Goal: Task Accomplishment & Management: Use online tool/utility

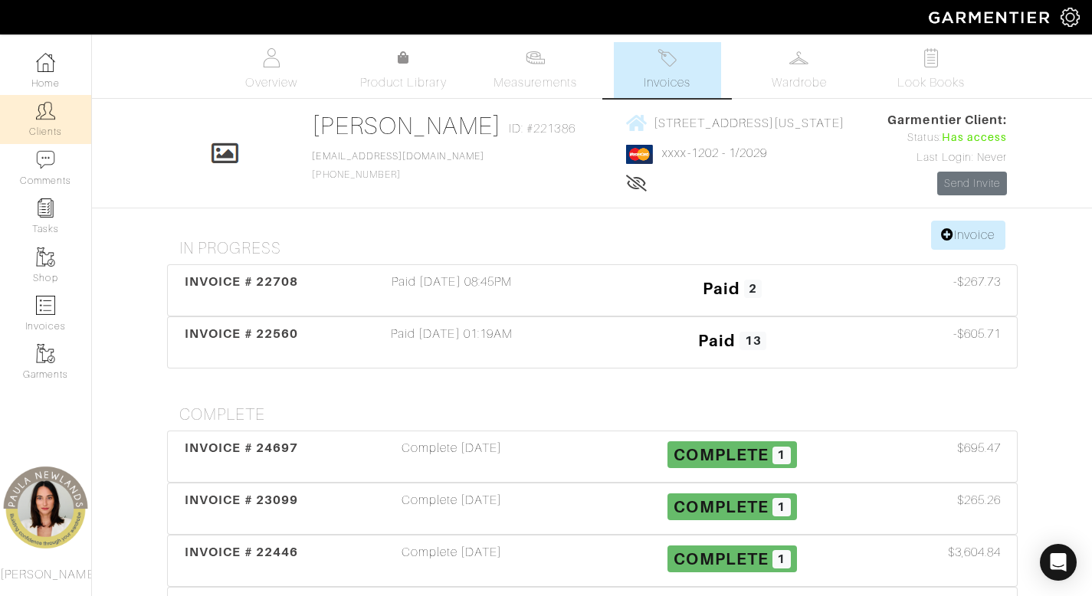
click at [41, 126] on link "Clients" at bounding box center [45, 119] width 91 height 48
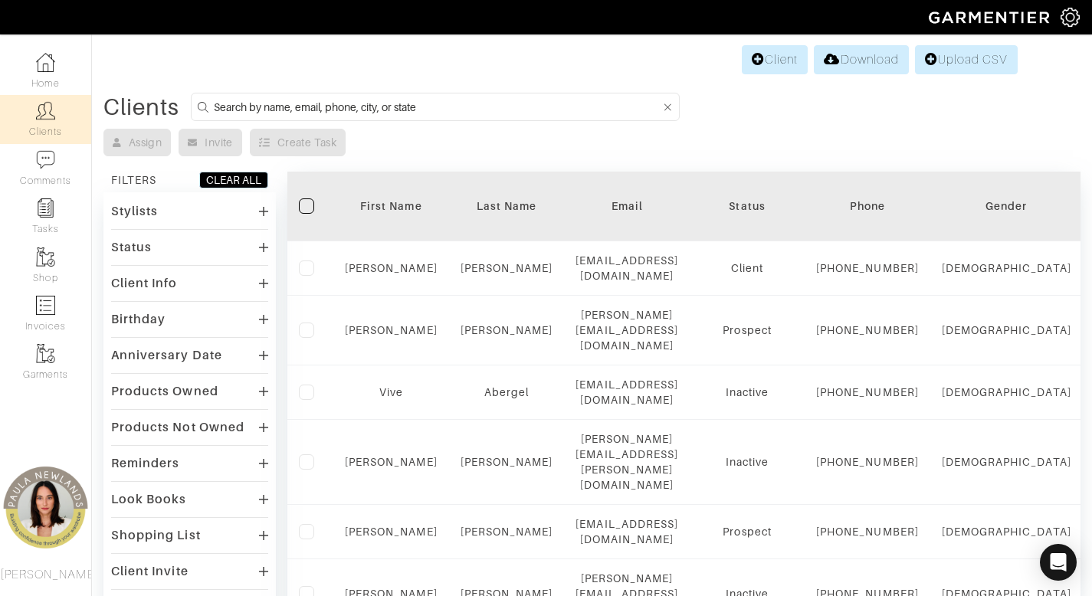
click at [418, 109] on input at bounding box center [437, 106] width 447 height 19
type input "lisa"
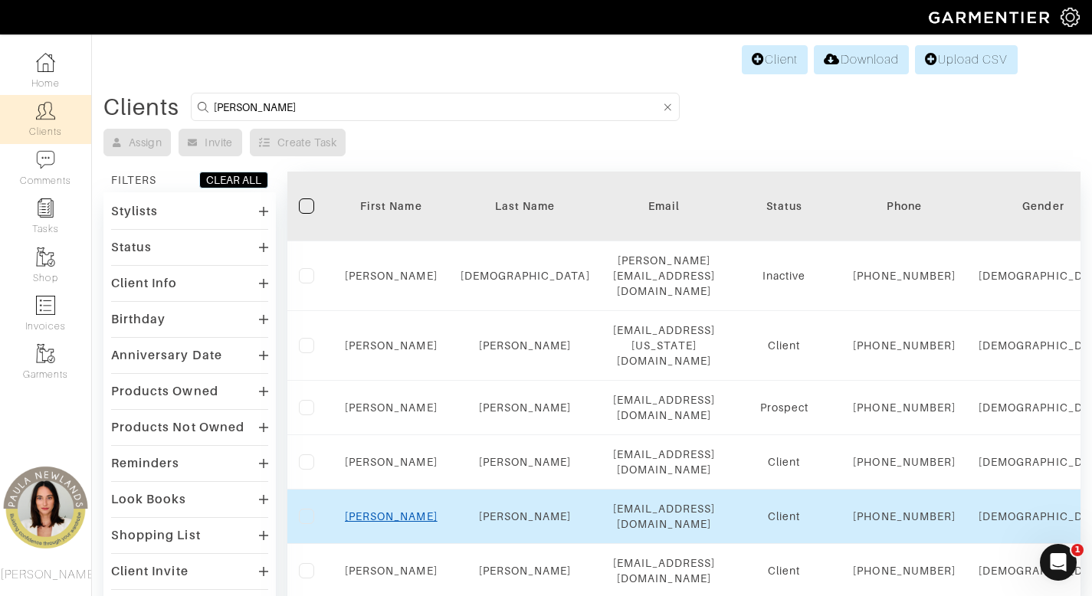
click at [390, 523] on link "Lisa" at bounding box center [391, 516] width 93 height 12
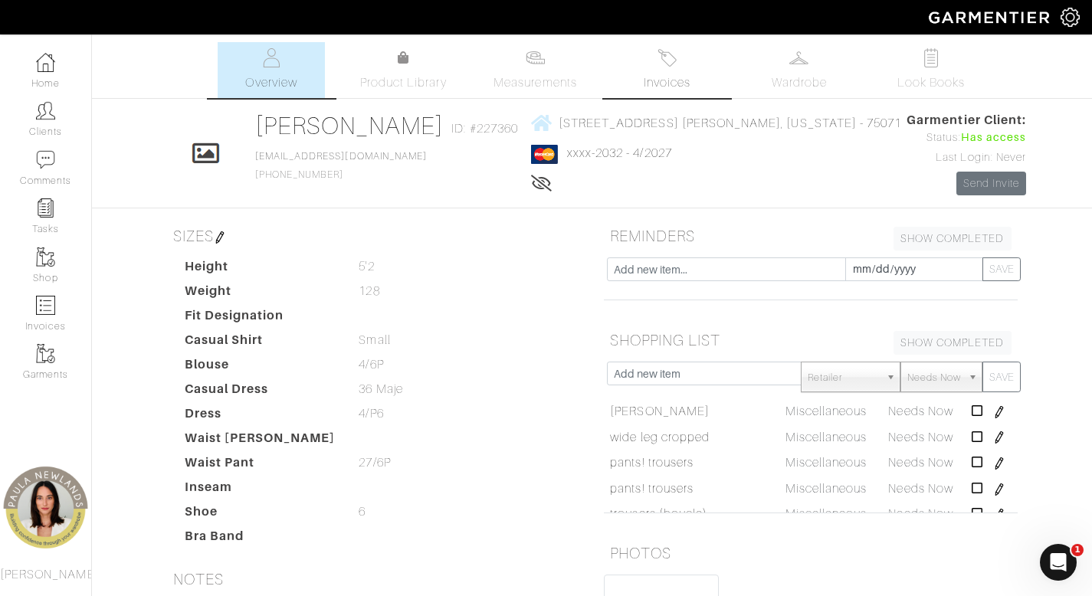
click at [668, 84] on span "Invoices" at bounding box center [667, 83] width 47 height 18
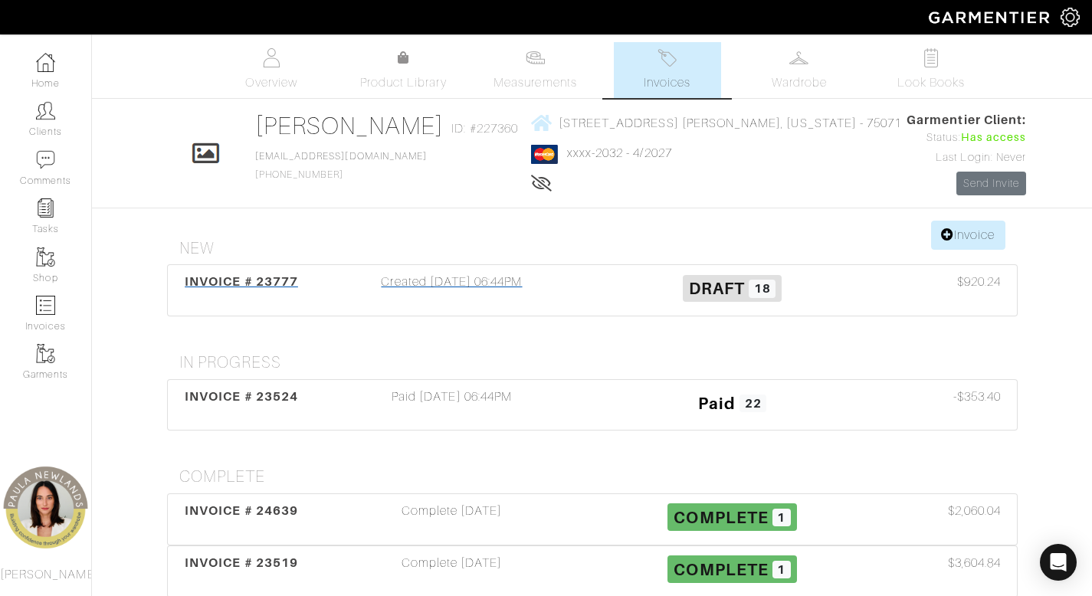
click at [481, 277] on div "Created [DATE] 06:44PM" at bounding box center [452, 290] width 280 height 35
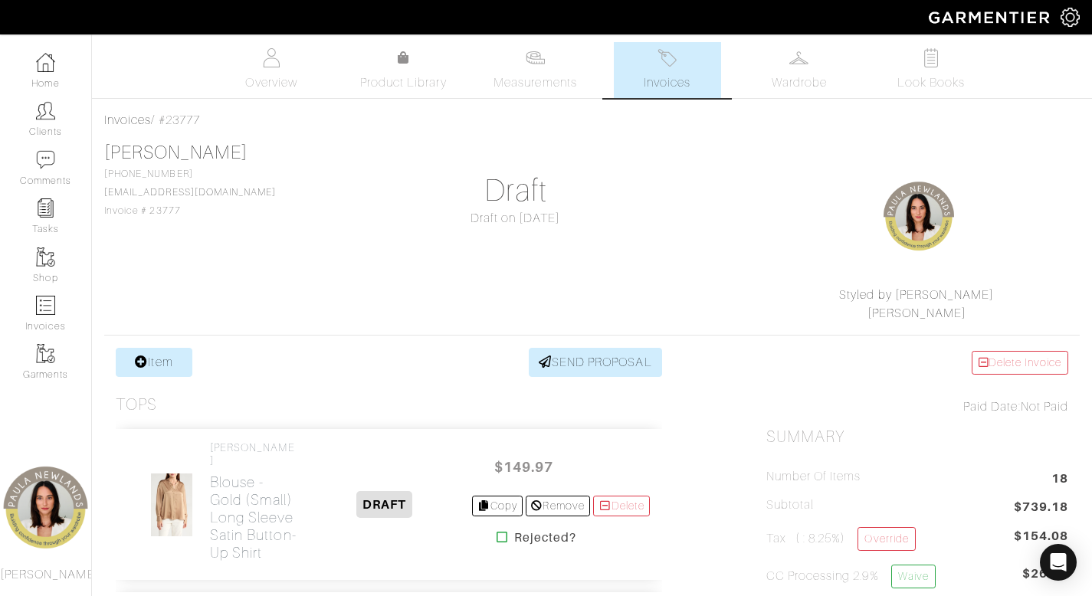
click at [644, 47] on link "Invoices" at bounding box center [667, 70] width 107 height 56
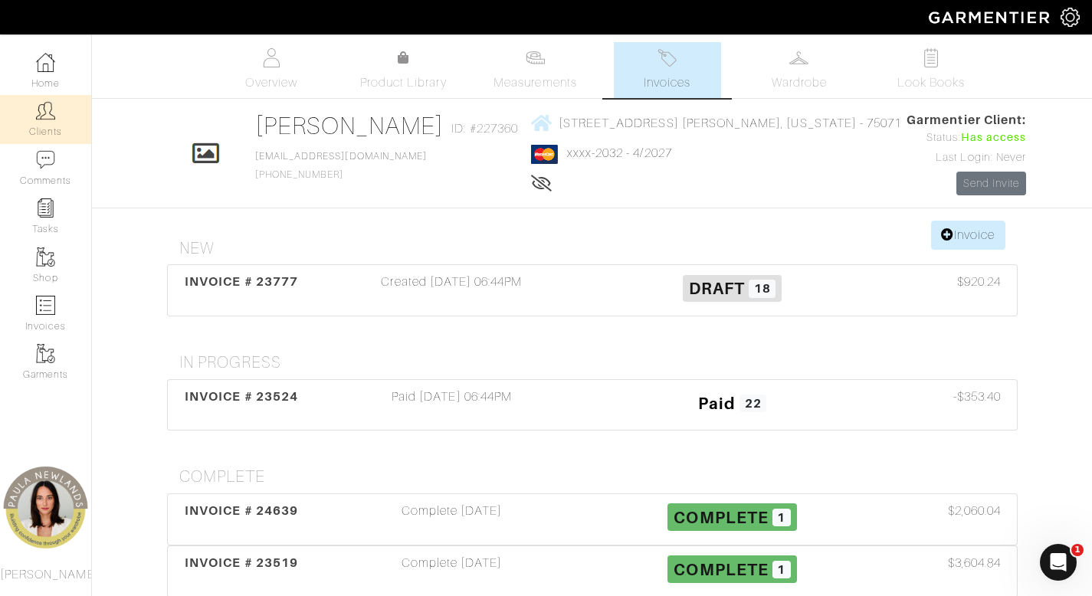
click at [45, 119] on img at bounding box center [45, 110] width 19 height 19
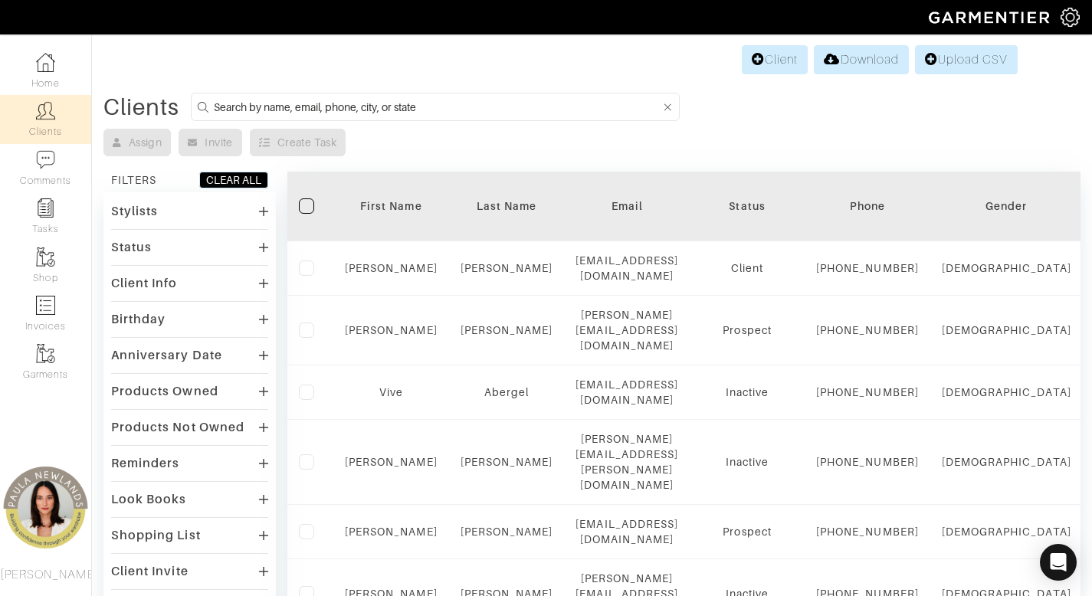
click at [525, 111] on input at bounding box center [437, 106] width 447 height 19
type input "anjali"
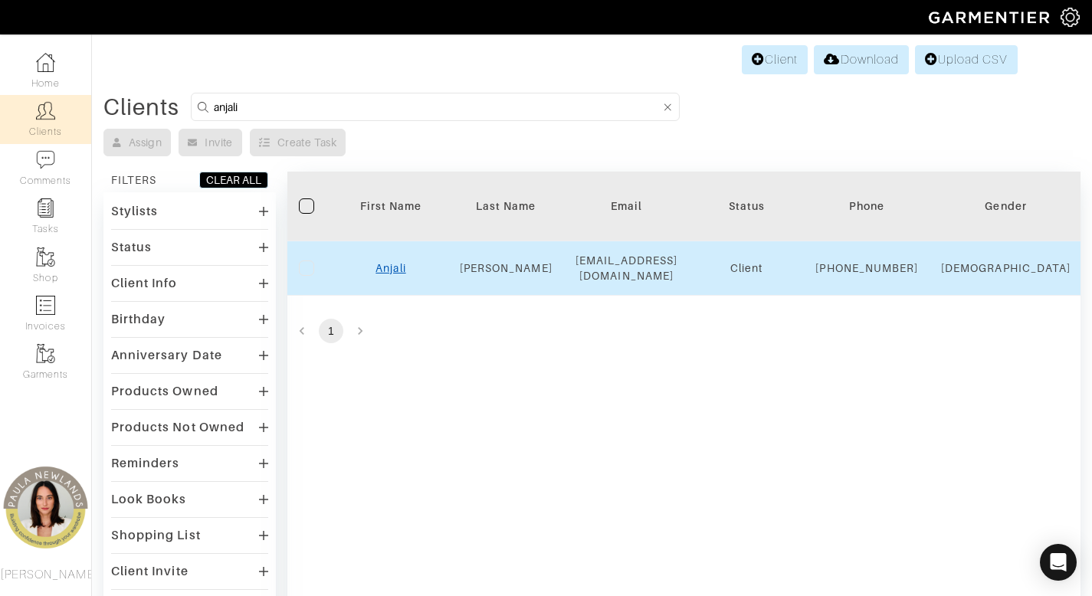
click at [395, 272] on link "Anjali" at bounding box center [391, 268] width 30 height 12
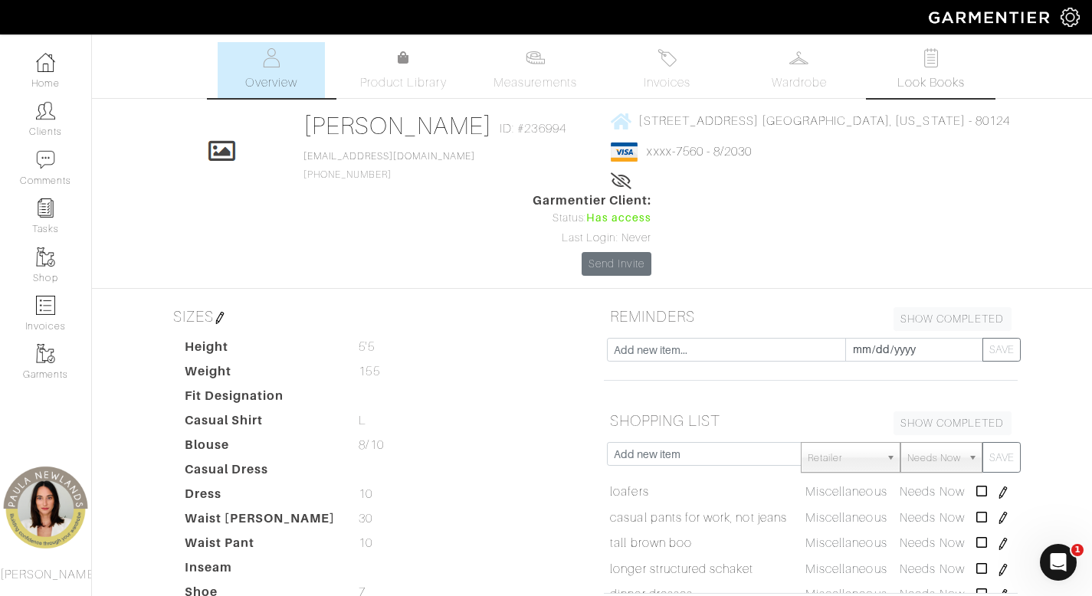
click at [939, 64] on img at bounding box center [930, 57] width 19 height 19
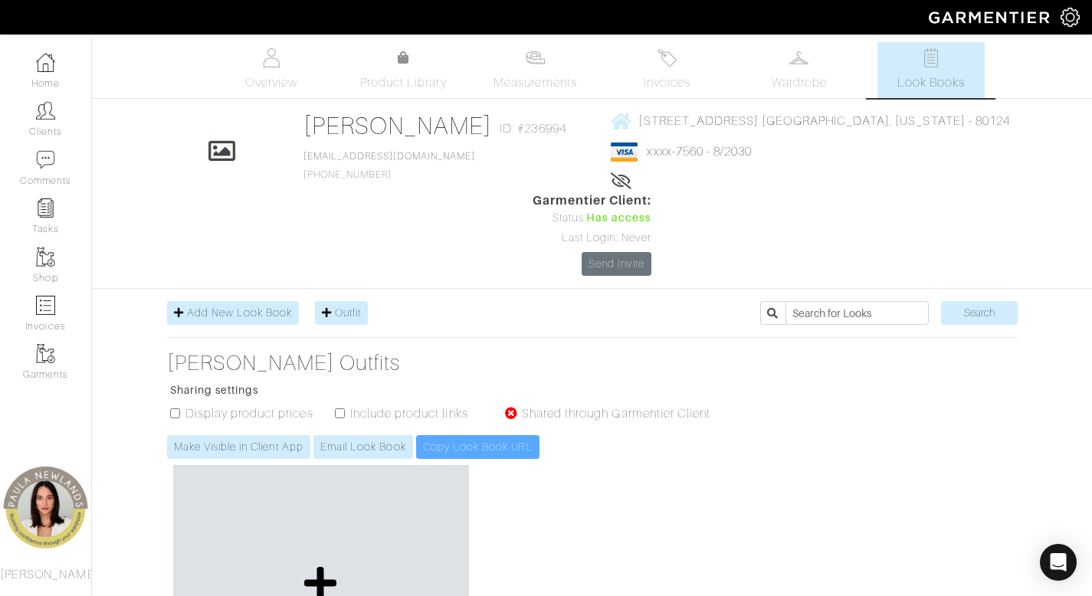
click at [317, 565] on icon at bounding box center [320, 583] width 33 height 37
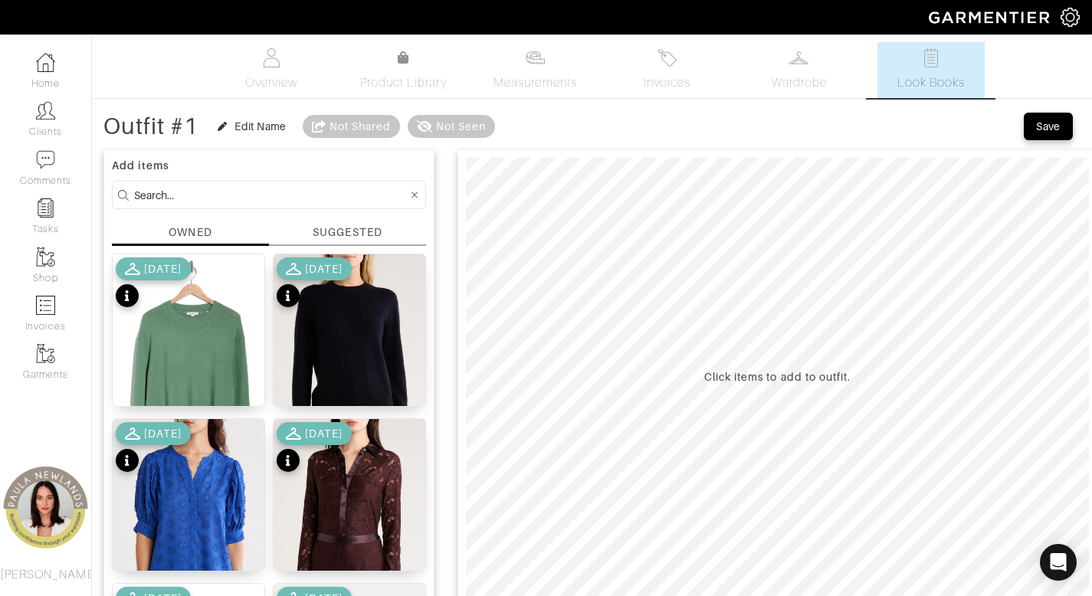
click at [236, 195] on input at bounding box center [271, 194] width 274 height 19
type input "bottom"
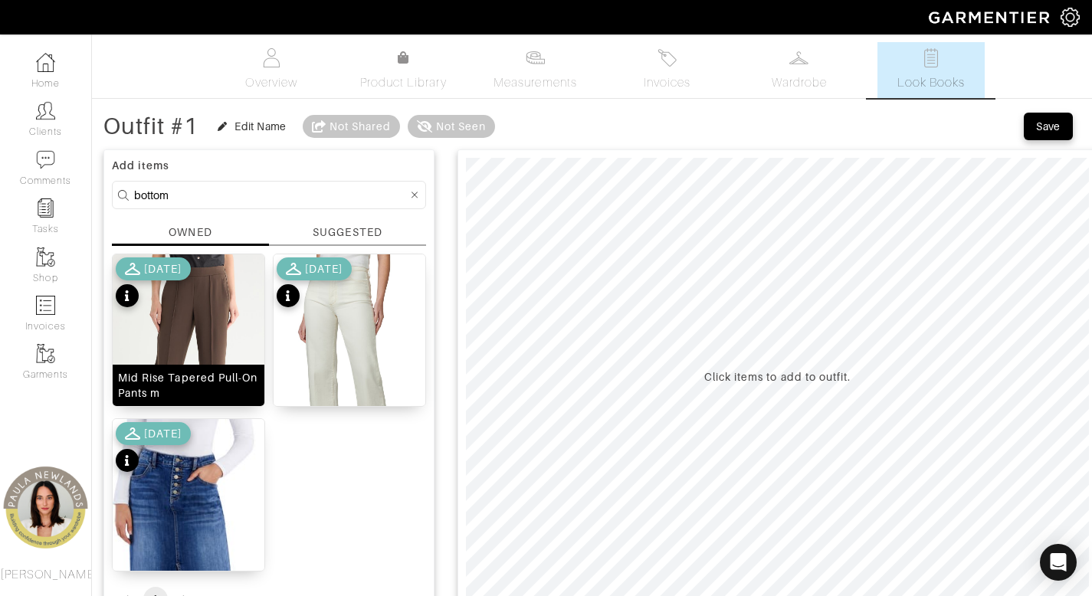
click at [232, 388] on div "Mid Rise Tapered Pull-On Pants m" at bounding box center [188, 385] width 141 height 31
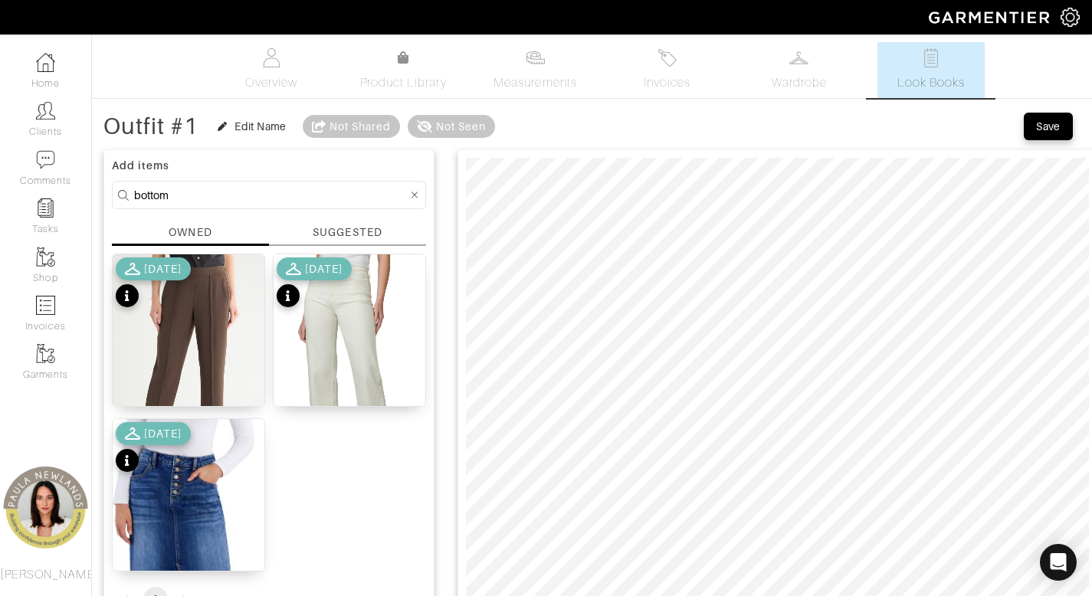
click at [413, 195] on icon at bounding box center [415, 195] width 7 height 11
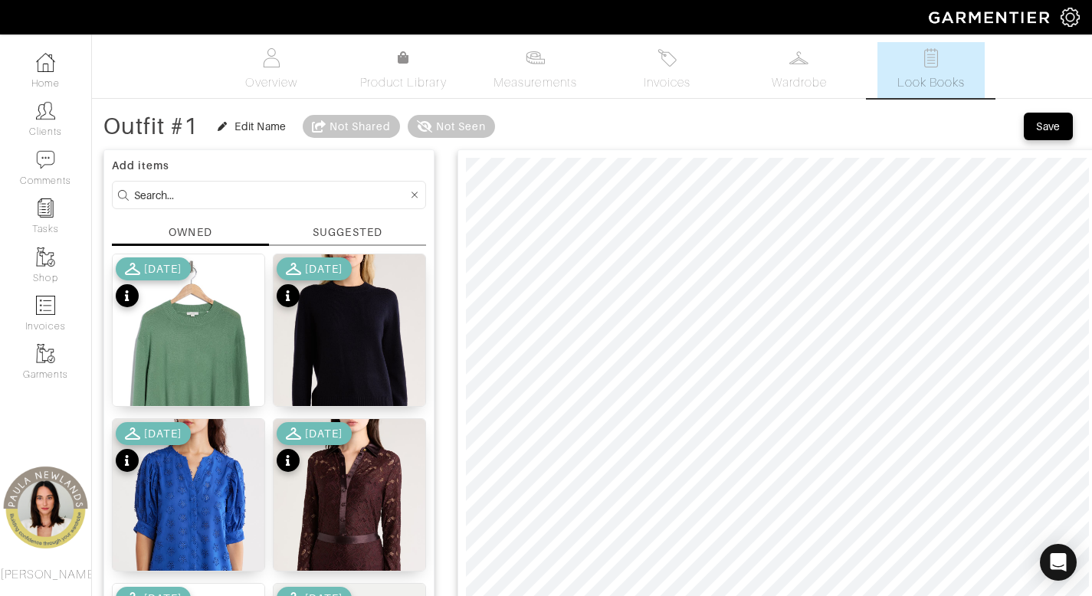
click at [363, 202] on input at bounding box center [271, 194] width 274 height 19
type input "top"
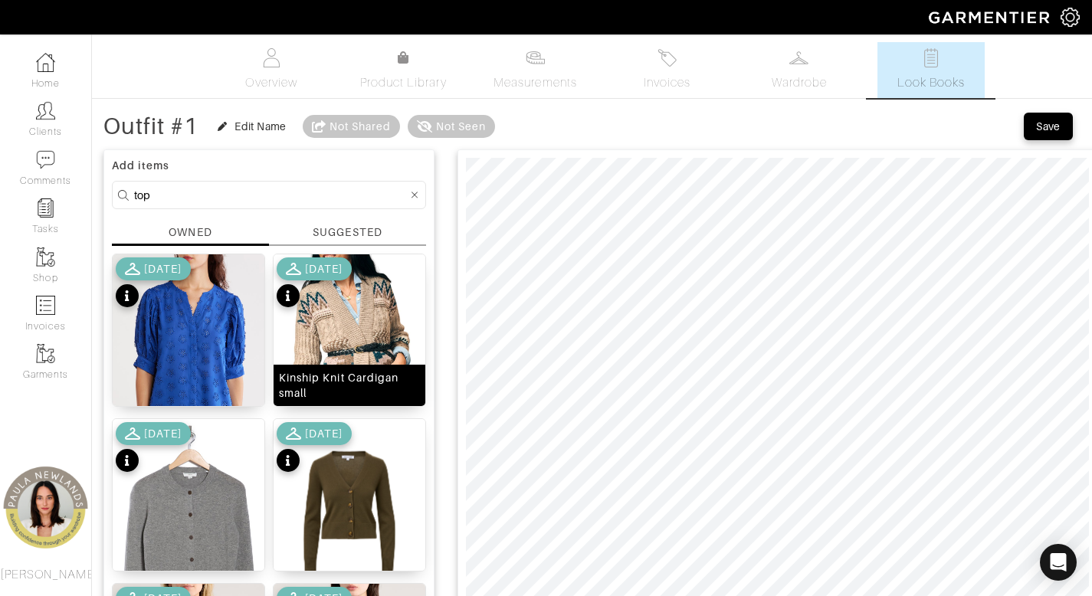
click at [359, 392] on div "Kinship Knit Cardigan small" at bounding box center [349, 385] width 141 height 31
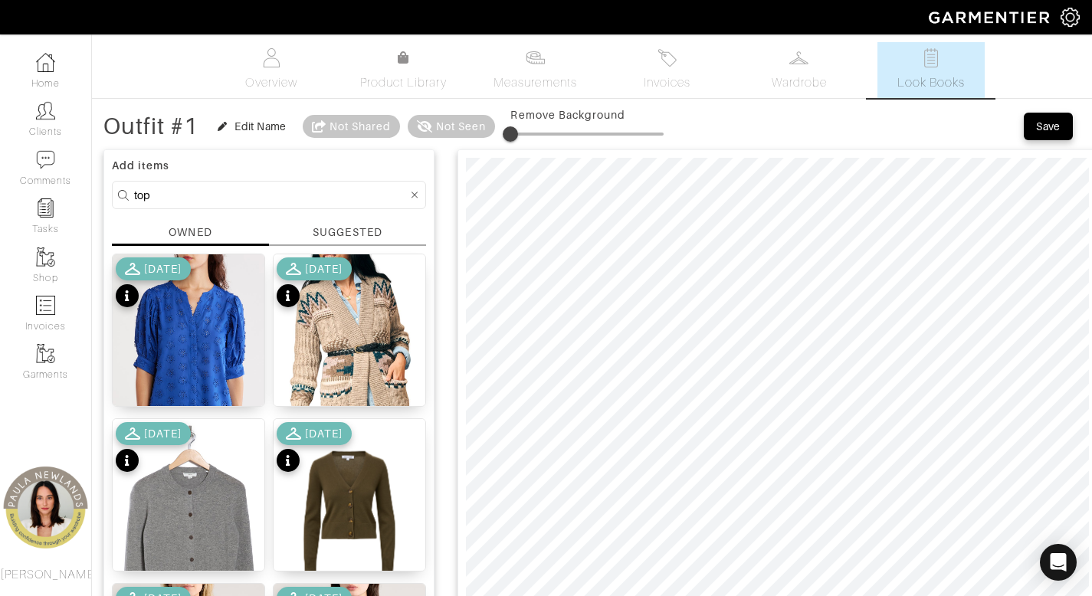
click at [415, 194] on icon at bounding box center [415, 195] width 7 height 7
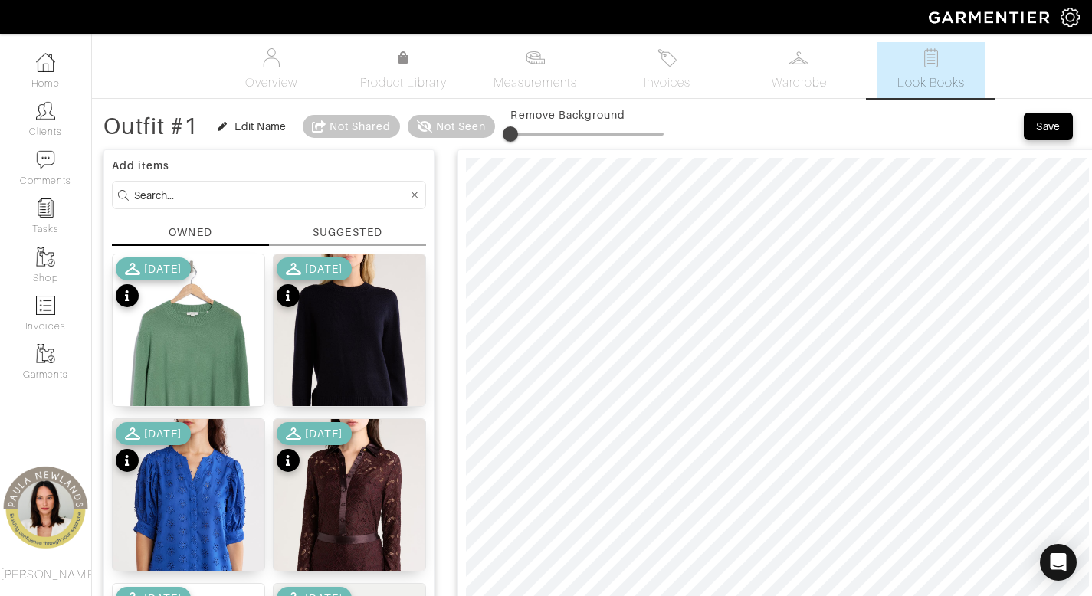
click at [349, 193] on input at bounding box center [271, 194] width 274 height 19
type input "shoe"
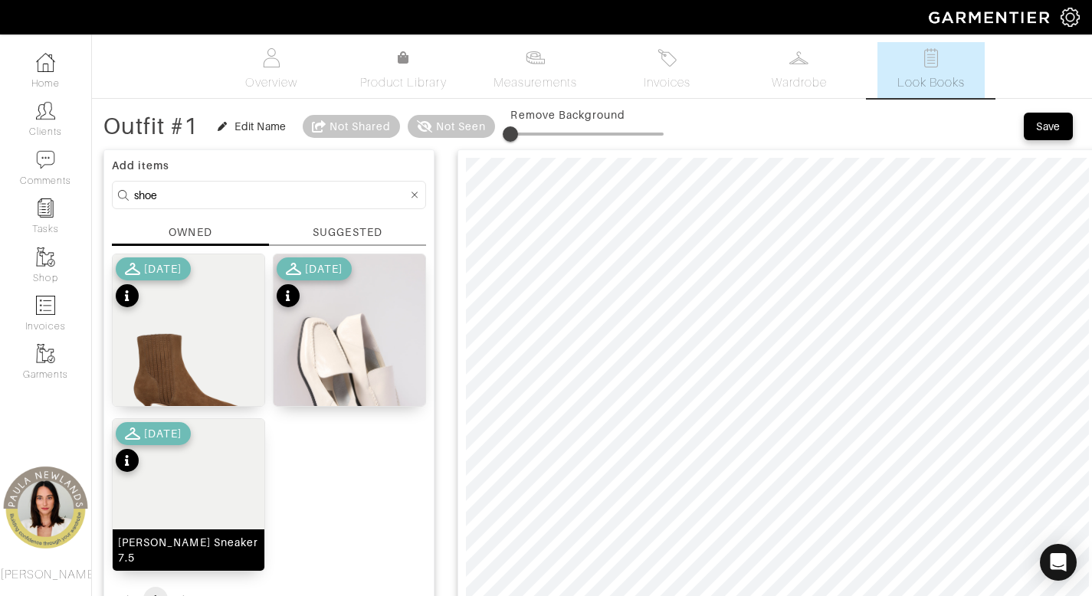
click at [221, 562] on div "Penrose Sneaker 7.5" at bounding box center [188, 550] width 141 height 31
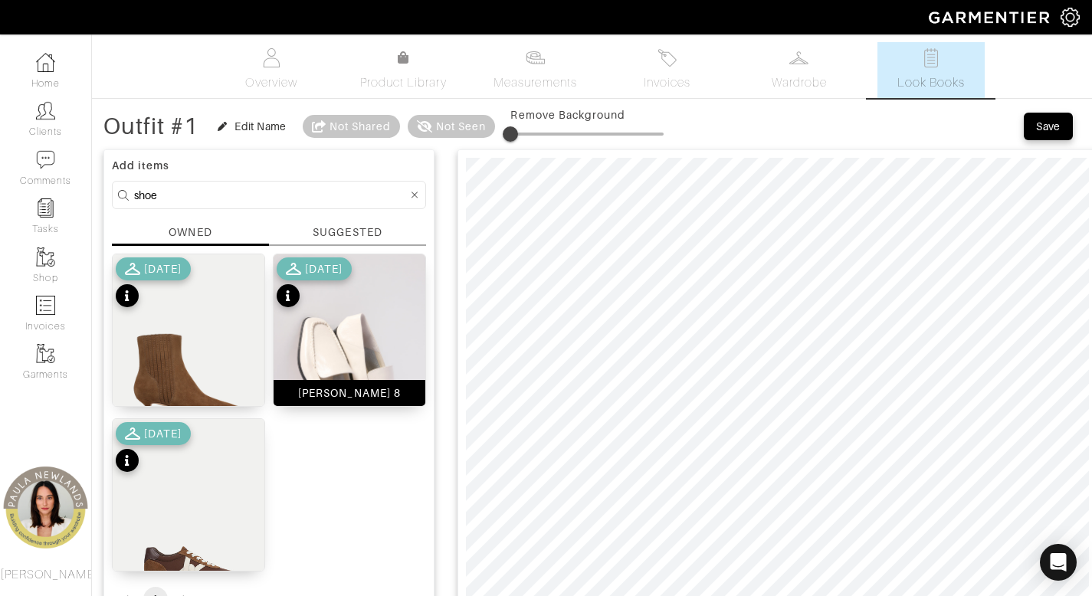
click at [364, 395] on div "[PERSON_NAME] 8" at bounding box center [349, 392] width 103 height 15
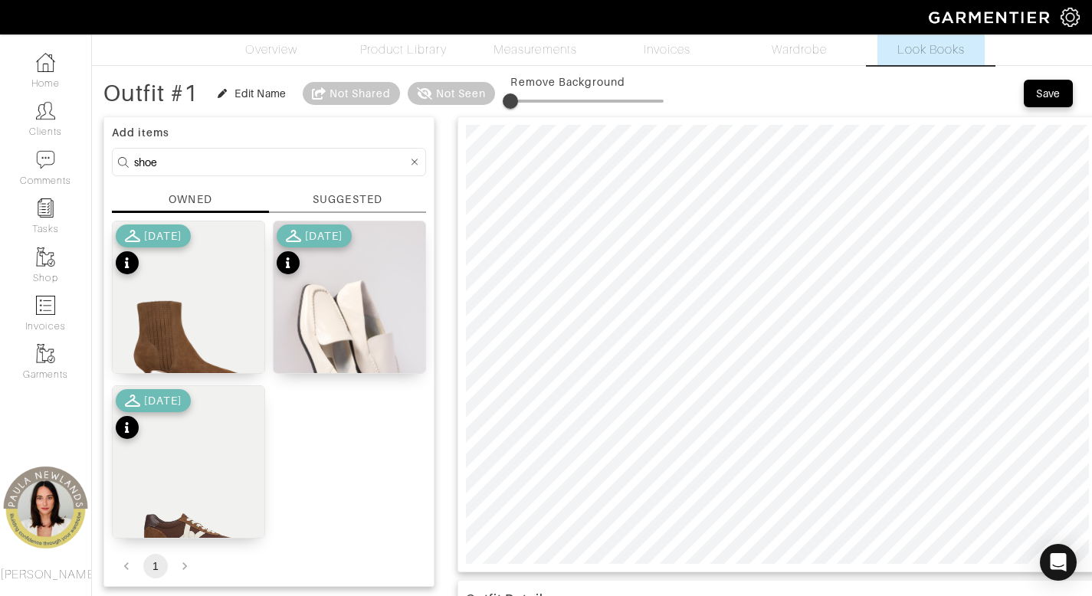
scroll to position [105, 0]
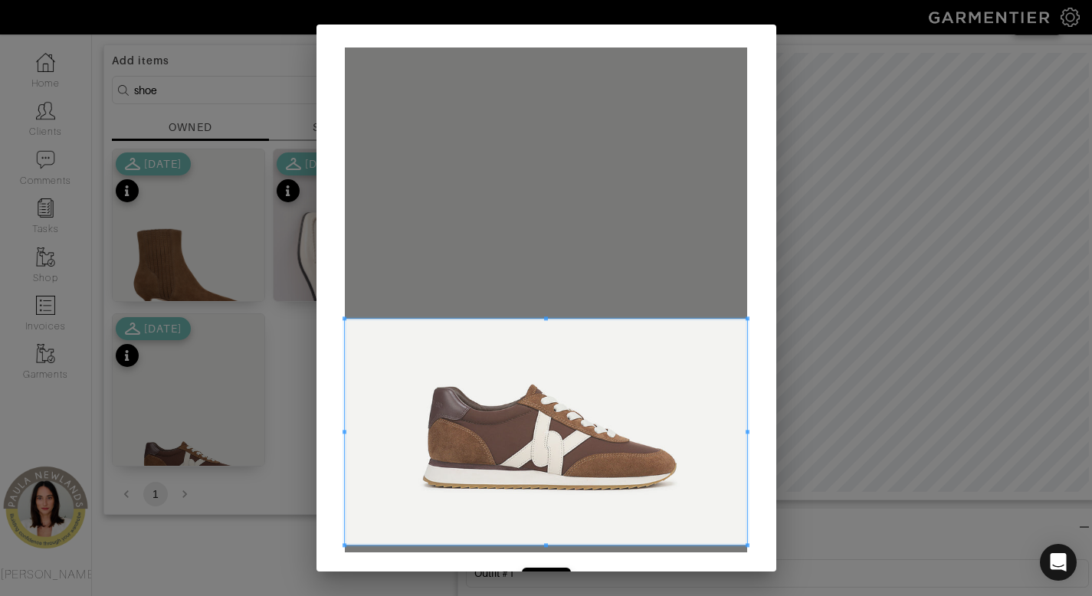
click at [580, 509] on span at bounding box center [546, 432] width 402 height 226
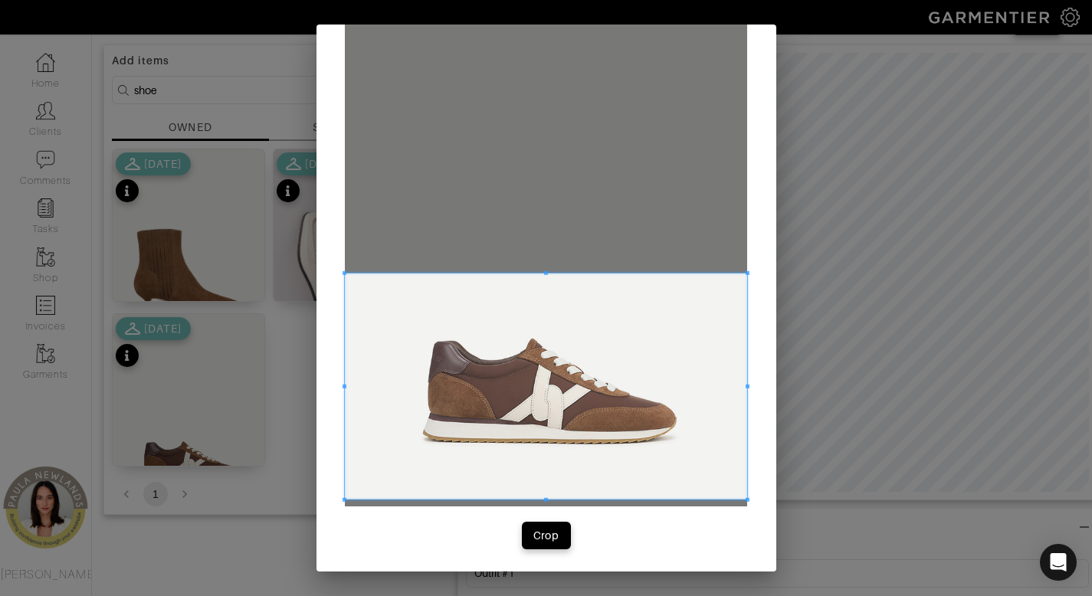
scroll to position [47, 0]
click at [546, 544] on button "Crop" at bounding box center [546, 535] width 49 height 28
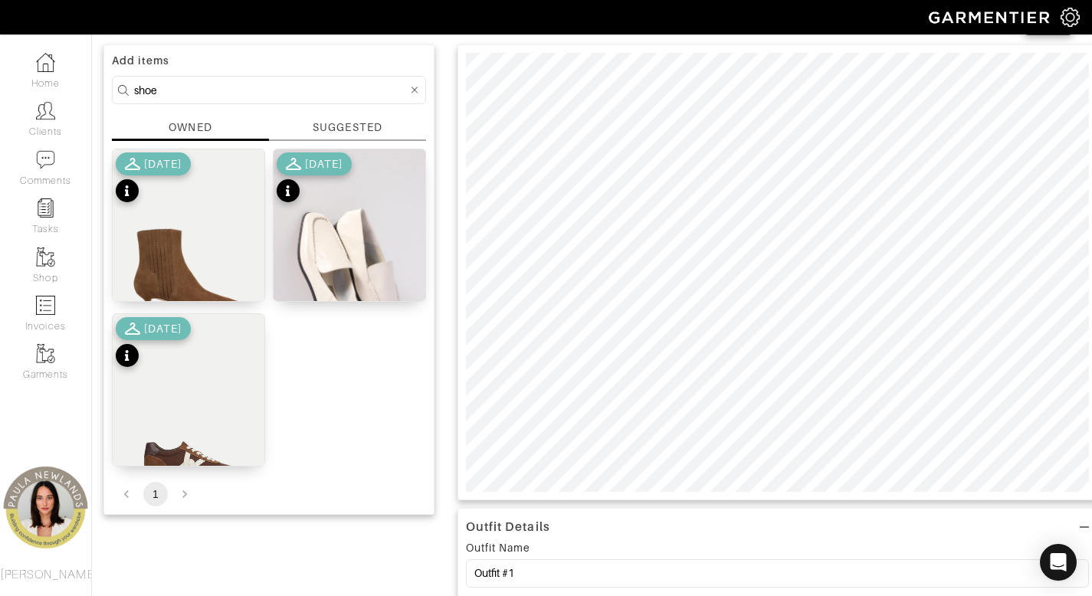
scroll to position [0, 0]
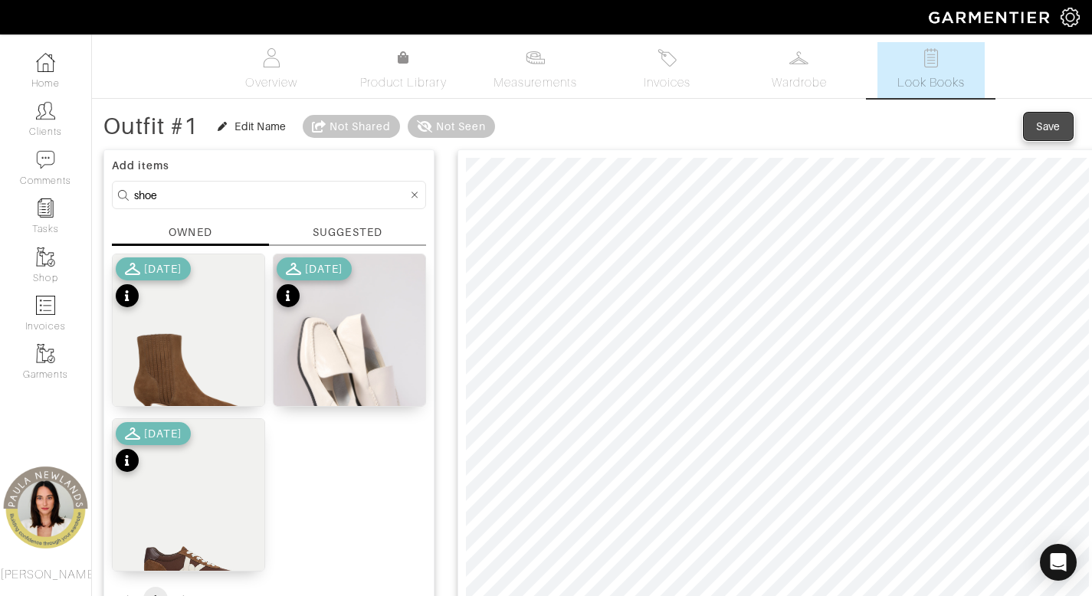
click at [1042, 126] on div "Save" at bounding box center [1048, 126] width 25 height 15
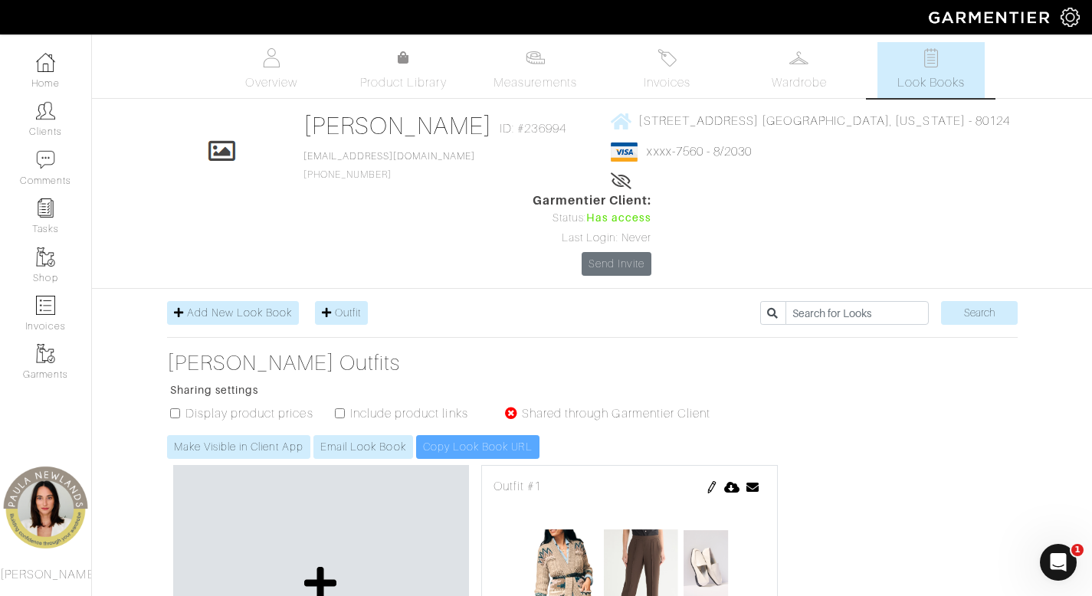
click at [330, 565] on icon at bounding box center [320, 583] width 33 height 37
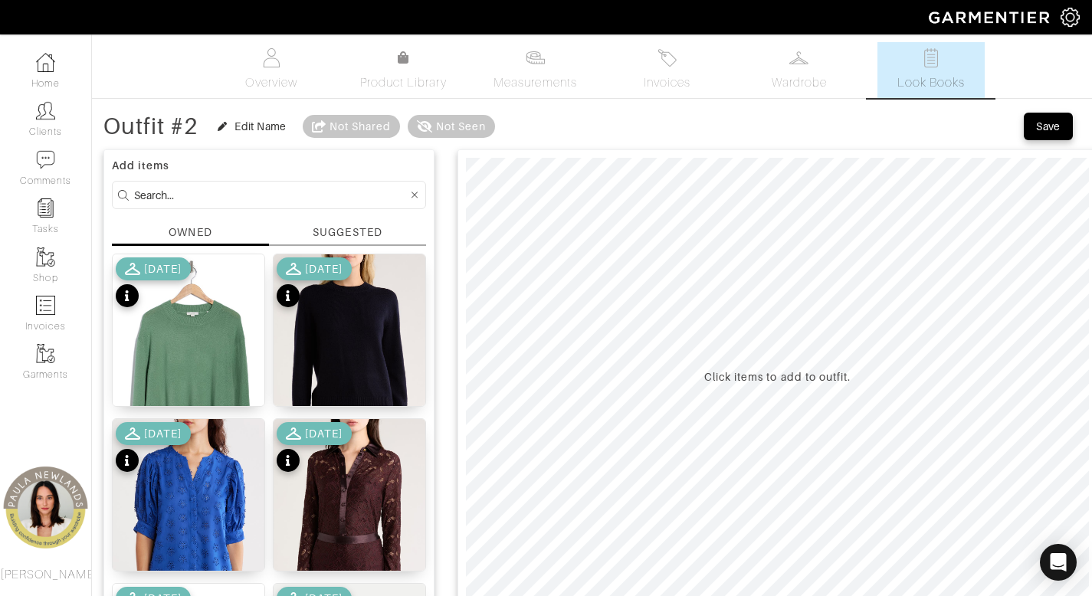
click at [358, 195] on input at bounding box center [271, 194] width 274 height 19
type input "p"
type input "bottom"
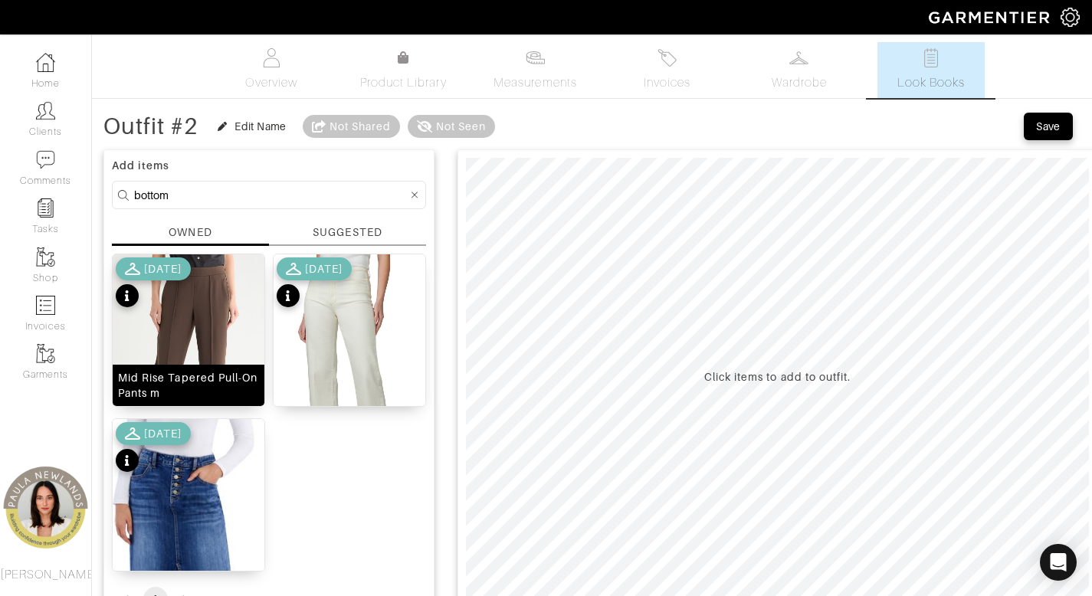
click at [203, 381] on div "Mid Rise Tapered Pull-On Pants m" at bounding box center [188, 385] width 141 height 31
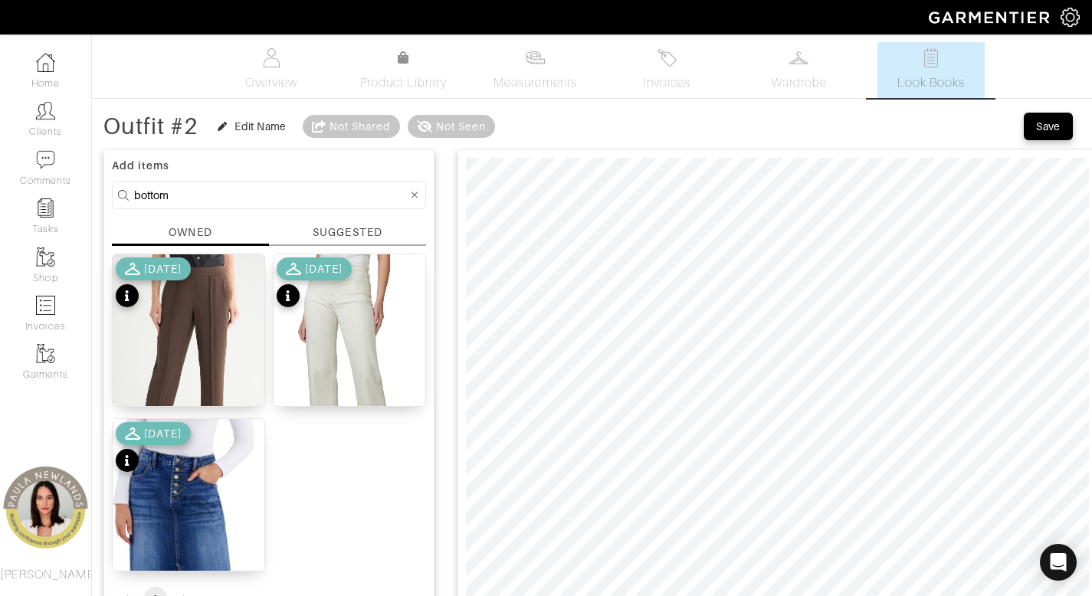
click at [418, 196] on div at bounding box center [415, 194] width 14 height 19
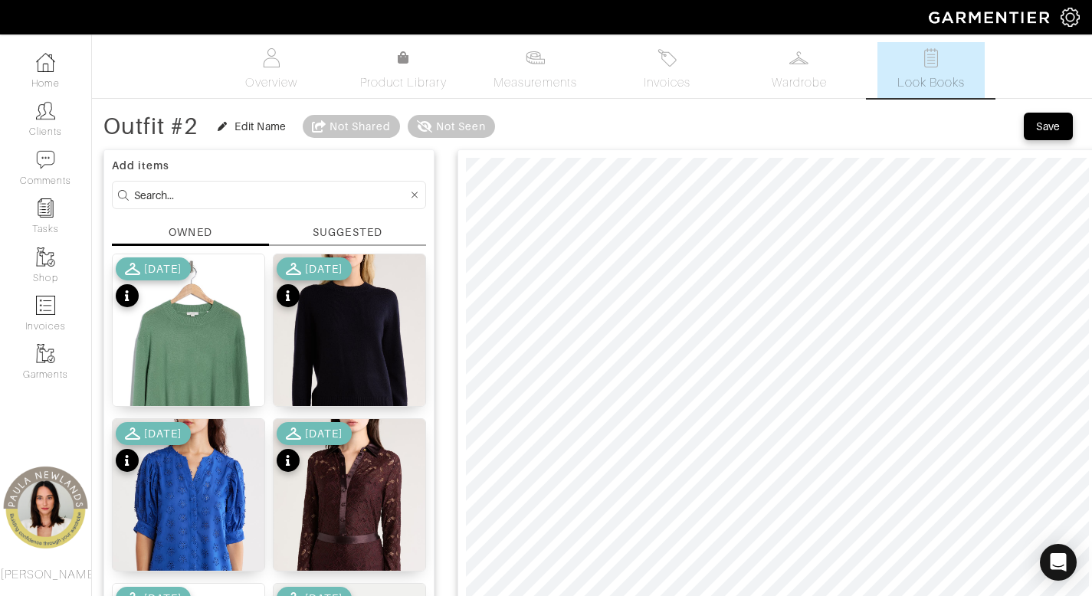
click at [219, 199] on input at bounding box center [271, 194] width 274 height 19
type input "top"
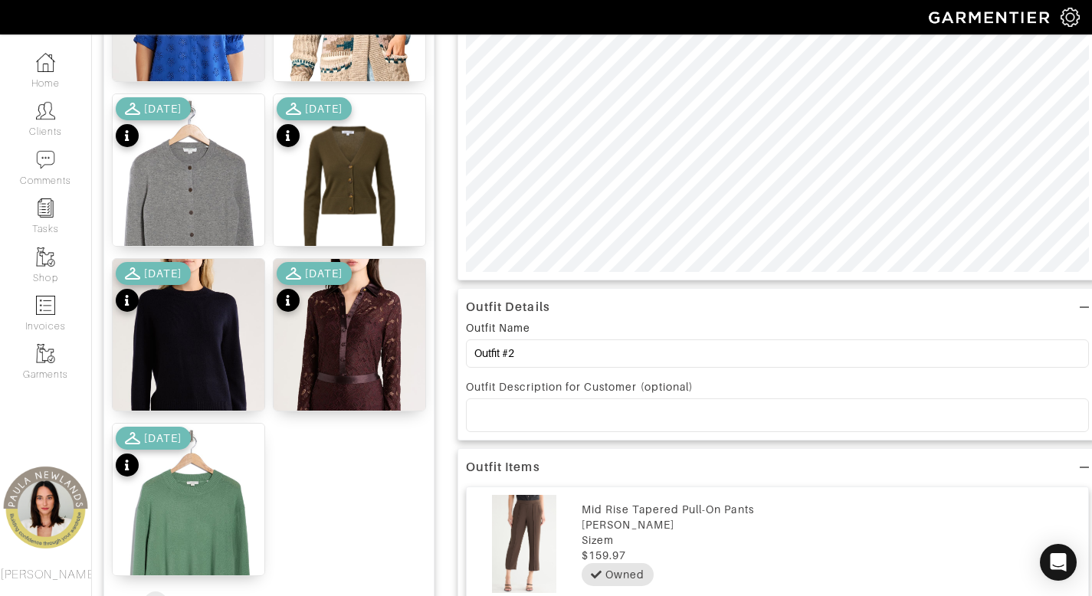
scroll to position [340, 0]
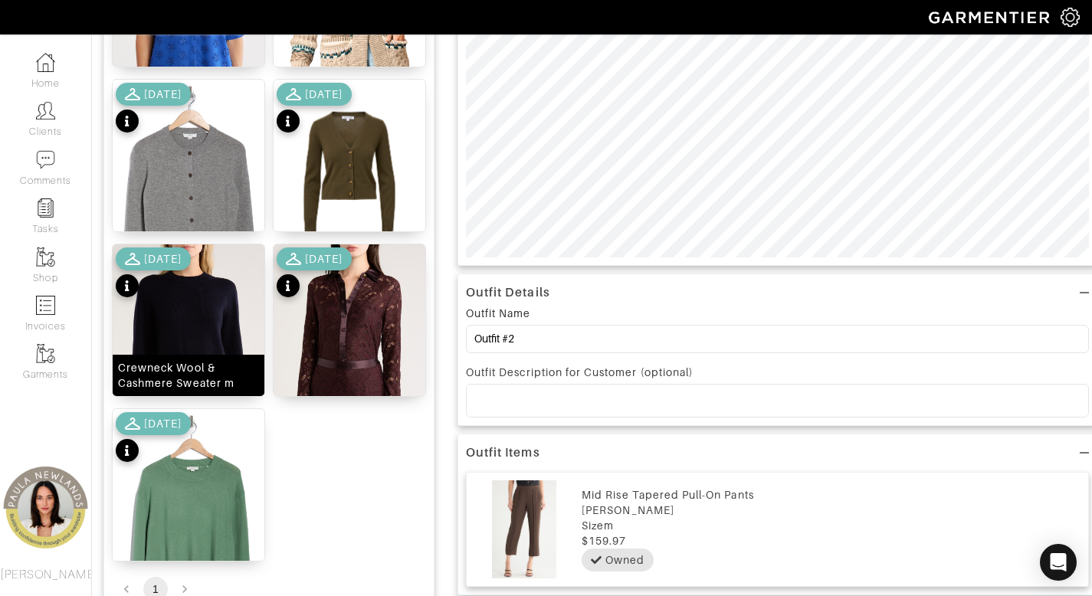
click at [185, 360] on div "Crewneck Wool & Cashmere Sweater m" at bounding box center [188, 375] width 141 height 31
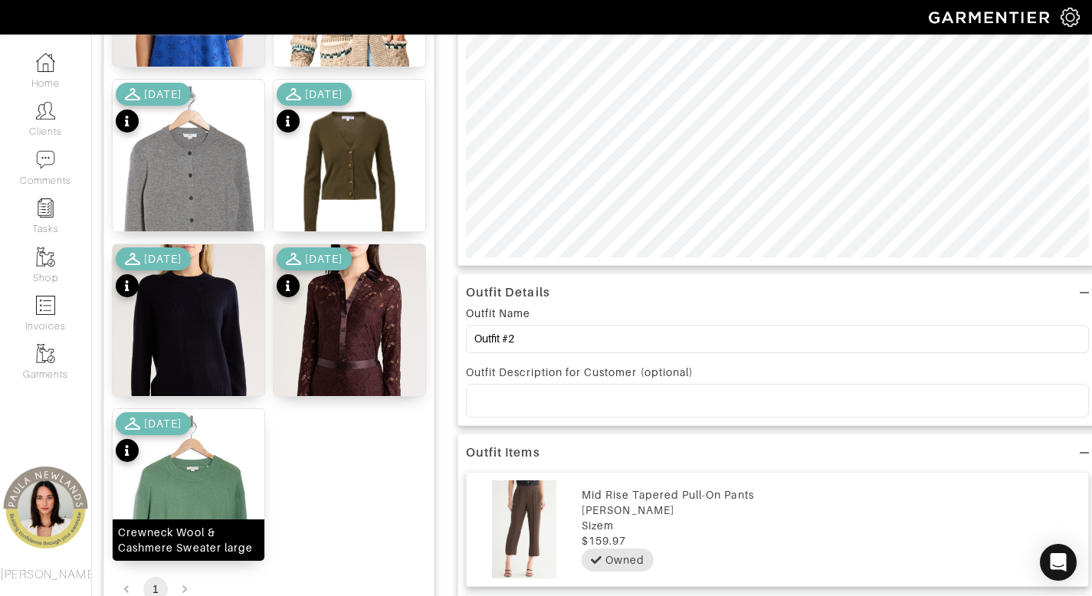
click at [202, 534] on div "Crewneck Wool & Cashmere Sweater large" at bounding box center [188, 540] width 141 height 31
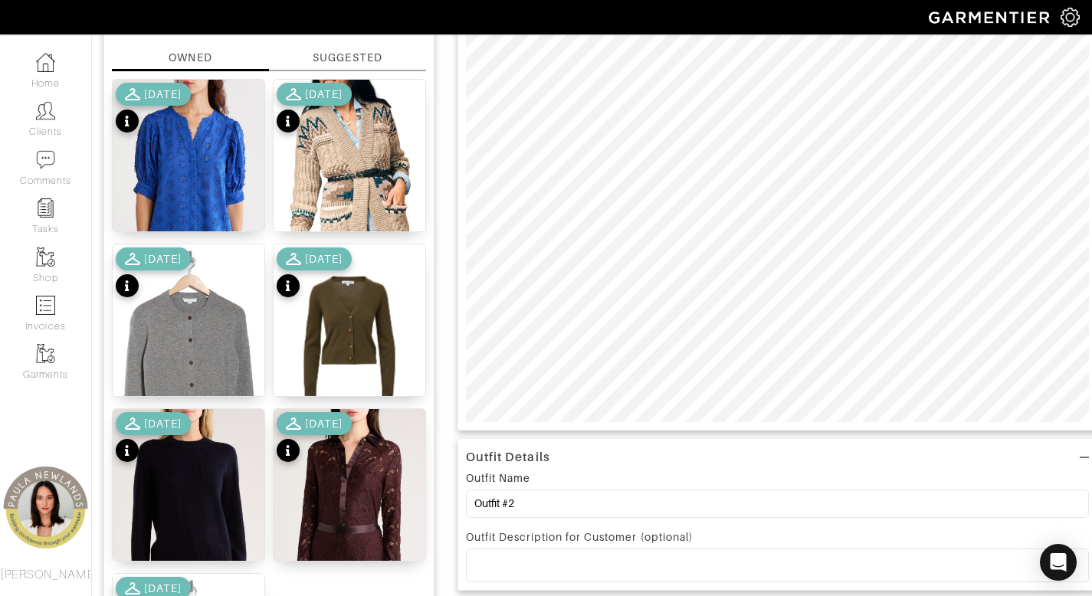
scroll to position [59, 0]
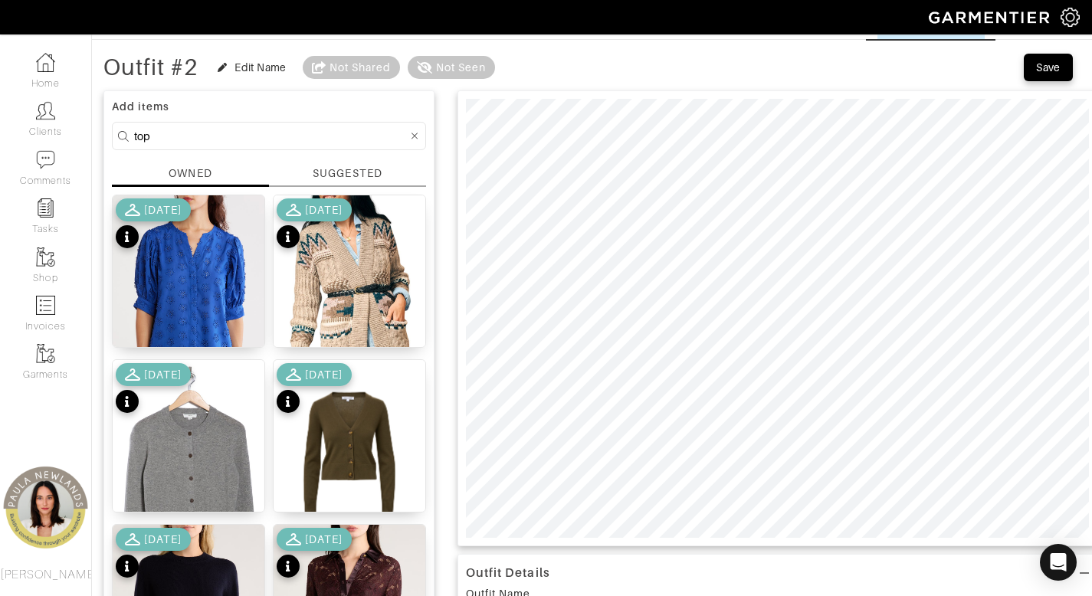
click at [415, 135] on icon at bounding box center [415, 136] width 7 height 7
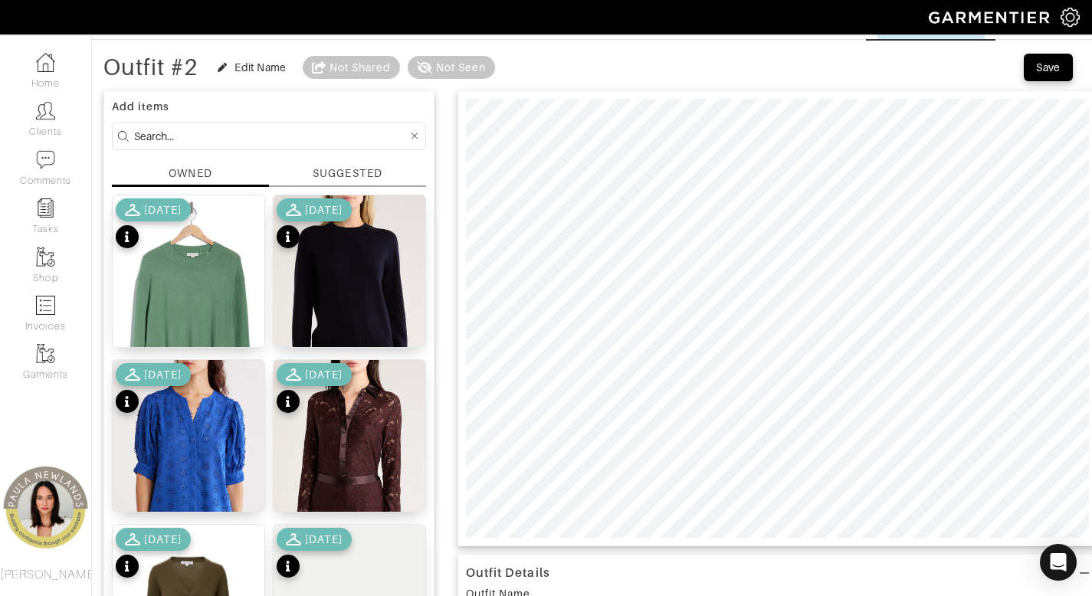
click at [389, 138] on input at bounding box center [271, 135] width 274 height 19
type input "h"
type input "shoe"
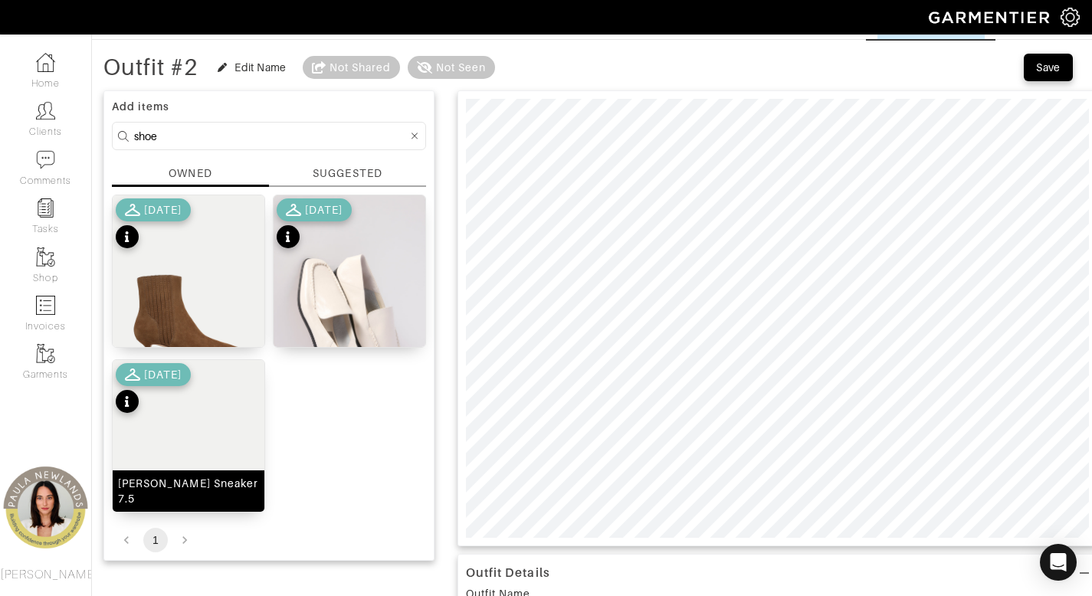
click at [188, 500] on div "Penrose Sneaker 7.5" at bounding box center [188, 491] width 141 height 31
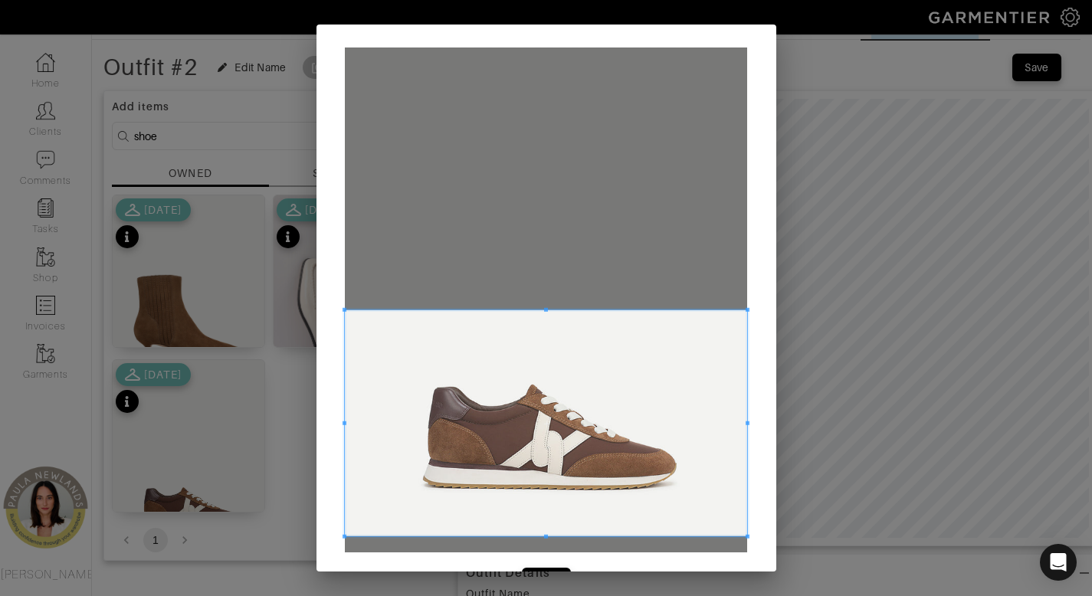
click at [550, 453] on span at bounding box center [546, 423] width 402 height 226
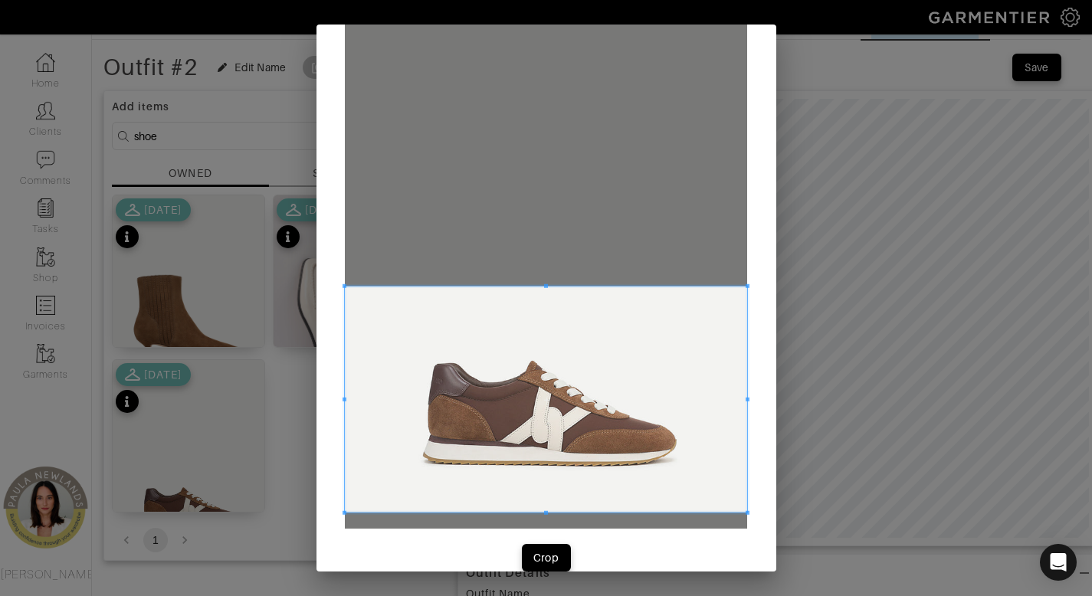
scroll to position [47, 0]
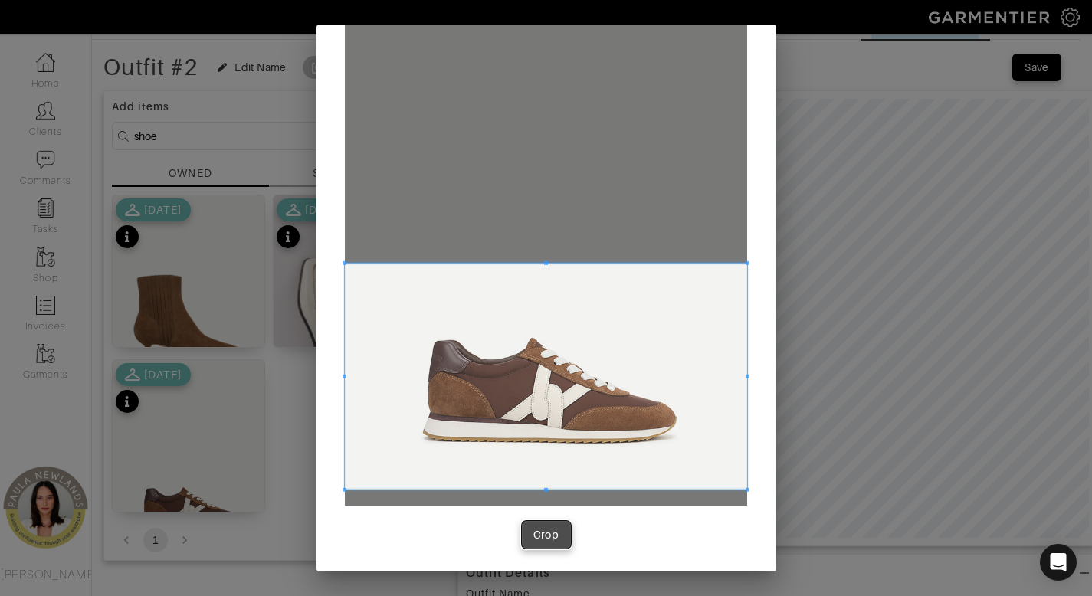
click at [543, 533] on div "Crop" at bounding box center [546, 534] width 26 height 15
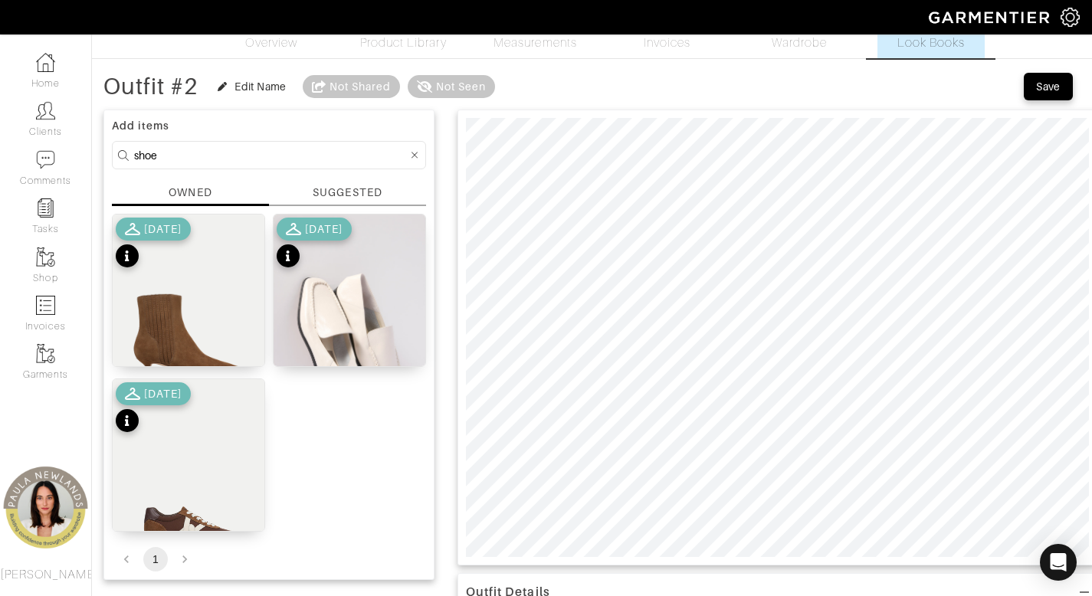
scroll to position [31, 0]
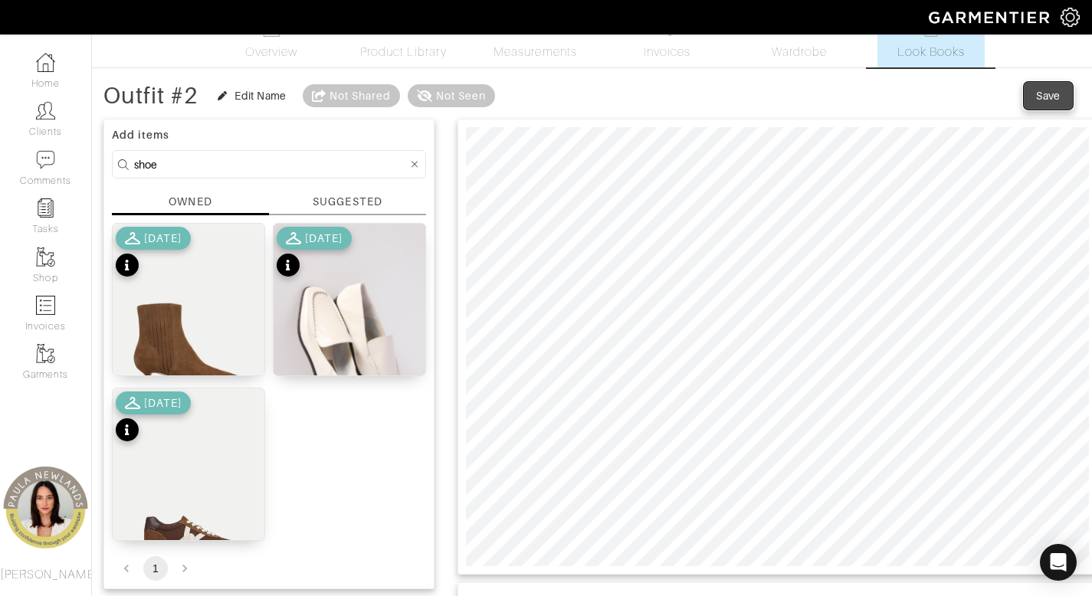
click at [1051, 94] on div "Save" at bounding box center [1048, 95] width 25 height 15
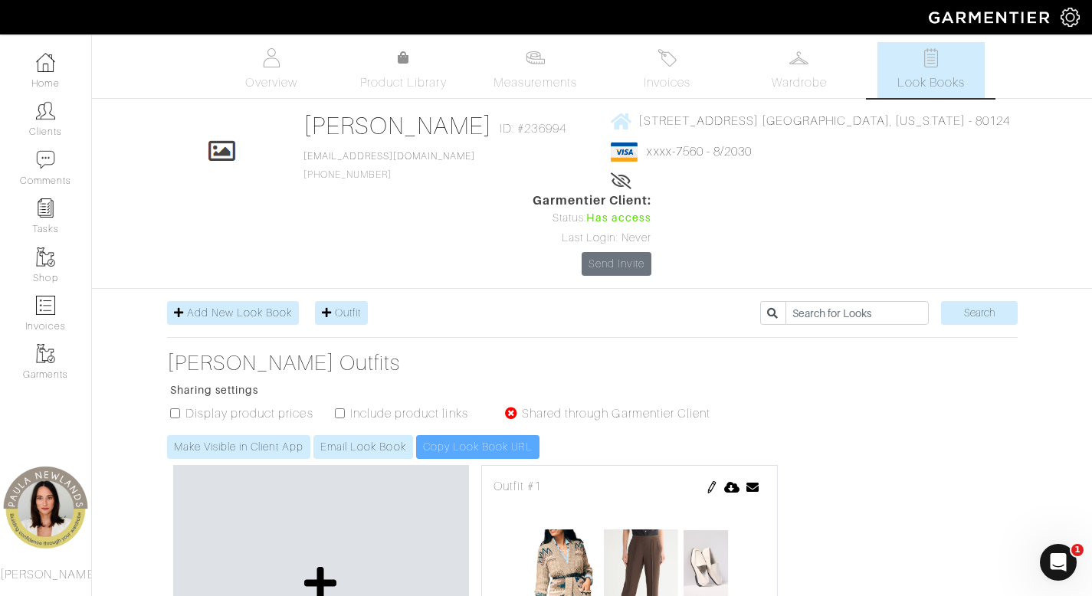
click at [321, 565] on icon at bounding box center [320, 583] width 33 height 37
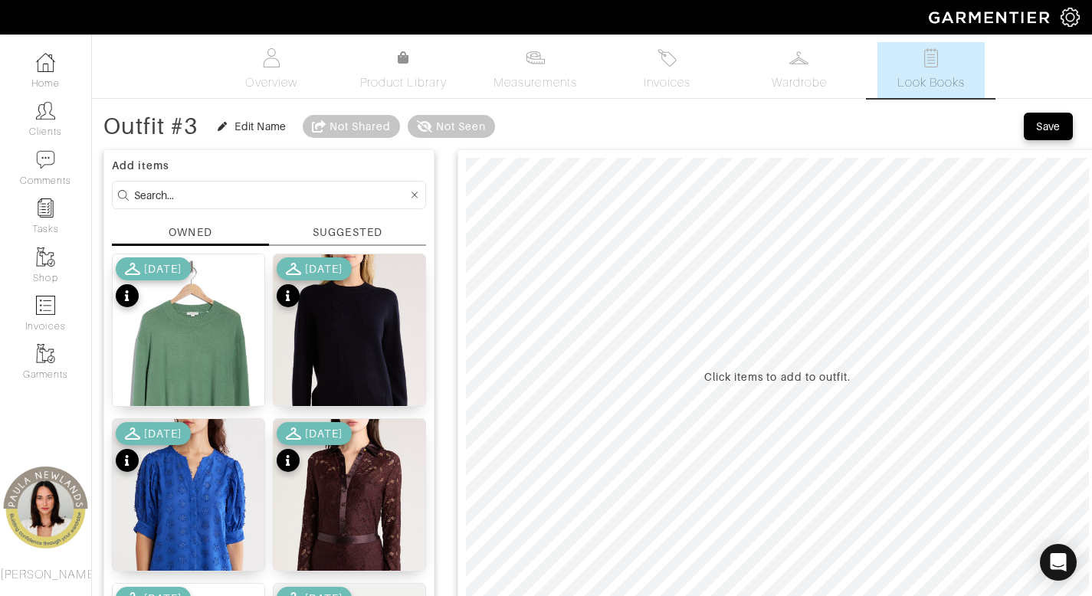
click at [258, 206] on form at bounding box center [269, 195] width 314 height 28
click at [261, 187] on input at bounding box center [271, 194] width 274 height 19
type input "bottom"
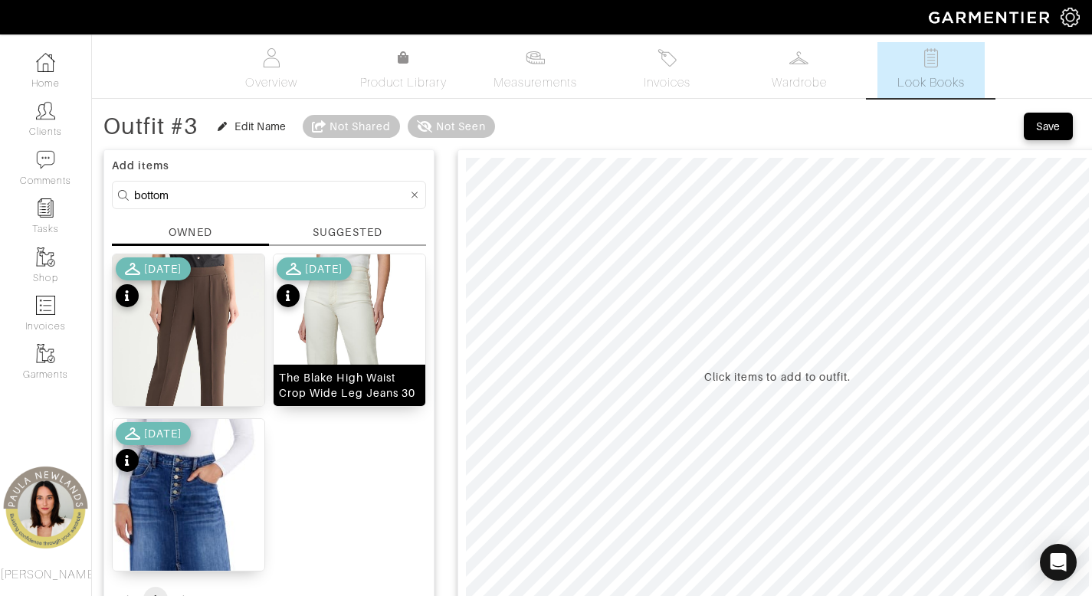
click at [351, 383] on div "The Blake High Waist Crop Wide Leg Jeans 30" at bounding box center [349, 385] width 141 height 31
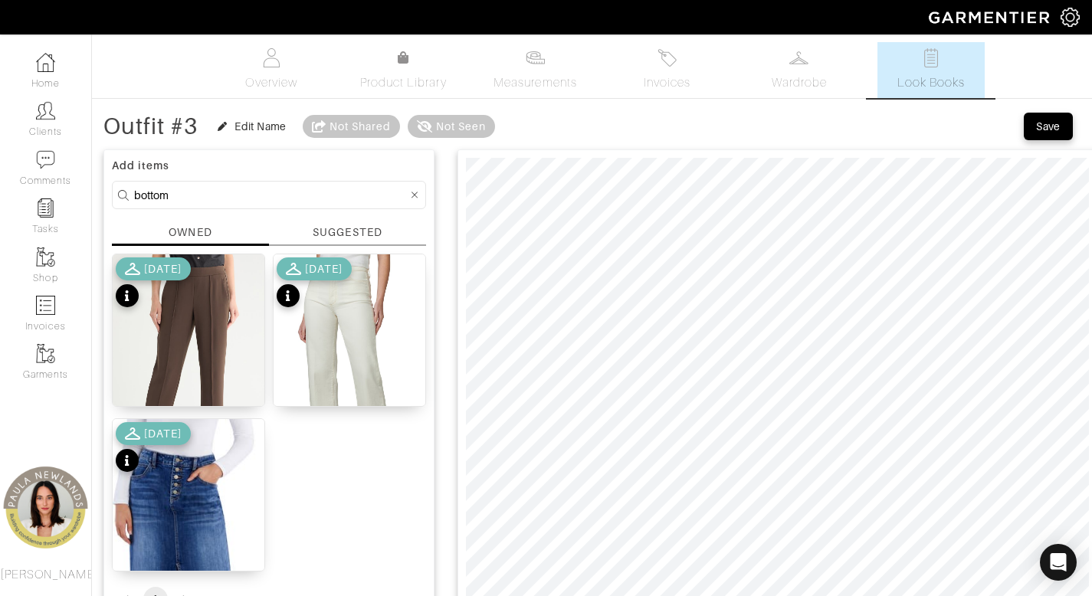
click at [418, 195] on div at bounding box center [415, 194] width 14 height 19
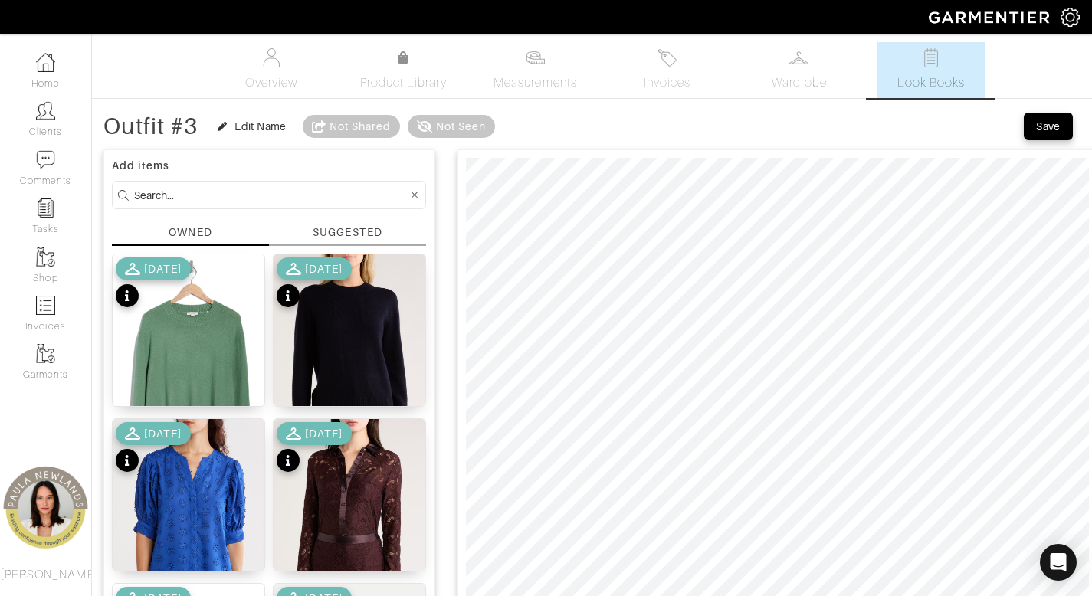
click at [358, 201] on input at bounding box center [271, 194] width 274 height 19
type input "shoes"
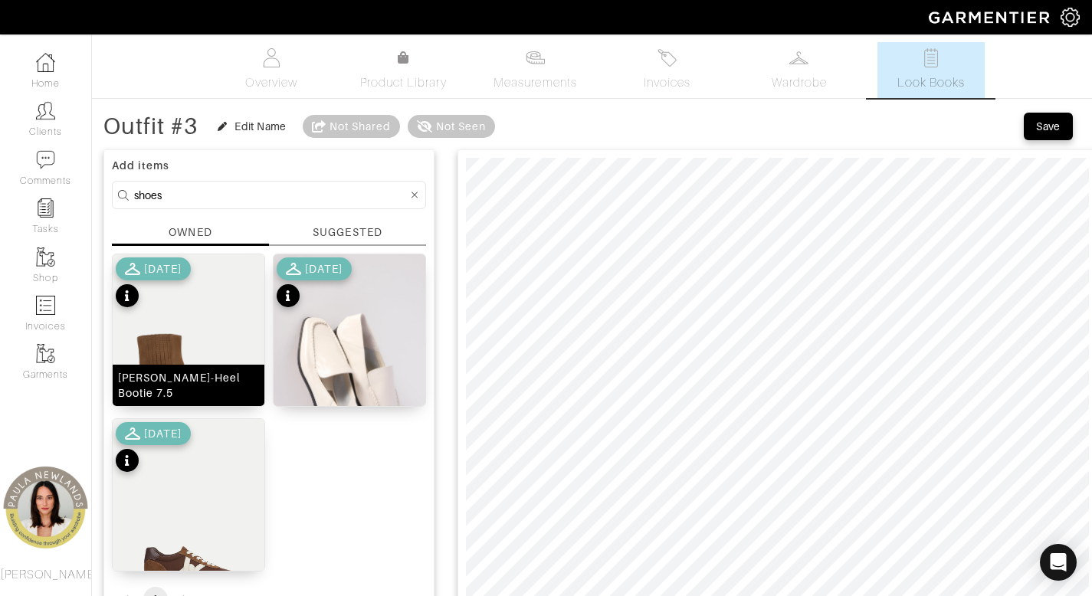
click at [207, 391] on div "[PERSON_NAME]-Heel Bootie 7.5" at bounding box center [188, 385] width 141 height 31
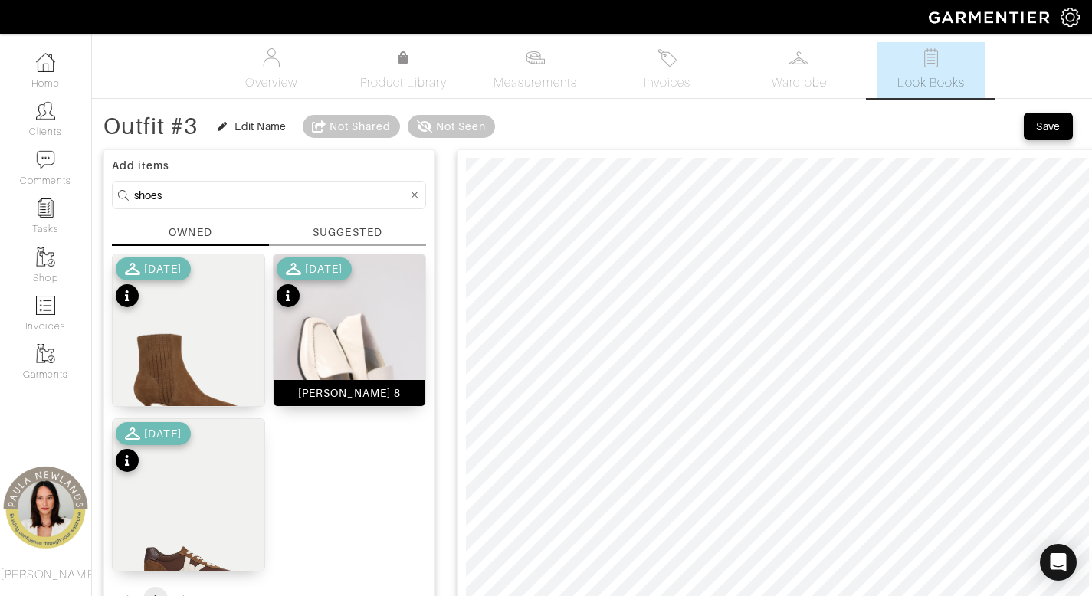
click at [378, 391] on div "[PERSON_NAME] 8" at bounding box center [349, 392] width 103 height 15
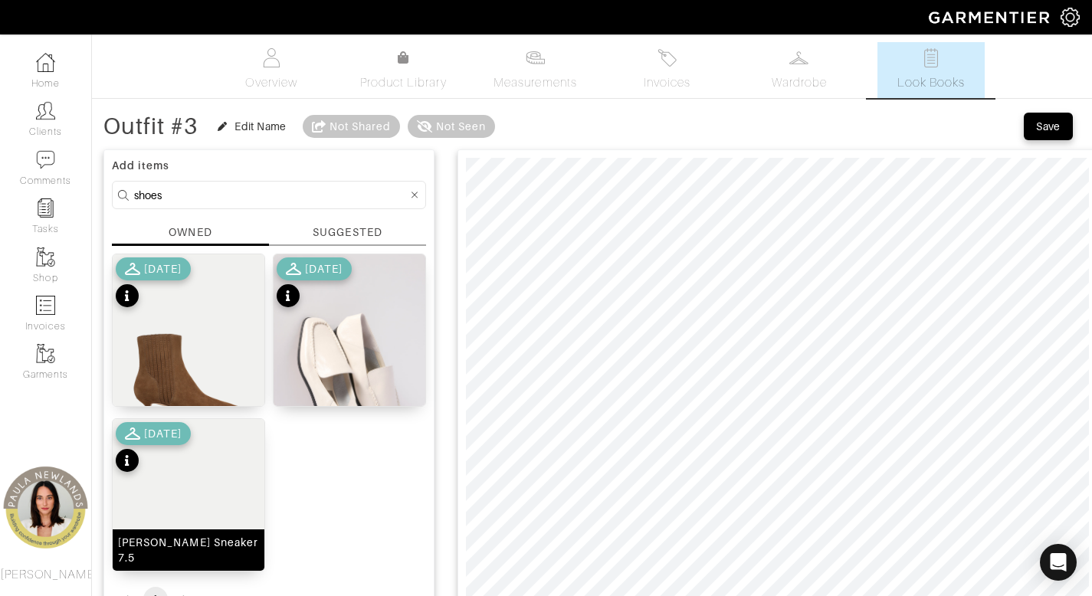
click at [203, 556] on div "[PERSON_NAME] Sneaker 7.5" at bounding box center [188, 550] width 141 height 31
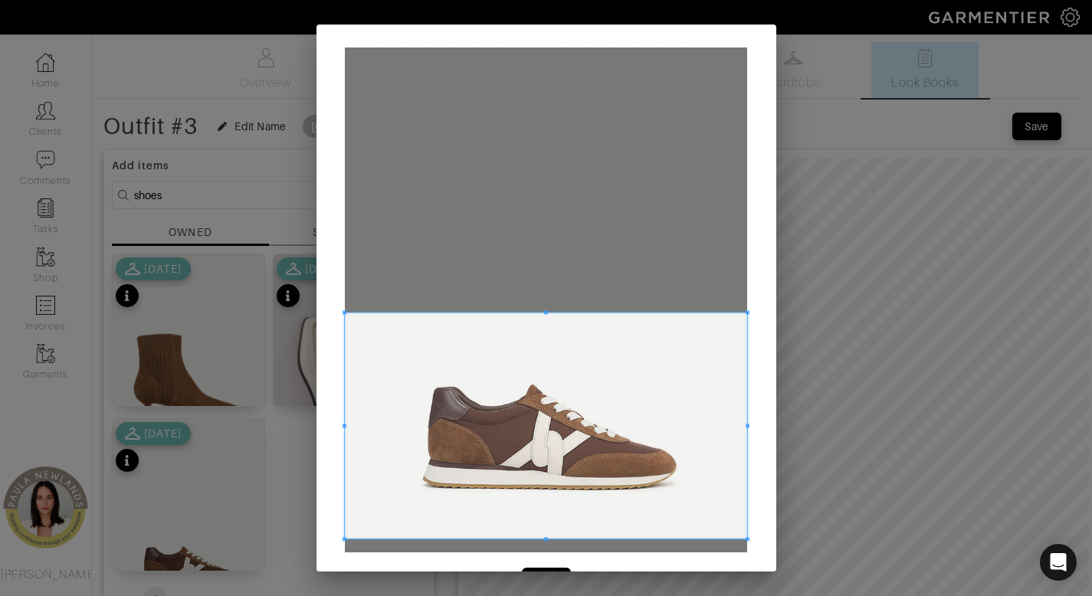
click at [487, 503] on span at bounding box center [546, 426] width 402 height 226
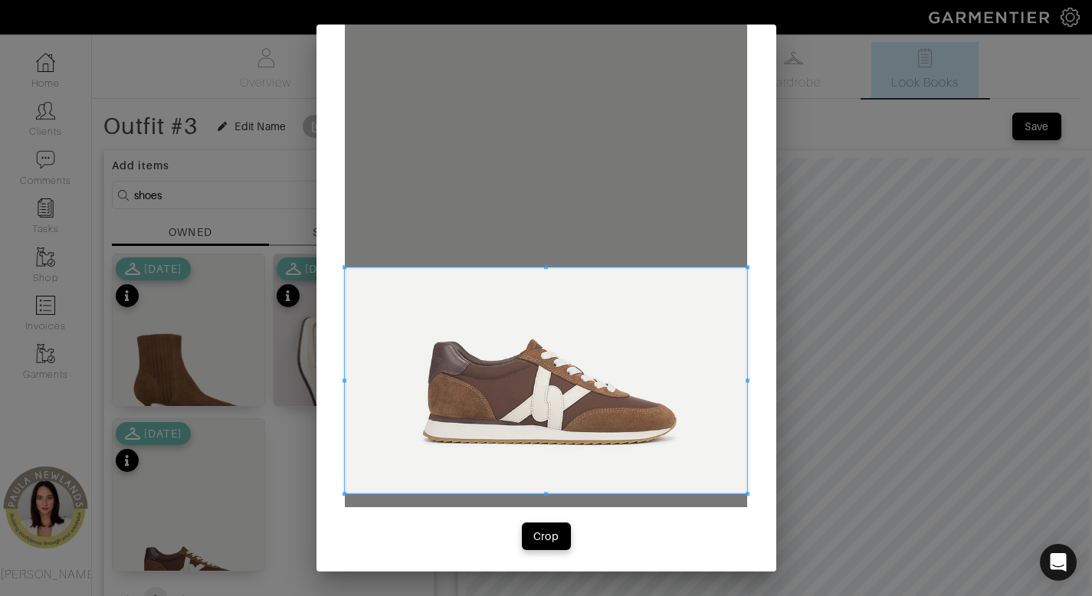
scroll to position [47, 0]
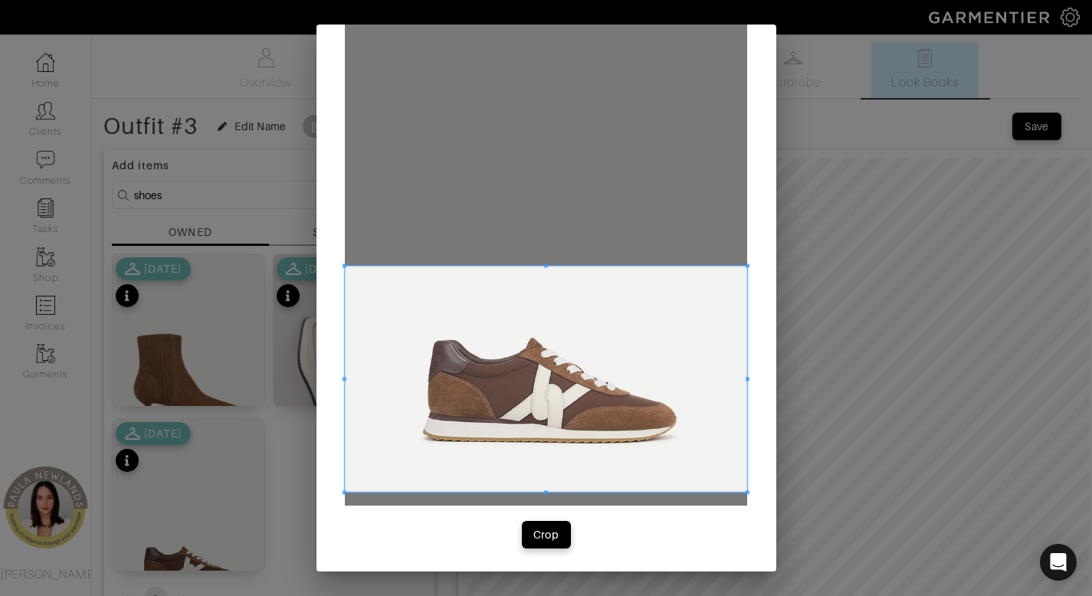
click at [530, 549] on div "Crop" at bounding box center [547, 275] width 460 height 594
click at [534, 527] on div "Crop" at bounding box center [546, 534] width 26 height 15
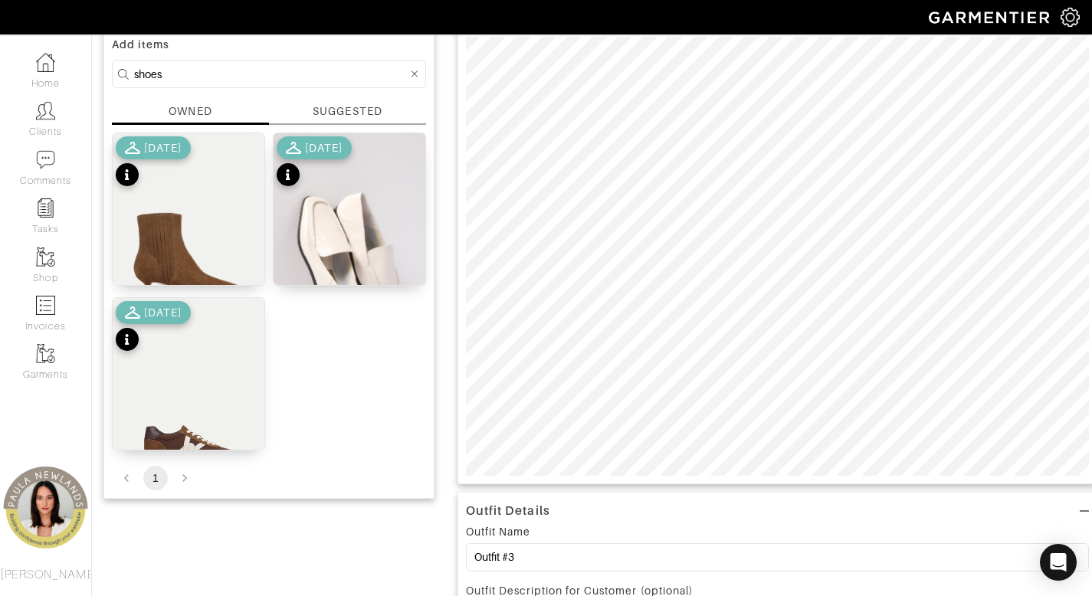
scroll to position [110, 0]
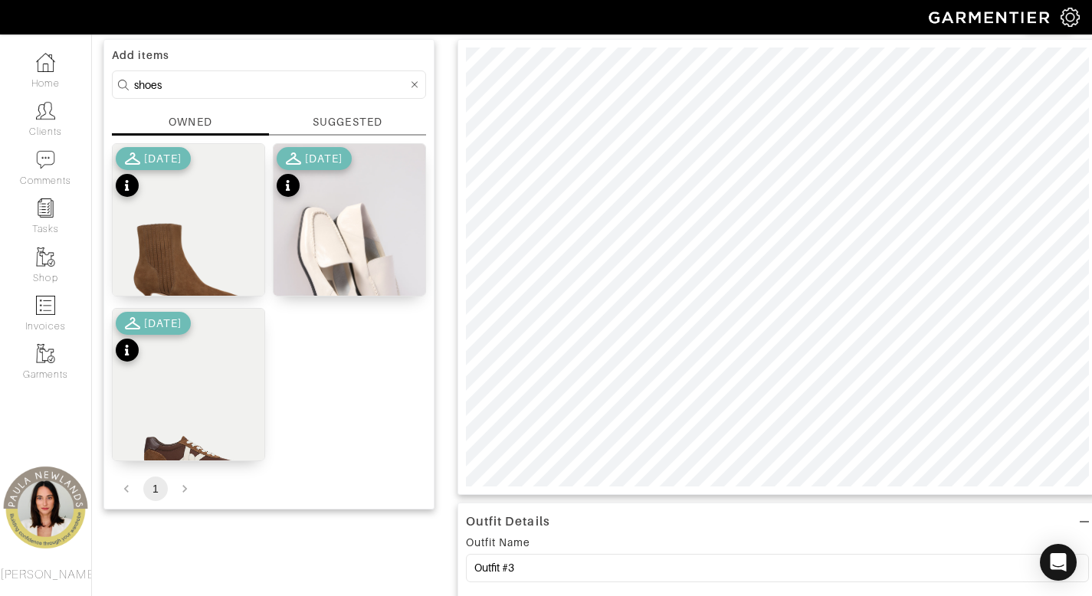
click at [416, 86] on icon at bounding box center [415, 84] width 7 height 7
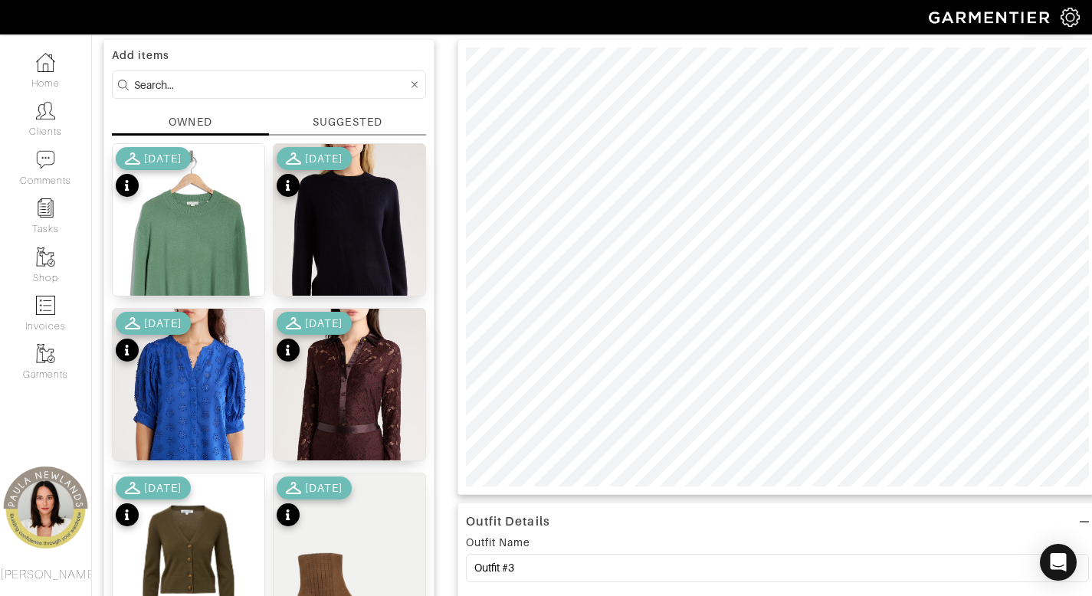
click at [358, 86] on input at bounding box center [271, 84] width 274 height 19
type input "top"
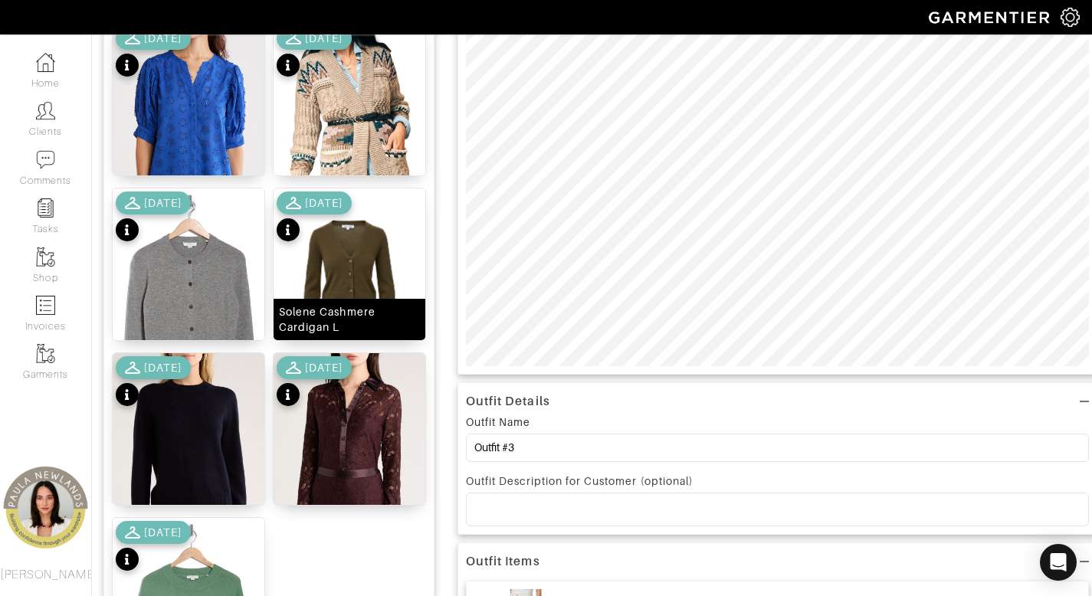
scroll to position [277, 0]
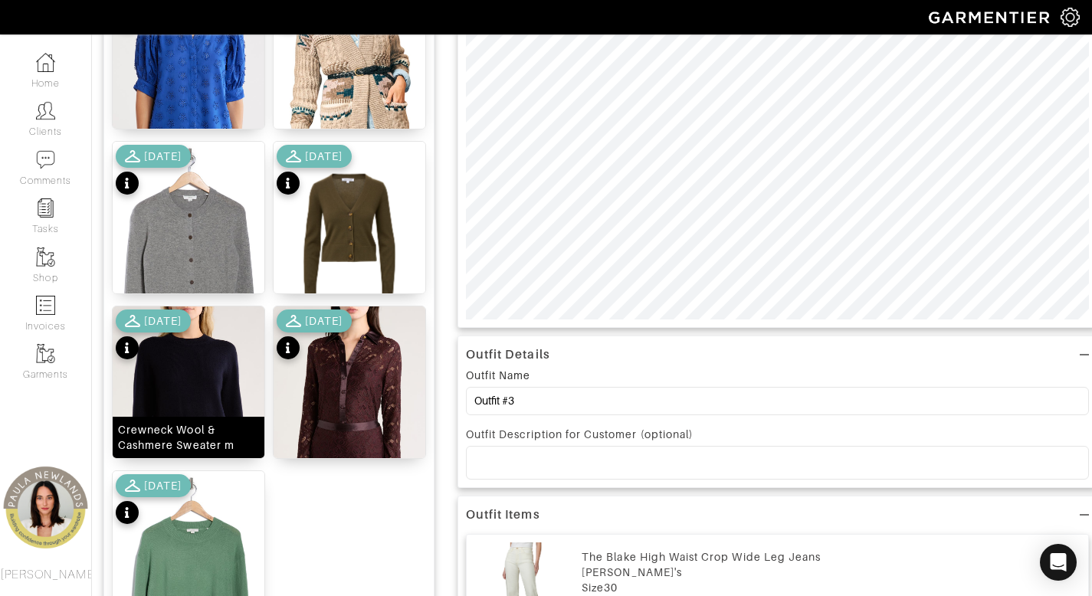
click at [218, 438] on div "Crewneck Wool & Cashmere Sweater m" at bounding box center [188, 437] width 141 height 31
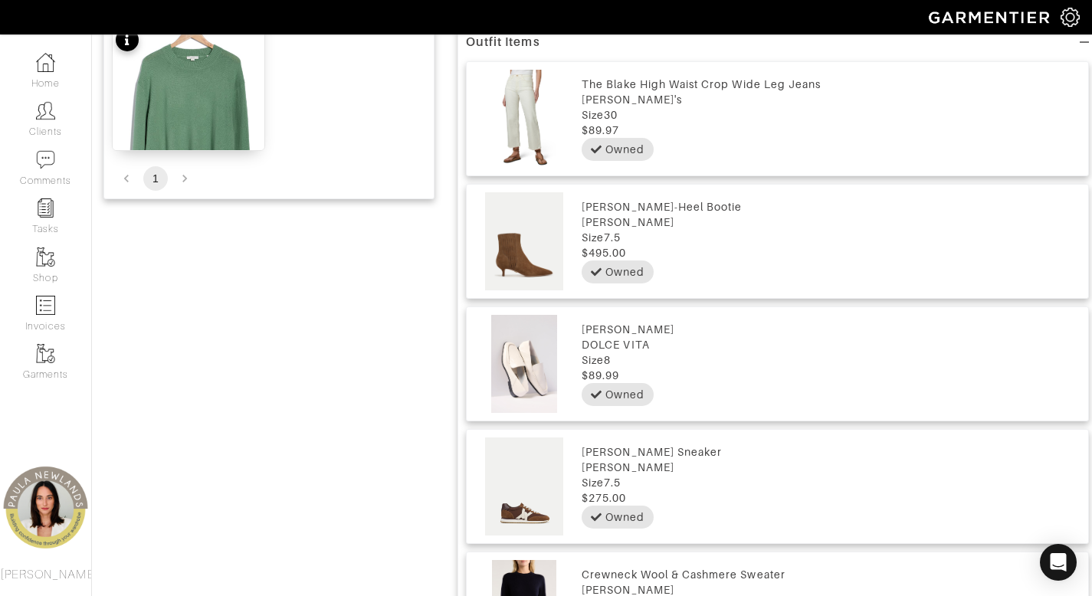
scroll to position [755, 0]
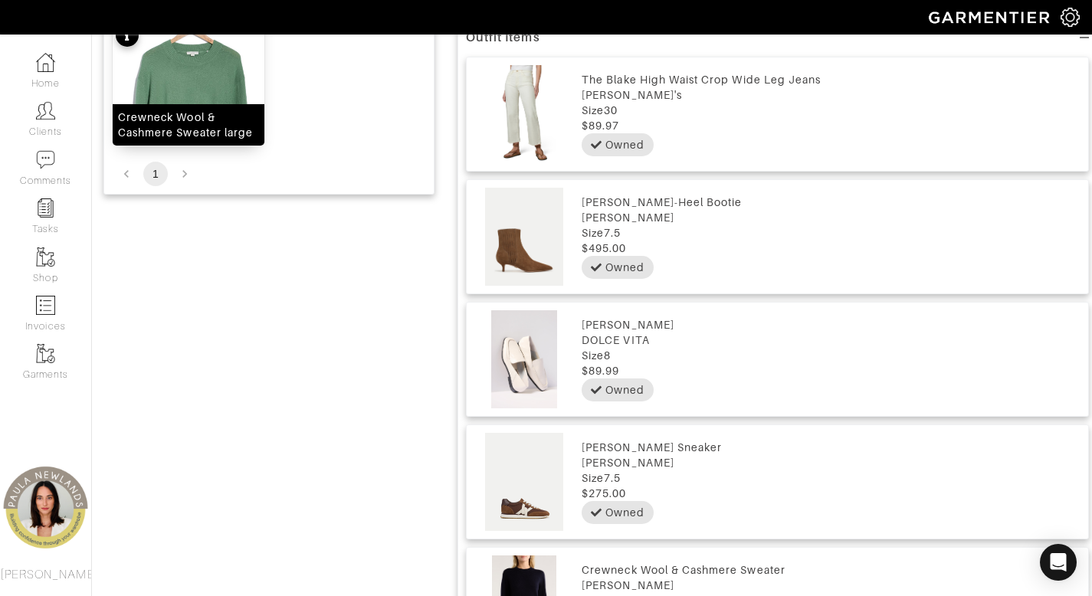
click at [225, 126] on div "Crewneck Wool & Cashmere Sweater large" at bounding box center [188, 125] width 141 height 31
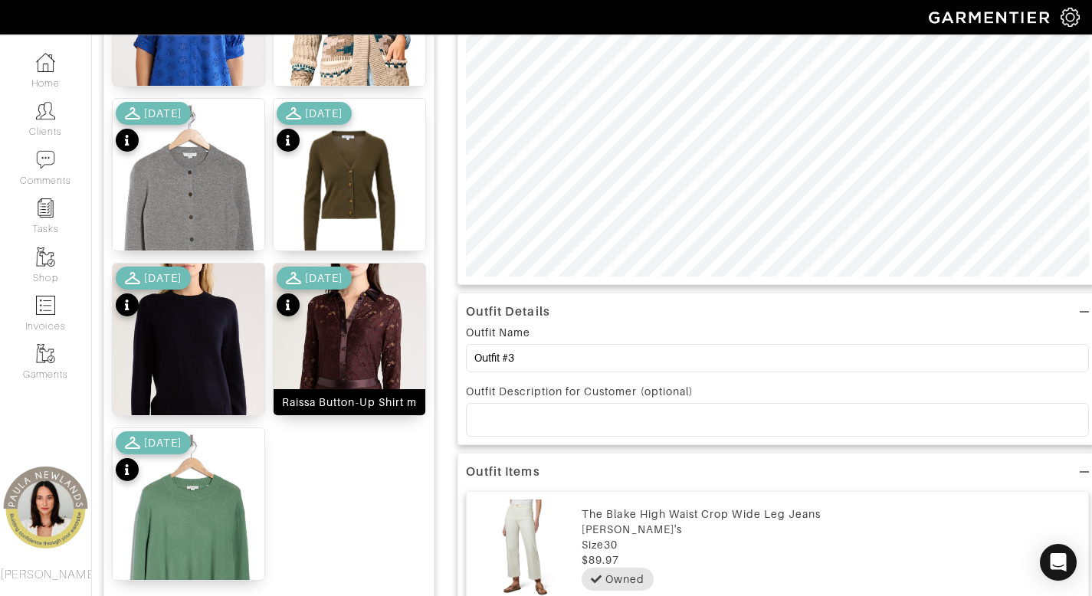
scroll to position [67, 0]
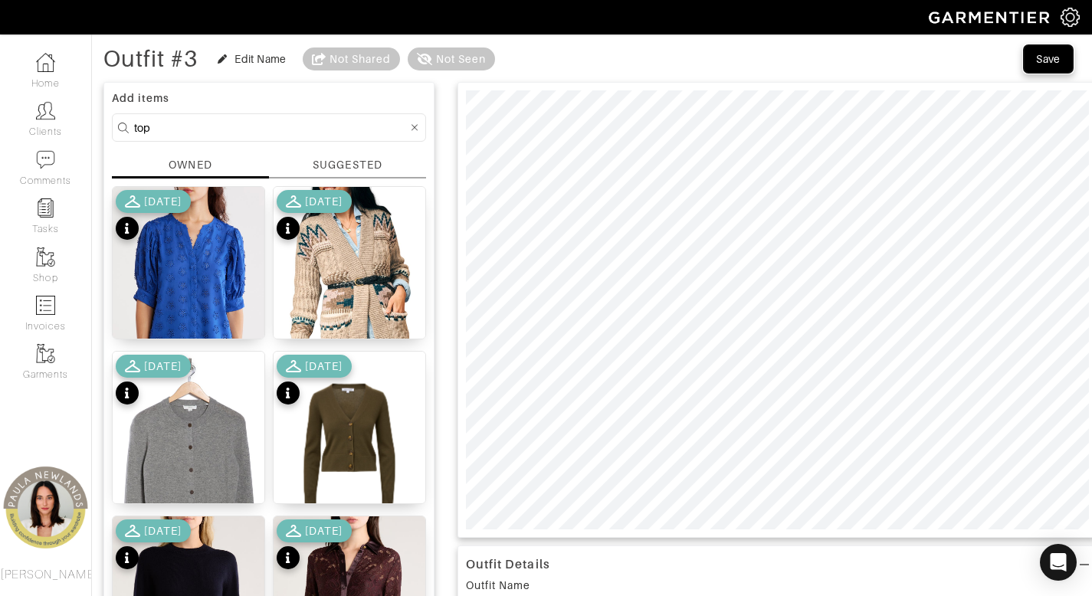
click at [1046, 64] on div "Save" at bounding box center [1048, 58] width 25 height 15
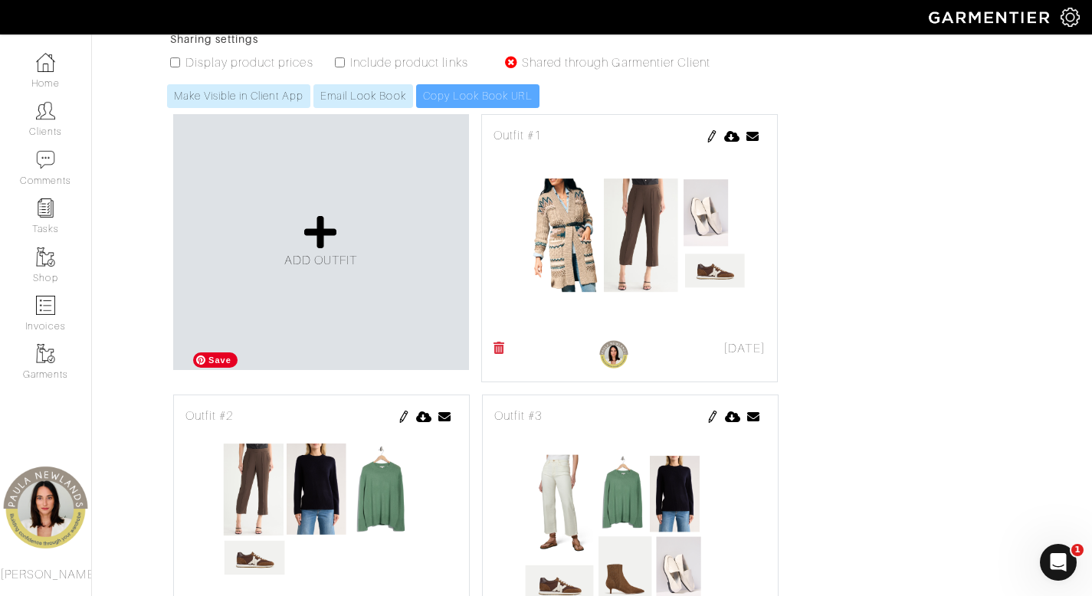
scroll to position [392, 0]
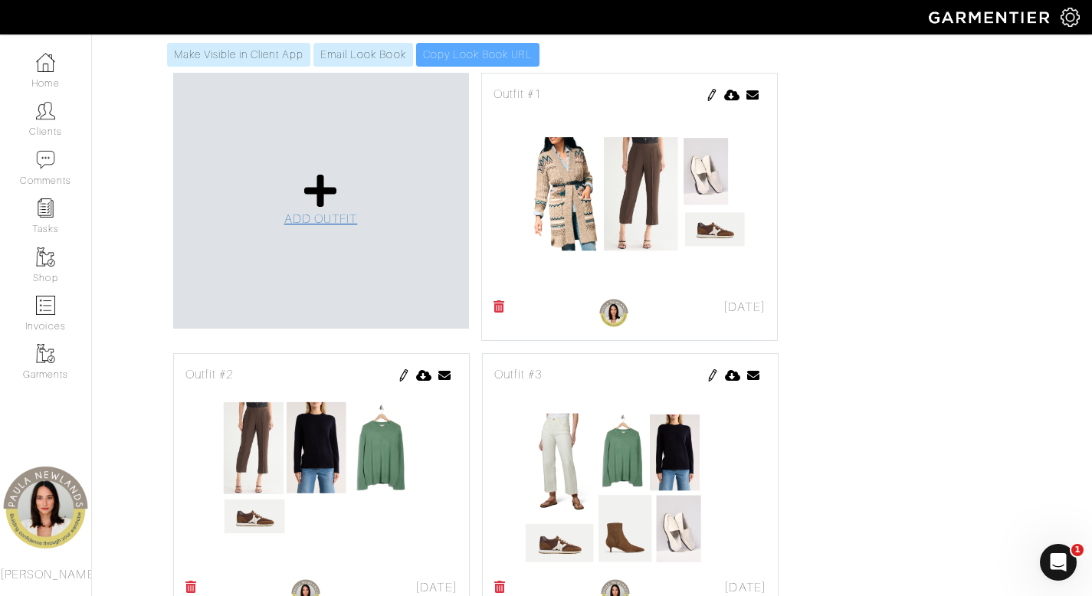
click at [312, 172] on icon at bounding box center [320, 190] width 33 height 37
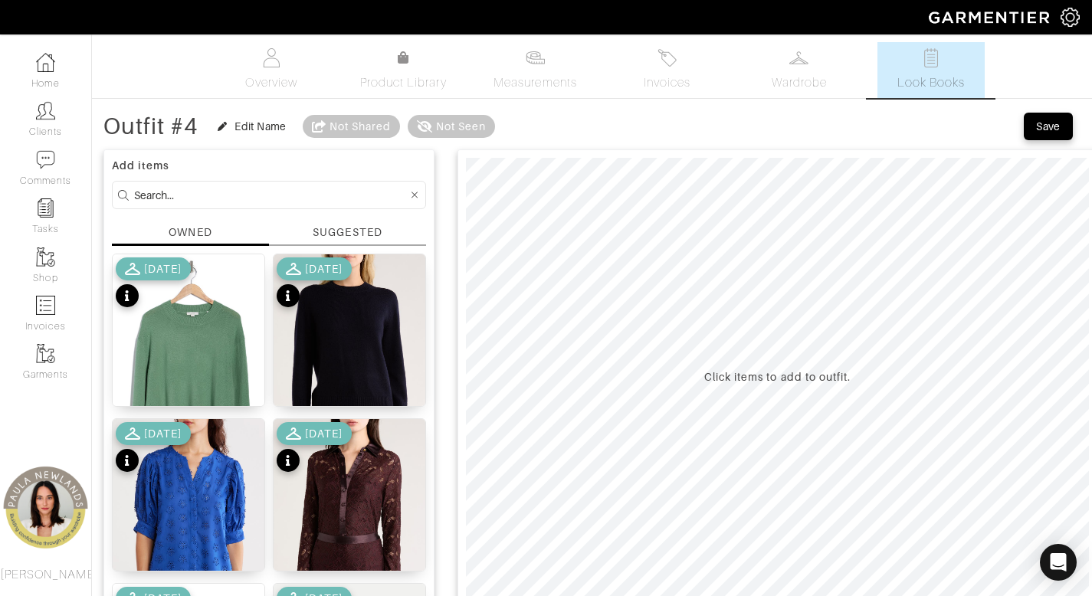
click at [368, 192] on input at bounding box center [271, 194] width 274 height 19
type input "bottom"
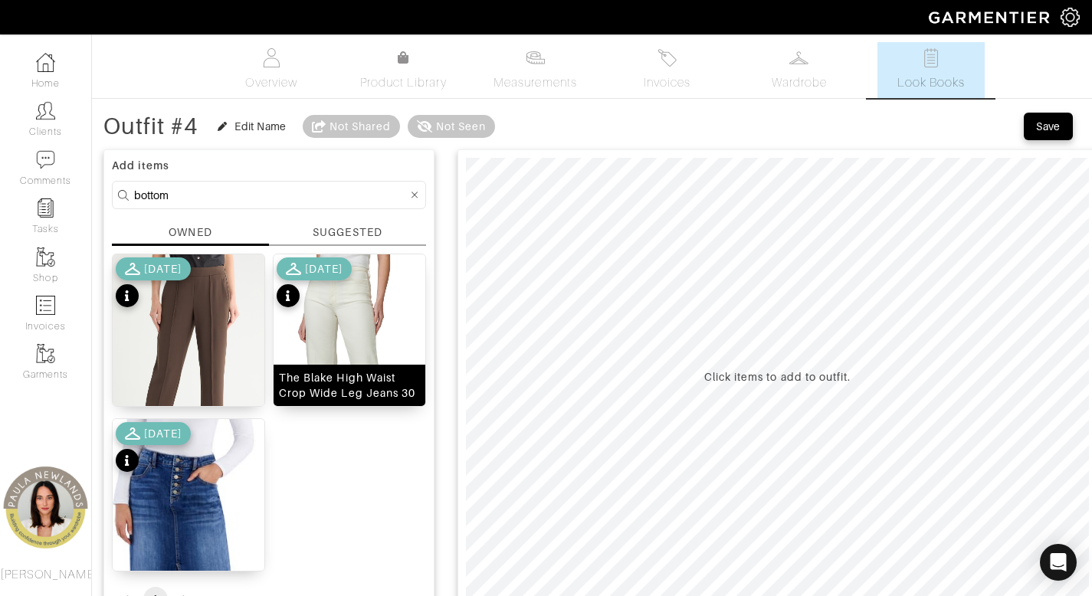
click at [362, 385] on div "The Blake High Waist Crop Wide Leg Jeans 30" at bounding box center [349, 385] width 141 height 31
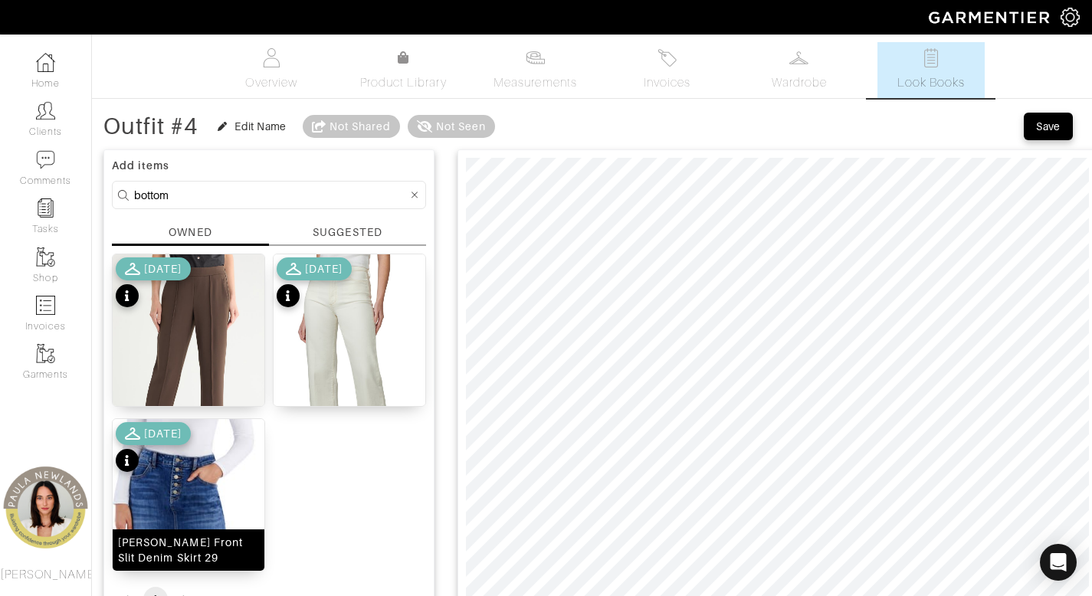
click at [171, 549] on div "[PERSON_NAME] Front Slit Denim Skirt 29" at bounding box center [188, 550] width 141 height 31
click at [415, 197] on icon at bounding box center [415, 195] width 7 height 11
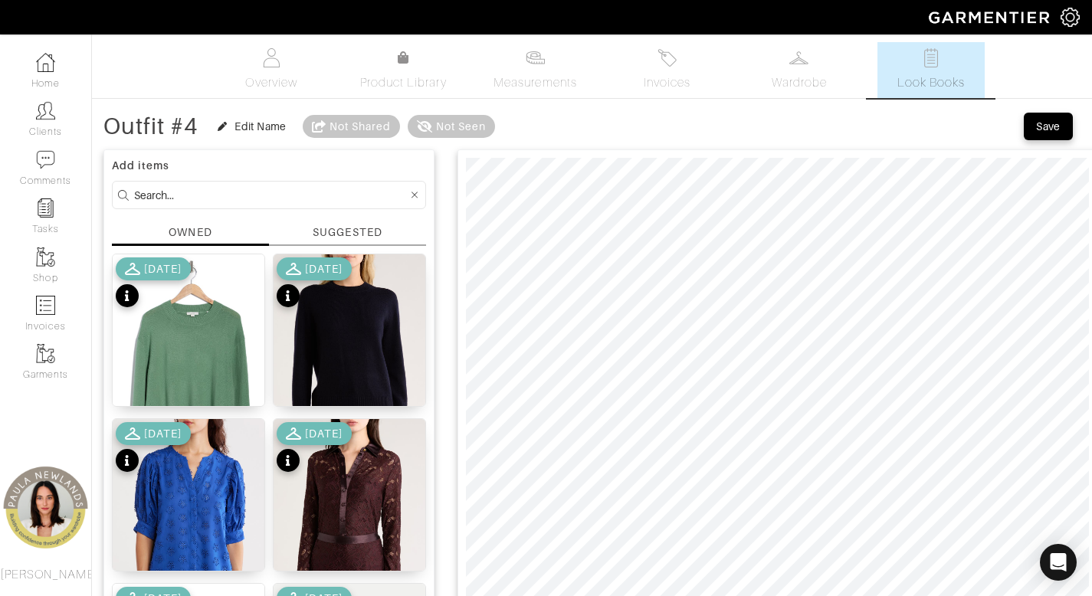
click at [375, 203] on input at bounding box center [271, 194] width 274 height 19
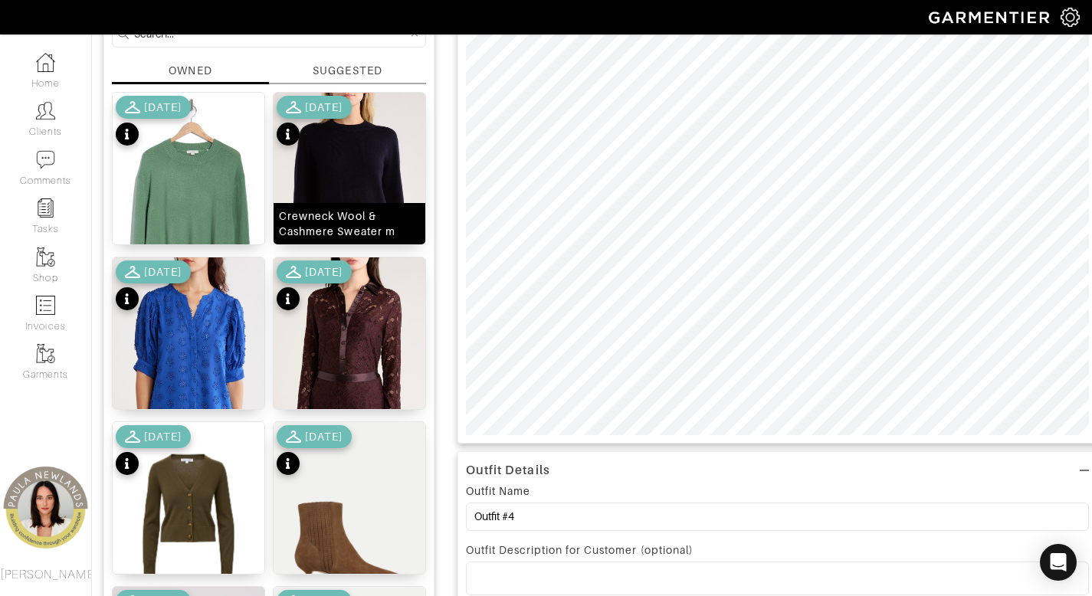
scroll to position [215, 0]
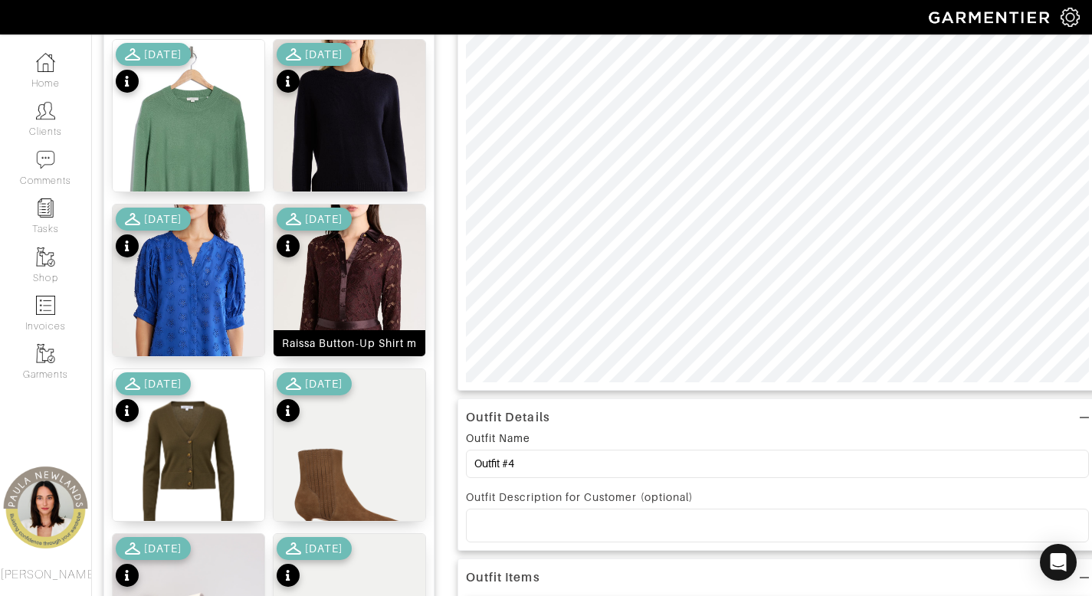
click at [369, 343] on div "Raissa Button-Up Shirt m" at bounding box center [349, 343] width 135 height 15
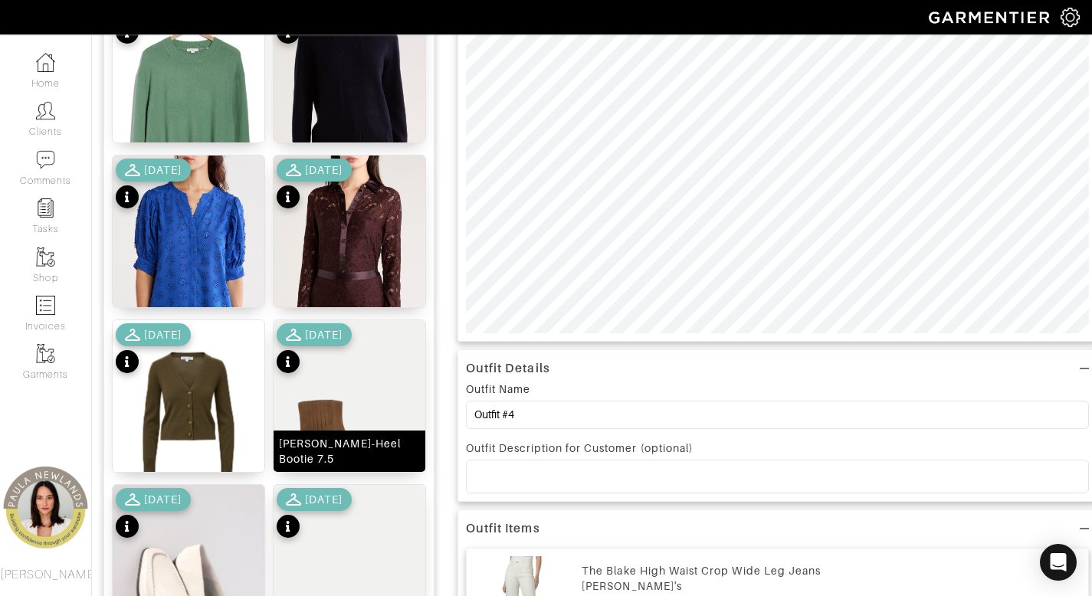
scroll to position [476, 0]
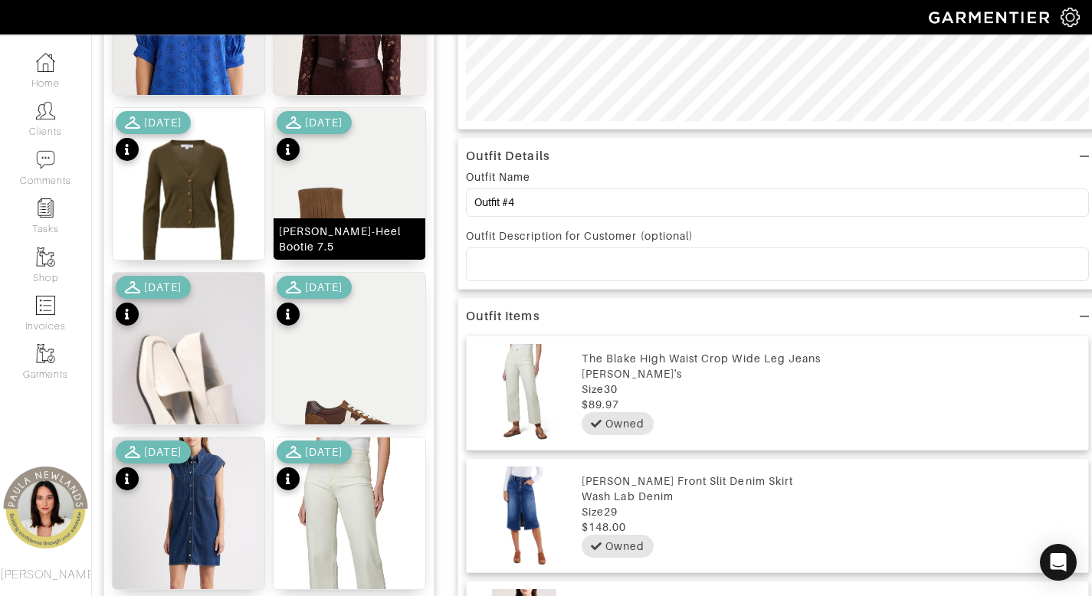
click at [366, 240] on div "[PERSON_NAME]-Heel Bootie 7.5" at bounding box center [349, 239] width 141 height 31
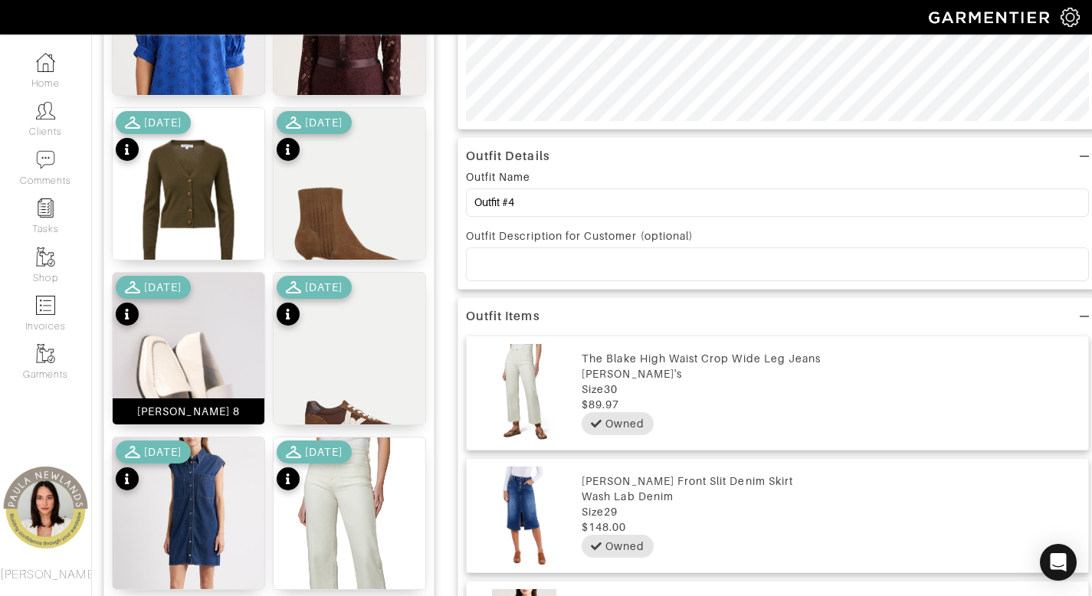
click at [195, 412] on div "Beny Loafer 8" at bounding box center [188, 411] width 103 height 15
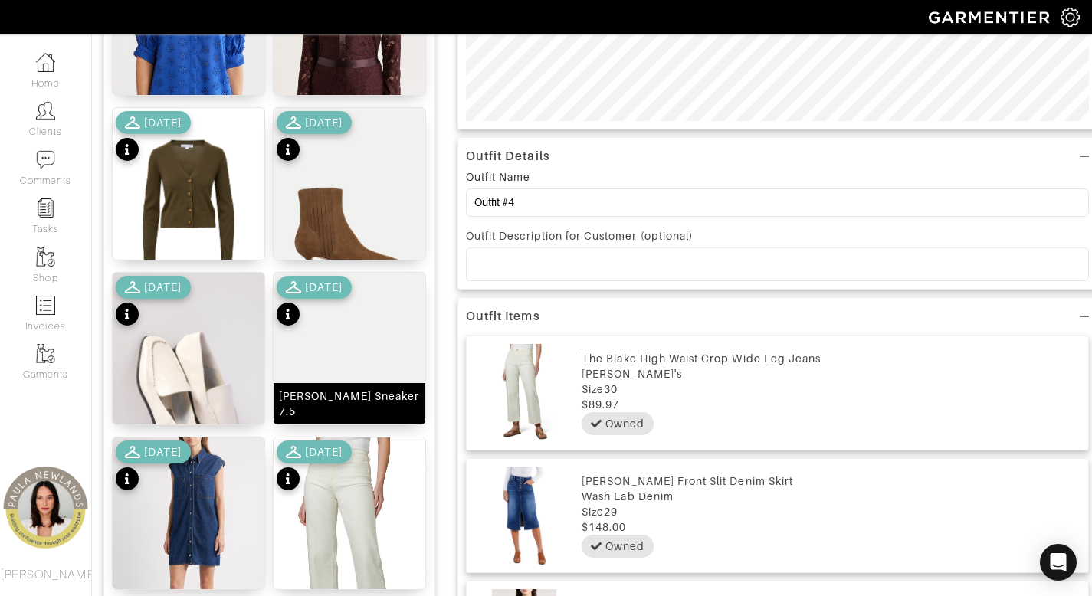
click at [320, 413] on div "[PERSON_NAME] Sneaker 7.5" at bounding box center [349, 404] width 141 height 31
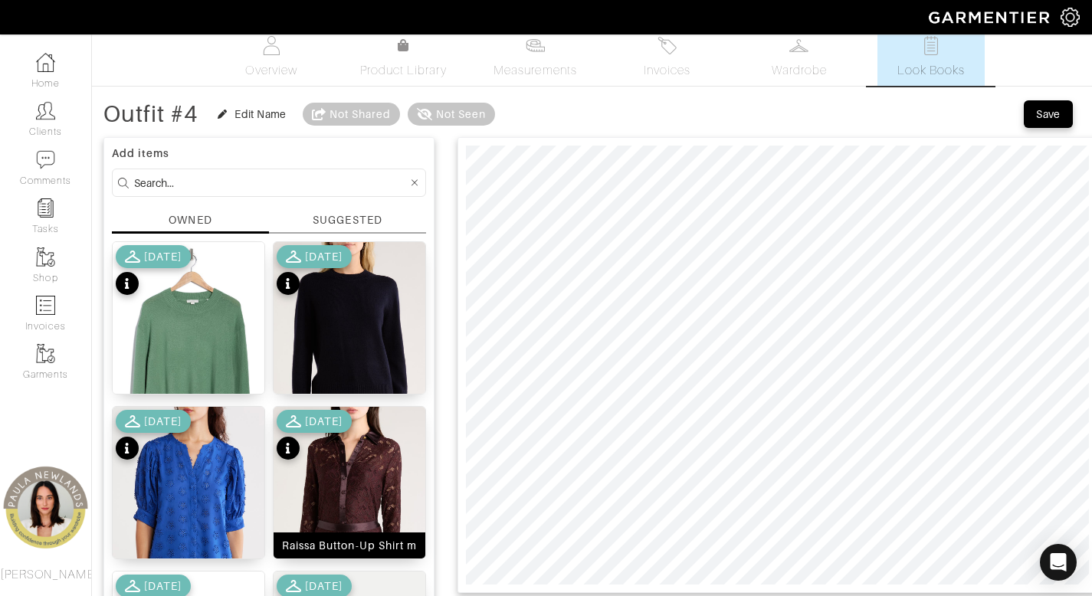
scroll to position [0, 0]
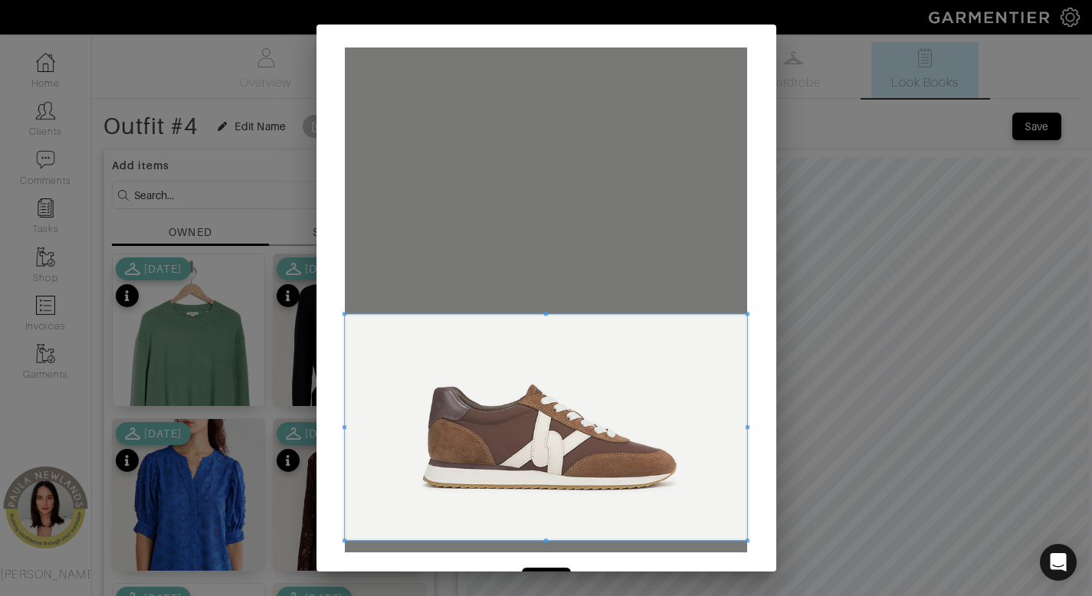
click at [602, 471] on span at bounding box center [546, 427] width 402 height 226
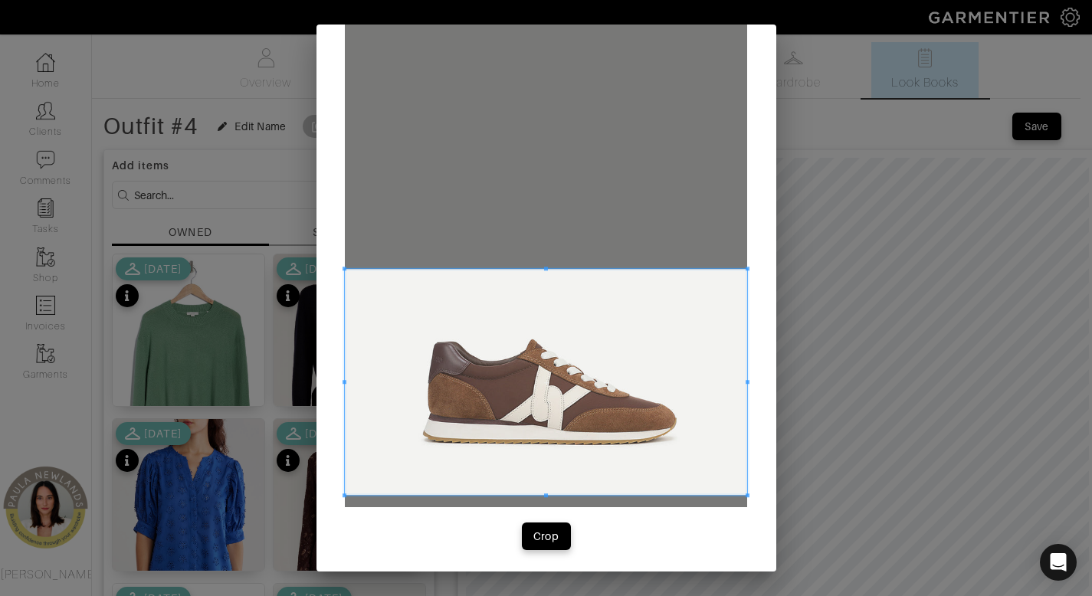
scroll to position [47, 0]
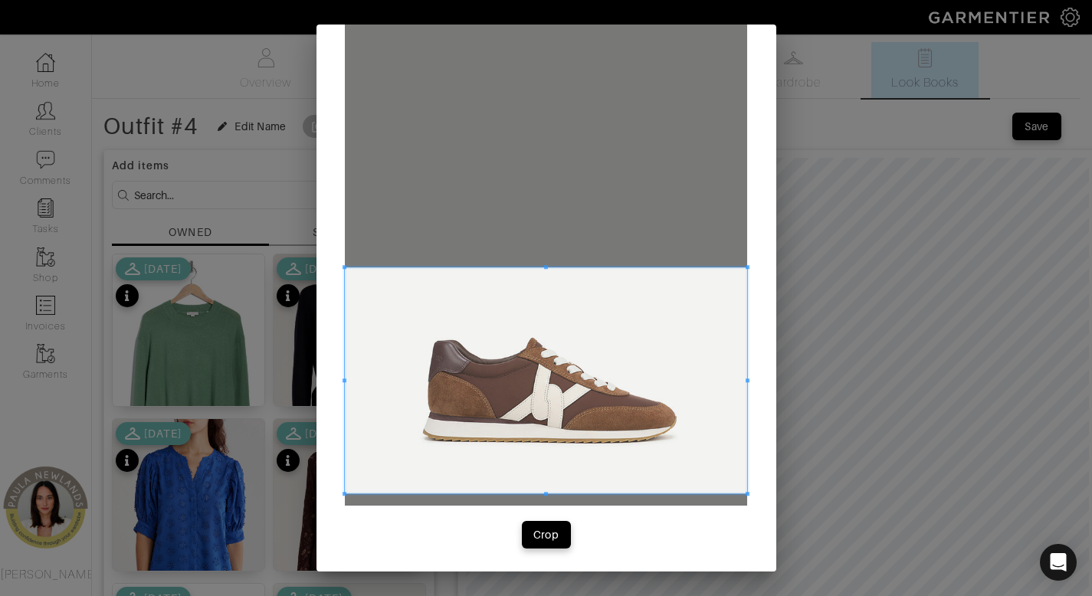
click at [536, 550] on div "Crop" at bounding box center [547, 275] width 460 height 594
click at [545, 528] on div "Crop" at bounding box center [546, 534] width 26 height 15
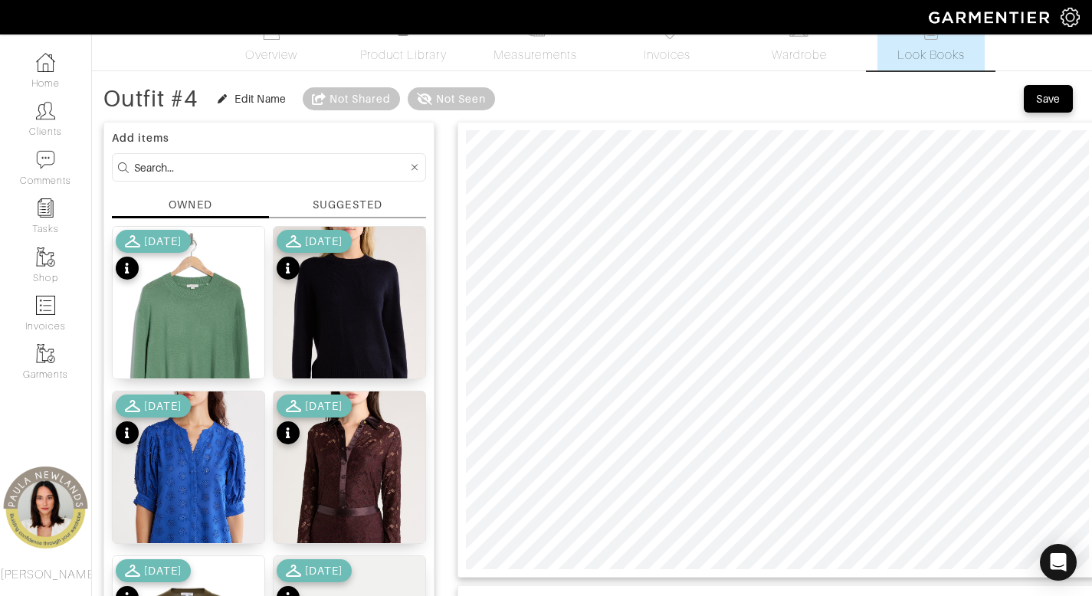
scroll to position [0, 0]
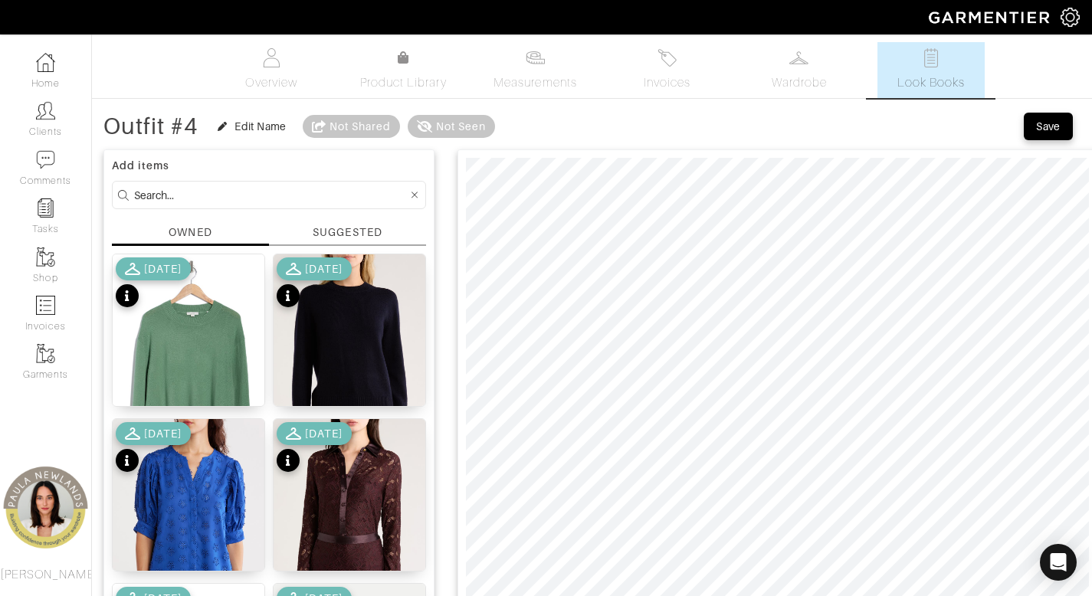
click at [335, 198] on input at bounding box center [271, 194] width 274 height 19
type input "bottom"
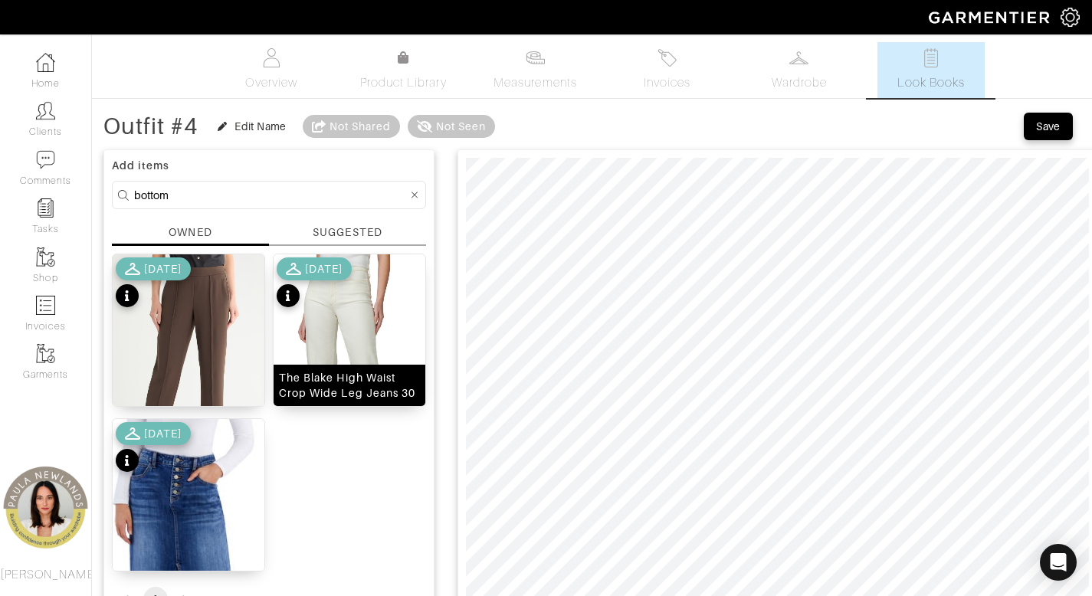
click at [364, 394] on div "The Blake High Waist Crop Wide Leg Jeans 30" at bounding box center [349, 385] width 141 height 31
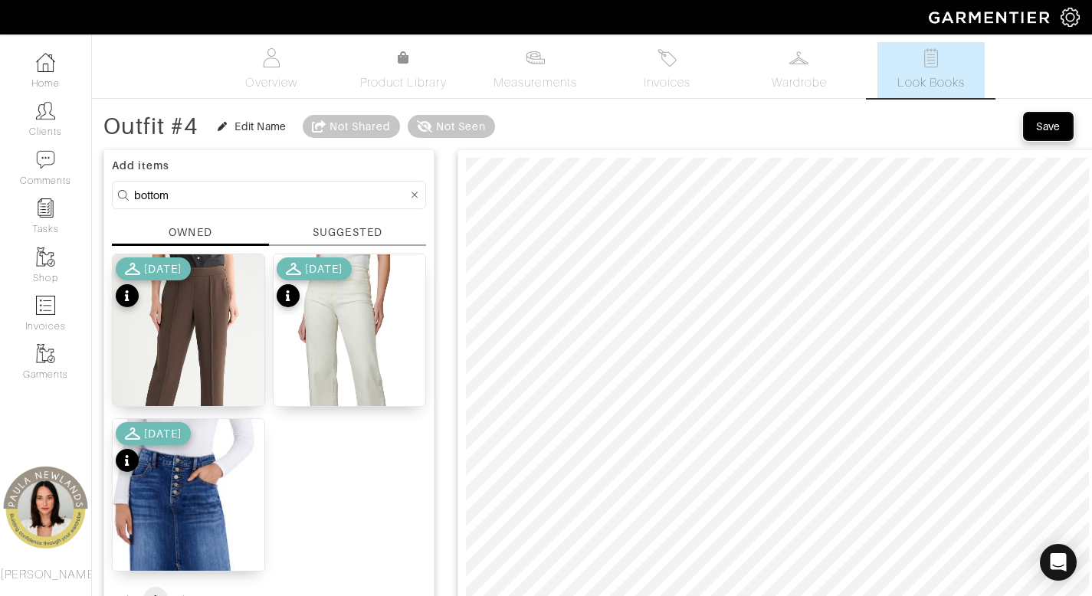
click at [1051, 124] on div "Save" at bounding box center [1048, 126] width 25 height 15
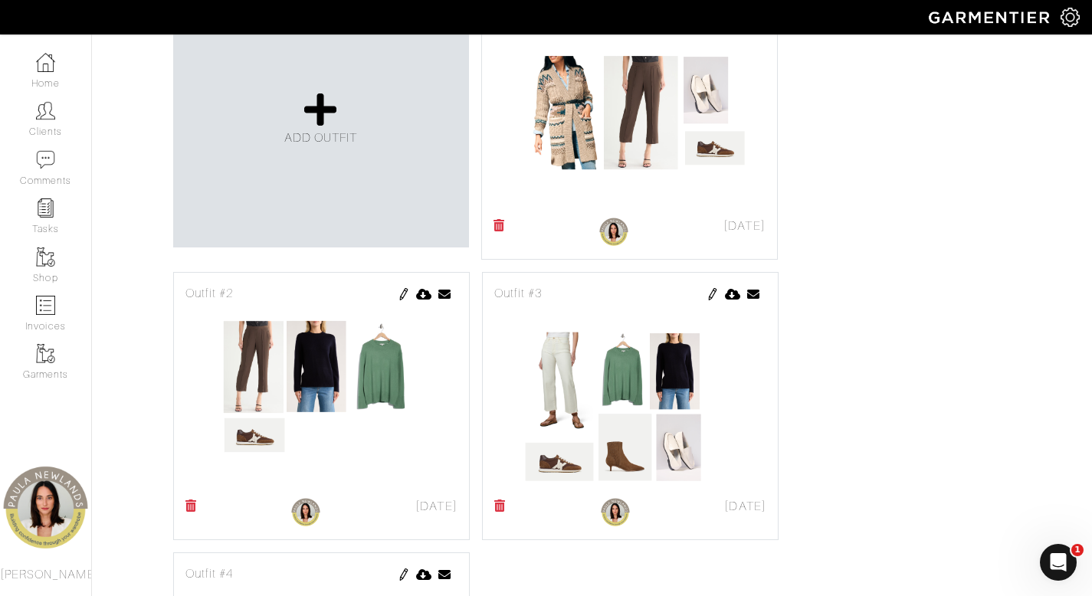
scroll to position [231, 0]
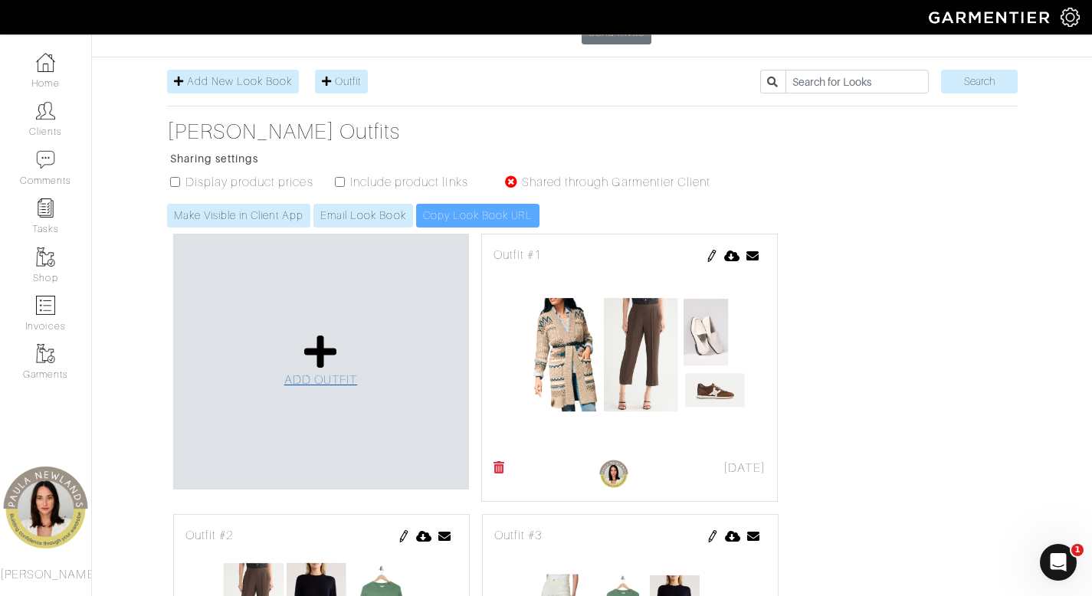
click at [327, 333] on icon at bounding box center [320, 351] width 33 height 37
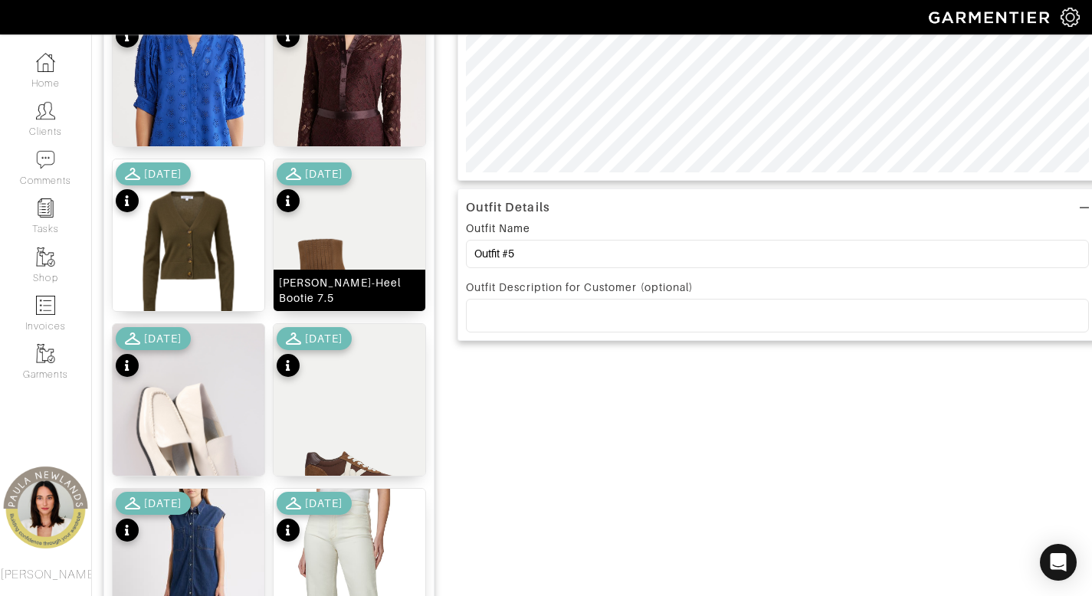
scroll to position [533, 0]
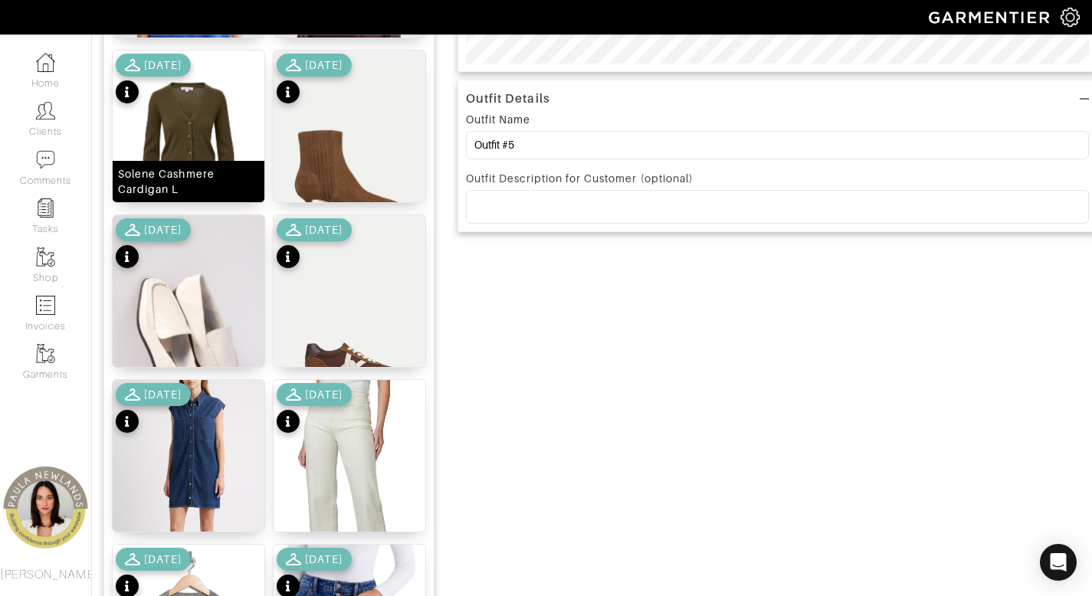
click at [206, 186] on div "Solene Cashmere Cardigan L" at bounding box center [188, 181] width 141 height 31
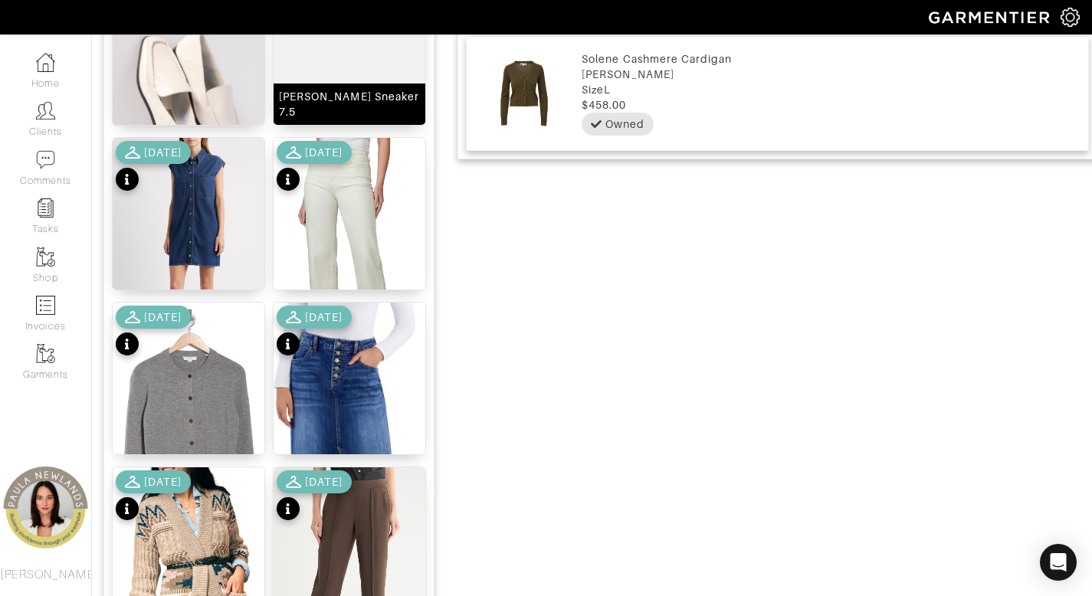
scroll to position [784, 0]
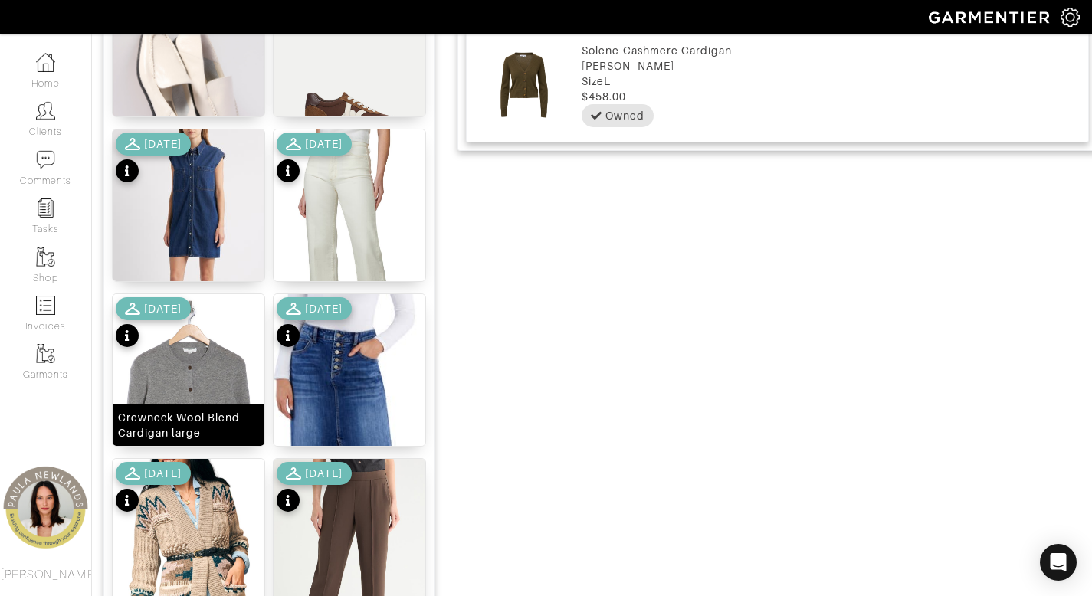
click at [205, 423] on div "Crewneck Wool Blend Cardigan large" at bounding box center [188, 425] width 141 height 31
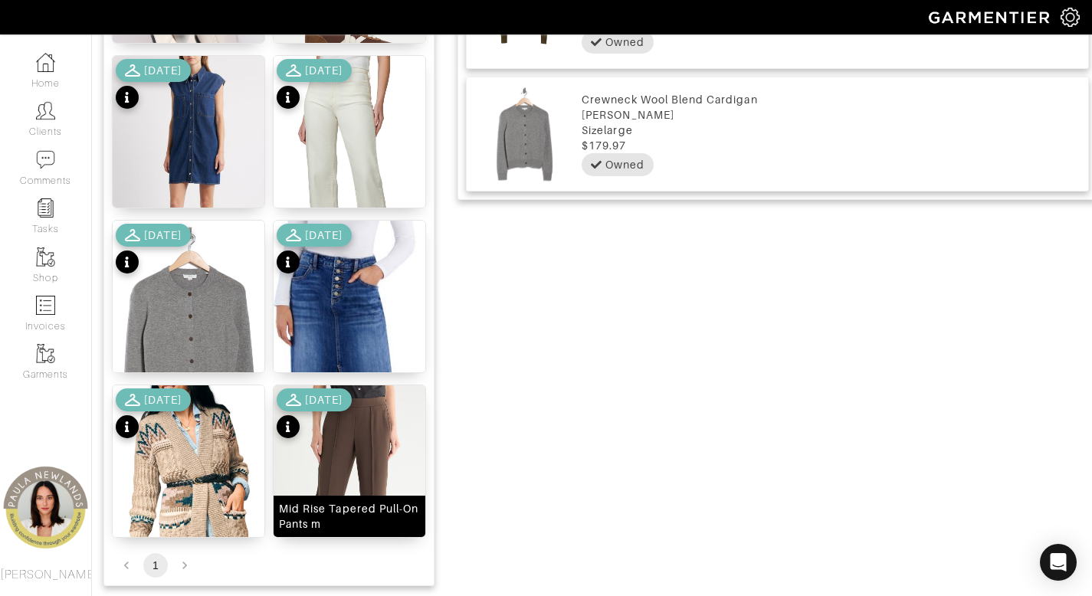
scroll to position [773, 0]
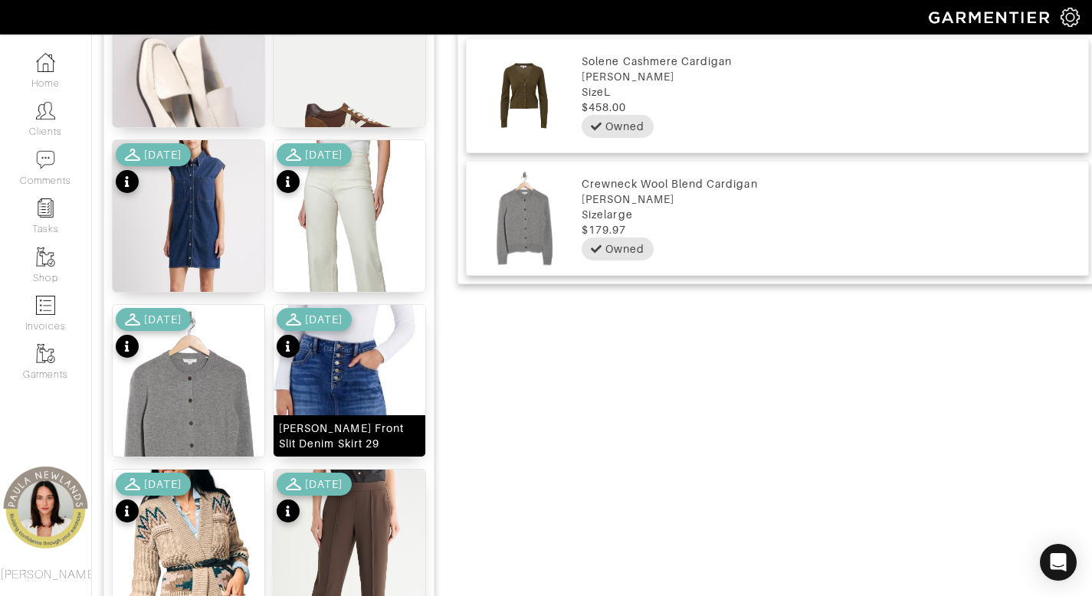
click at [359, 441] on div "[PERSON_NAME] Front Slit Denim Skirt 29" at bounding box center [349, 436] width 141 height 31
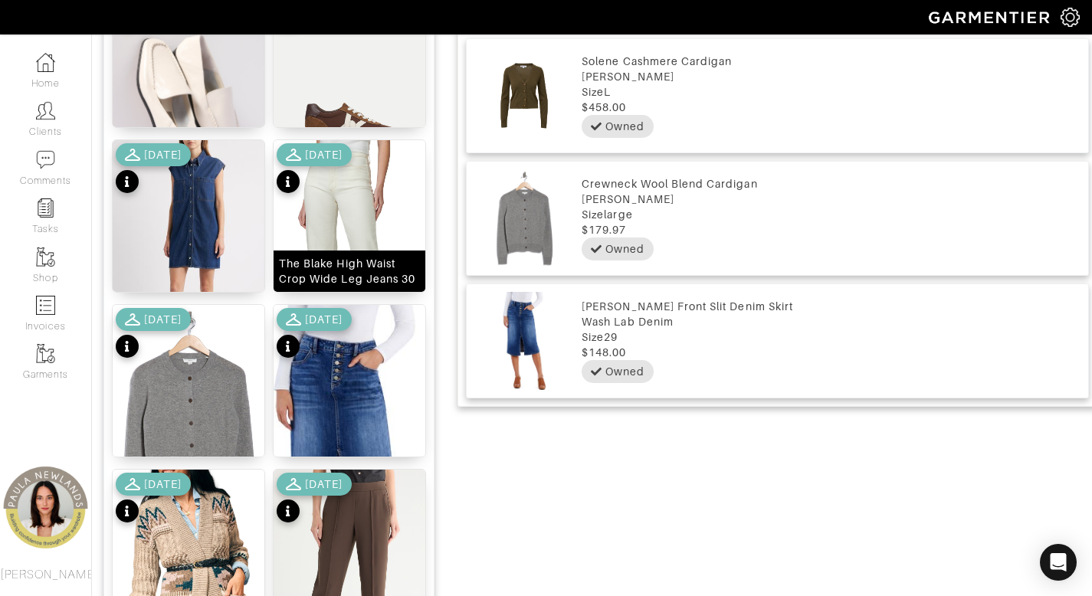
click at [365, 267] on div "The Blake High Waist Crop Wide Leg Jeans 30" at bounding box center [349, 271] width 141 height 31
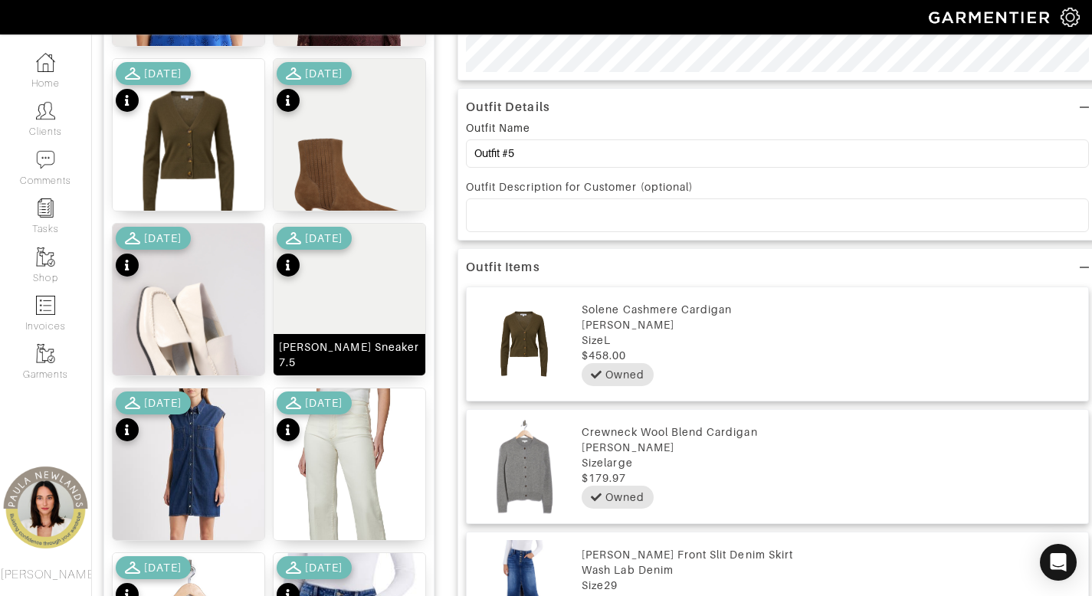
scroll to position [527, 0]
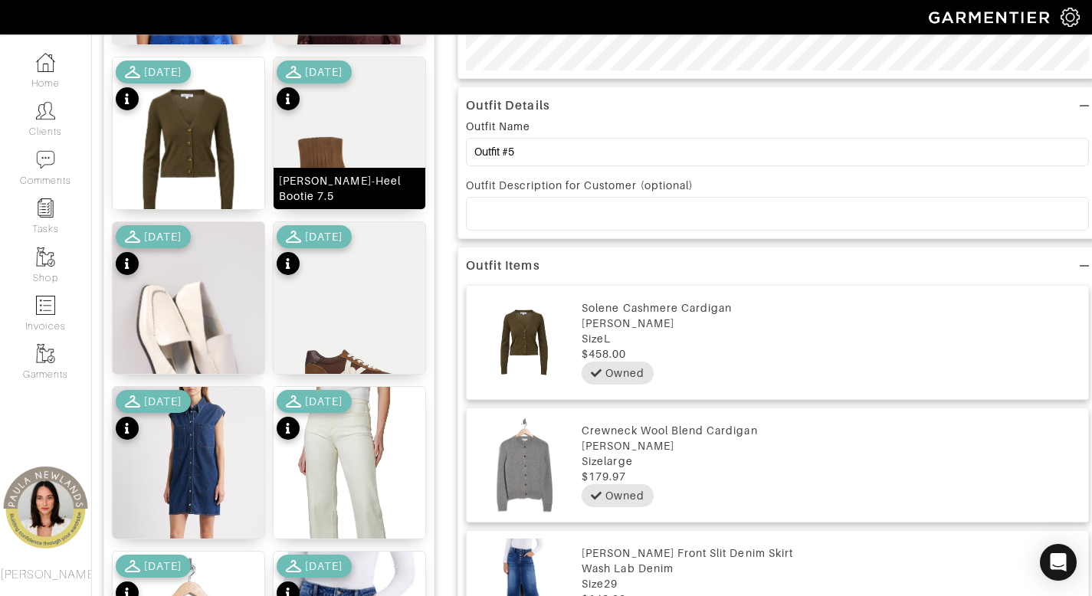
click at [350, 191] on div "[PERSON_NAME]-Heel Bootie 7.5" at bounding box center [349, 188] width 141 height 31
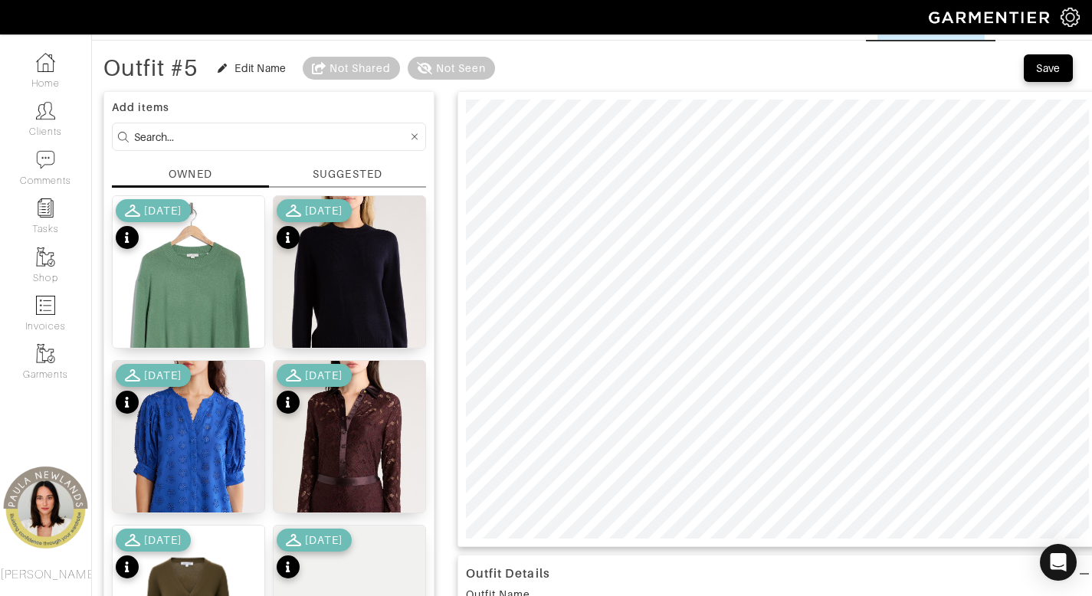
scroll to position [54, 0]
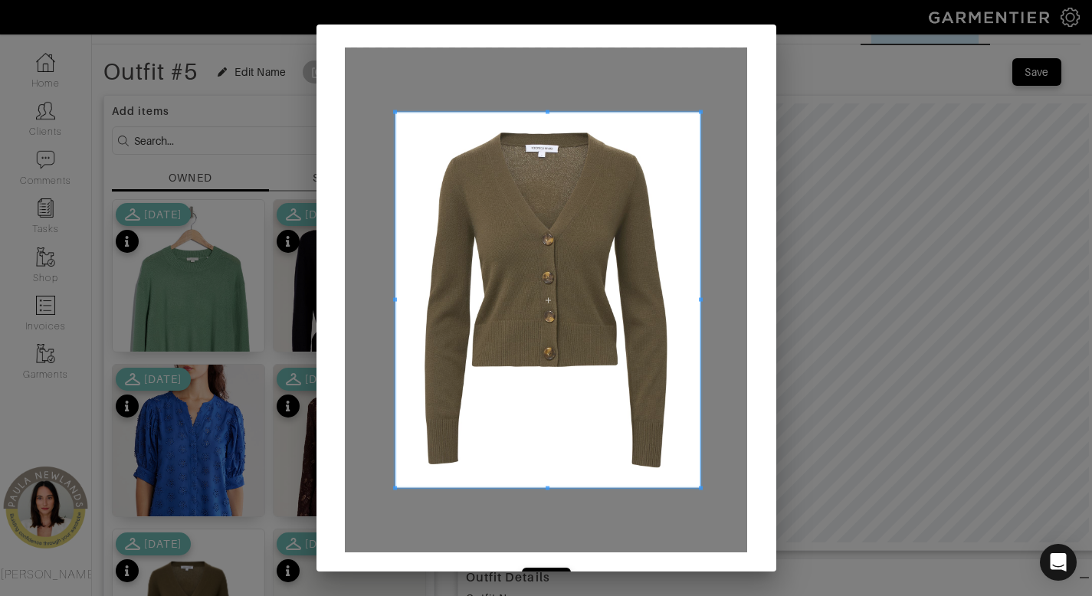
click at [690, 510] on div at bounding box center [546, 300] width 402 height 505
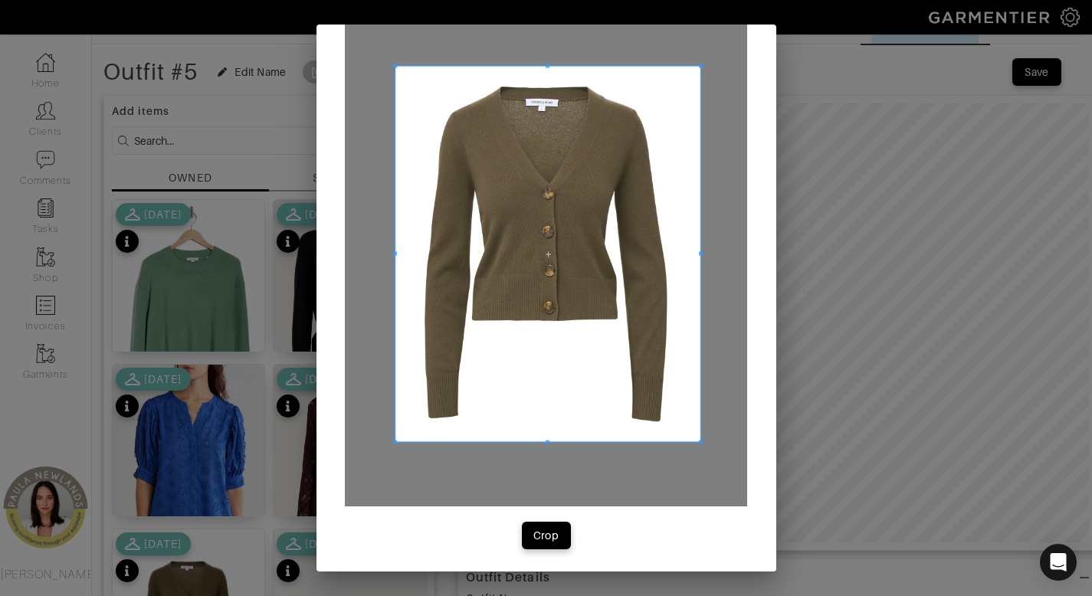
scroll to position [47, 0]
click at [551, 536] on div "Crop" at bounding box center [546, 534] width 26 height 15
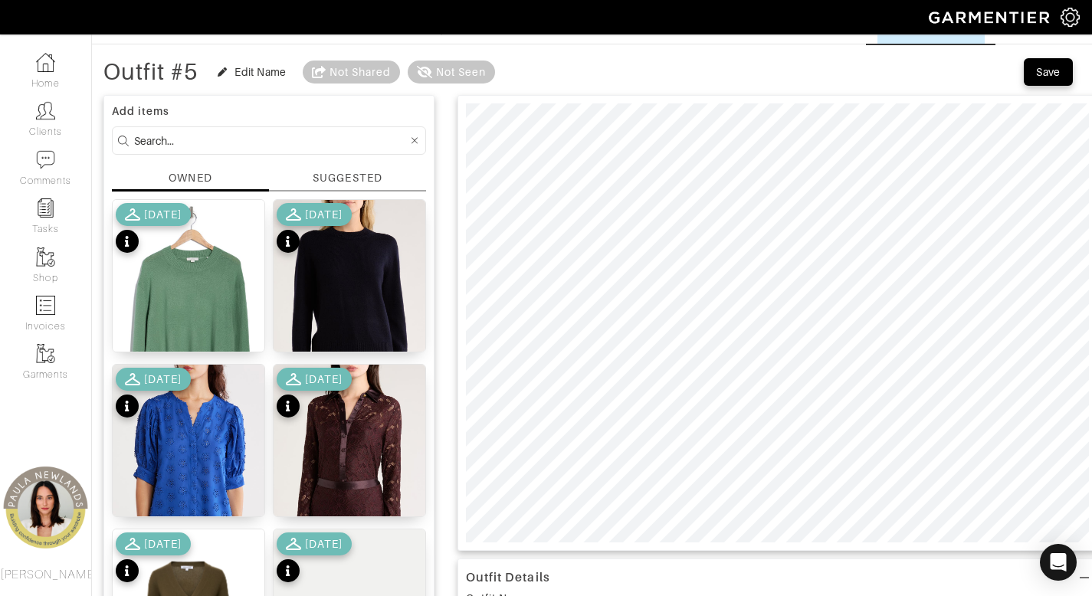
click at [359, 147] on input at bounding box center [271, 140] width 274 height 19
type input "shoes"
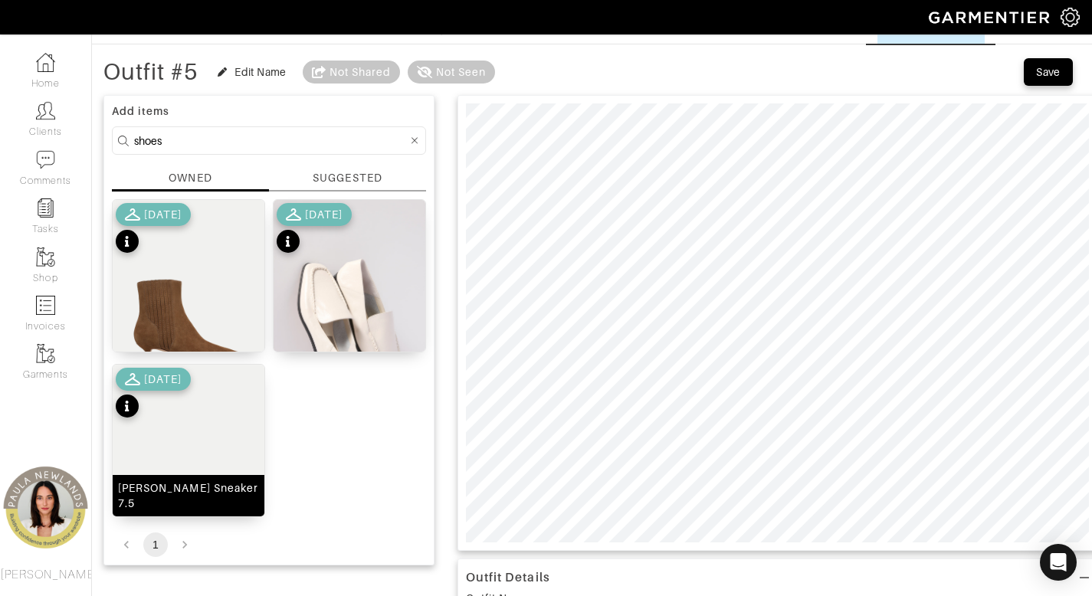
click at [190, 511] on div "[PERSON_NAME] Sneaker 7.5" at bounding box center [189, 495] width 152 height 41
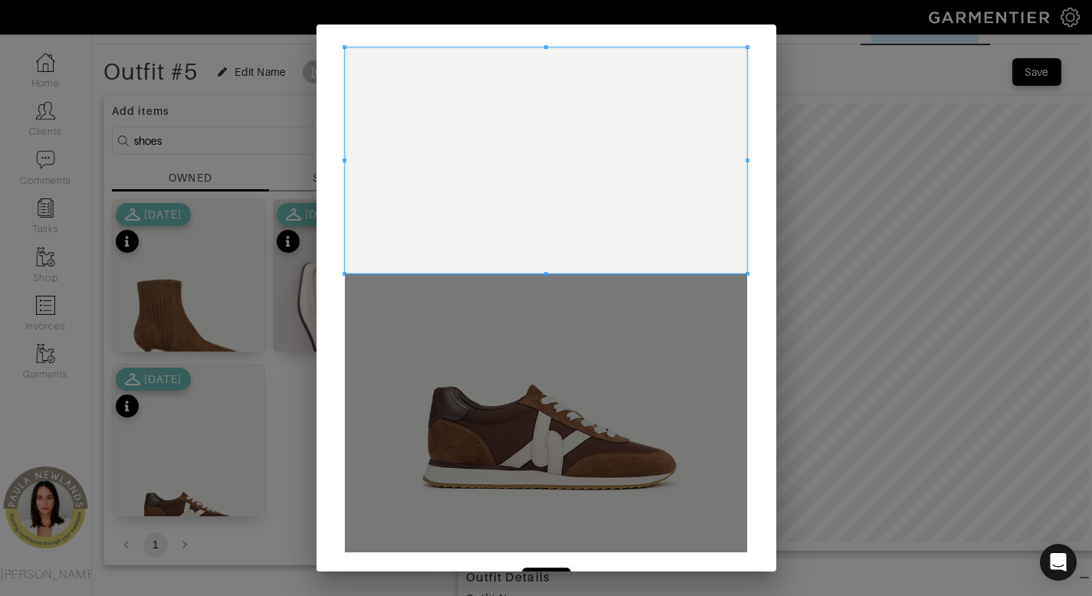
click at [592, 74] on span at bounding box center [546, 161] width 402 height 226
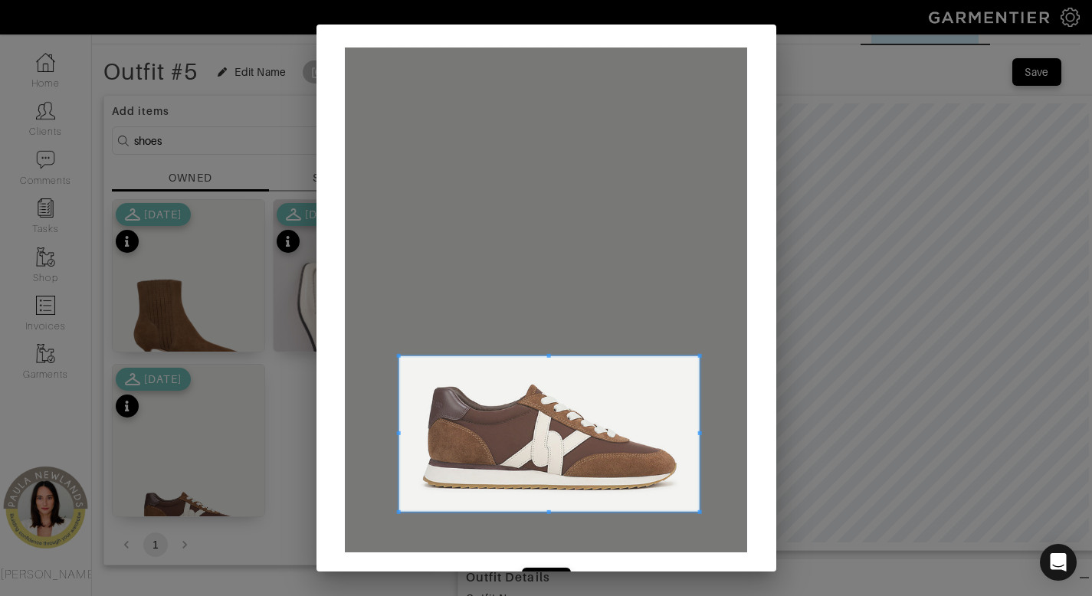
click at [697, 563] on div "Crop" at bounding box center [547, 322] width 460 height 594
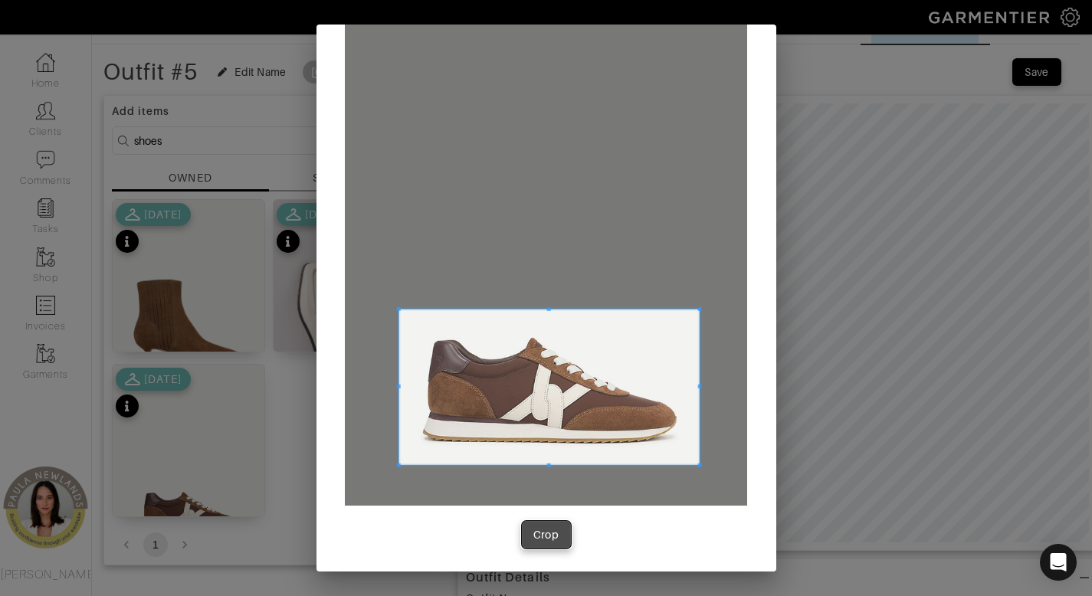
click at [533, 540] on div "Crop" at bounding box center [546, 534] width 26 height 15
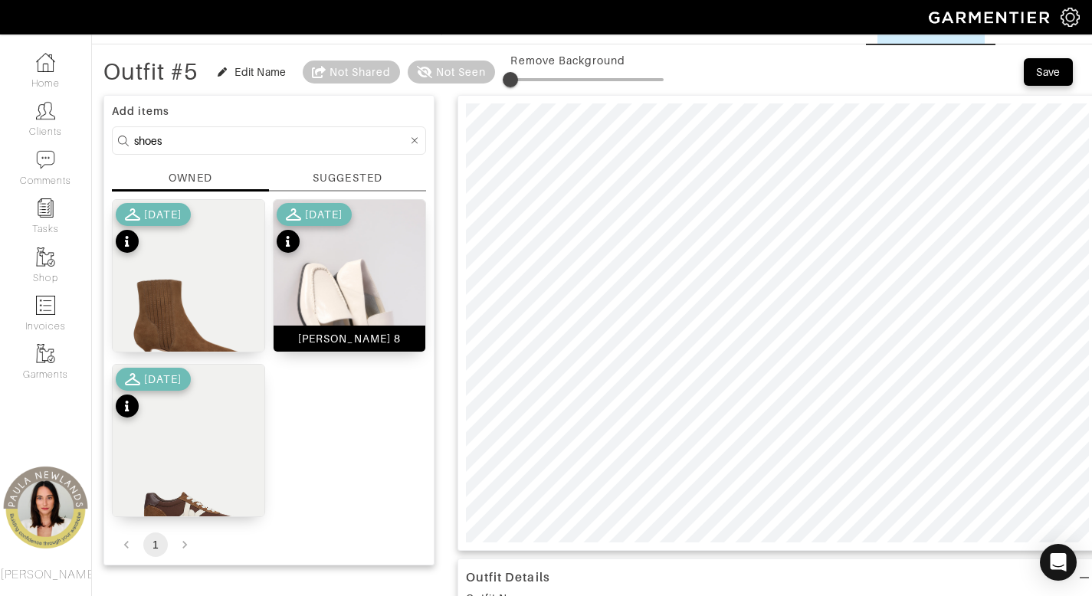
click at [341, 279] on img at bounding box center [350, 314] width 152 height 228
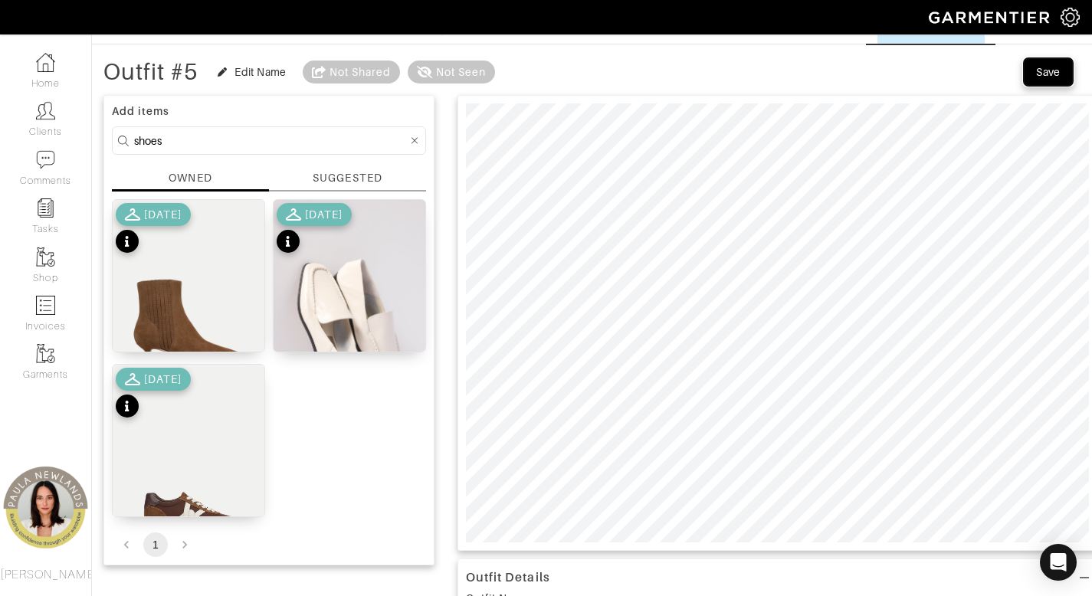
click at [1041, 74] on div "Save" at bounding box center [1048, 71] width 25 height 15
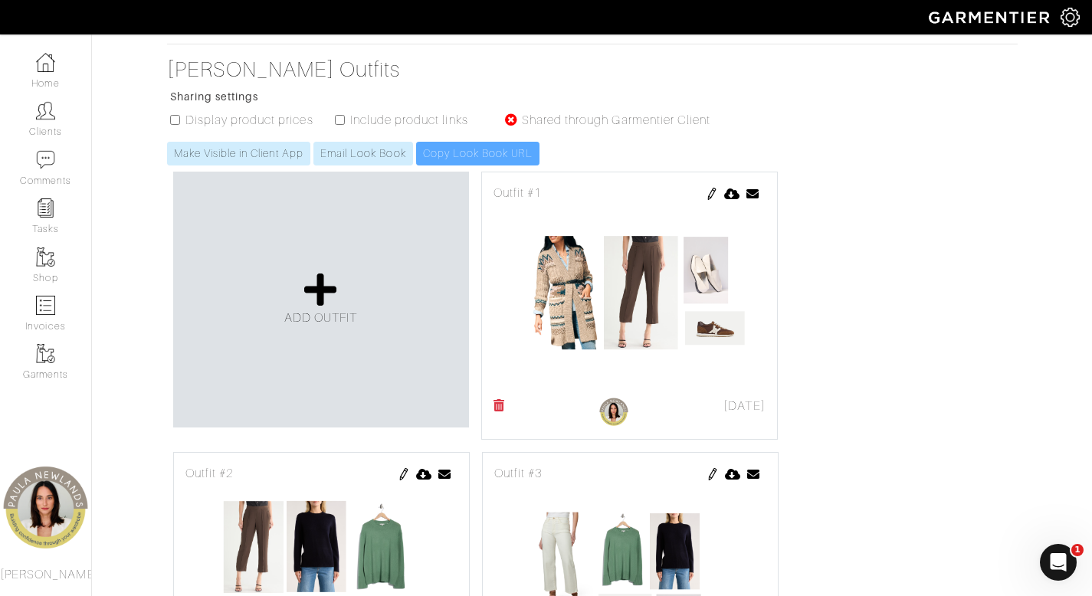
scroll to position [78, 0]
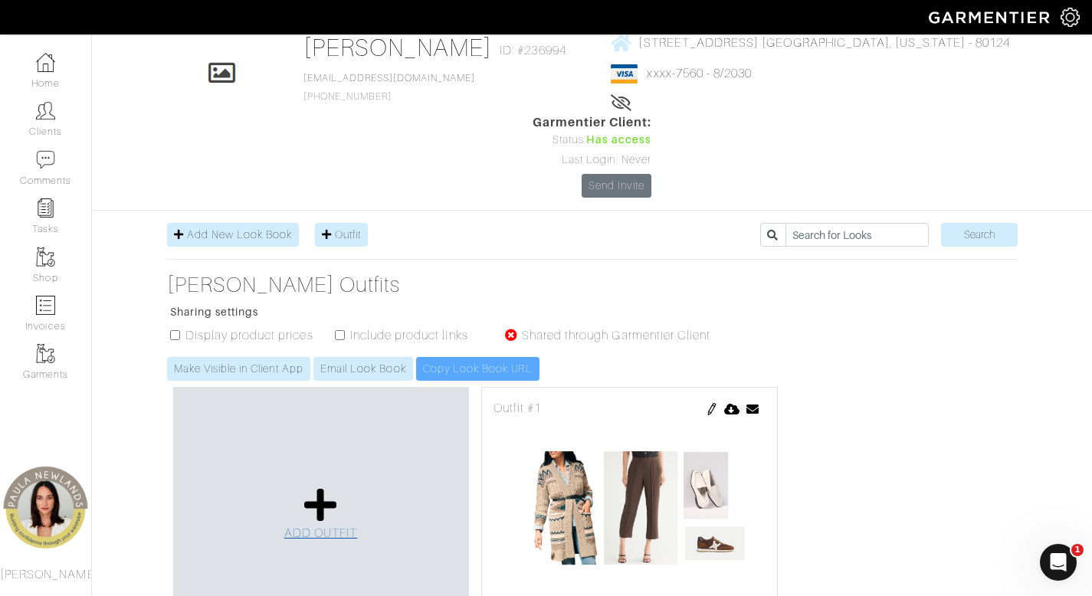
click at [313, 487] on icon at bounding box center [320, 505] width 33 height 37
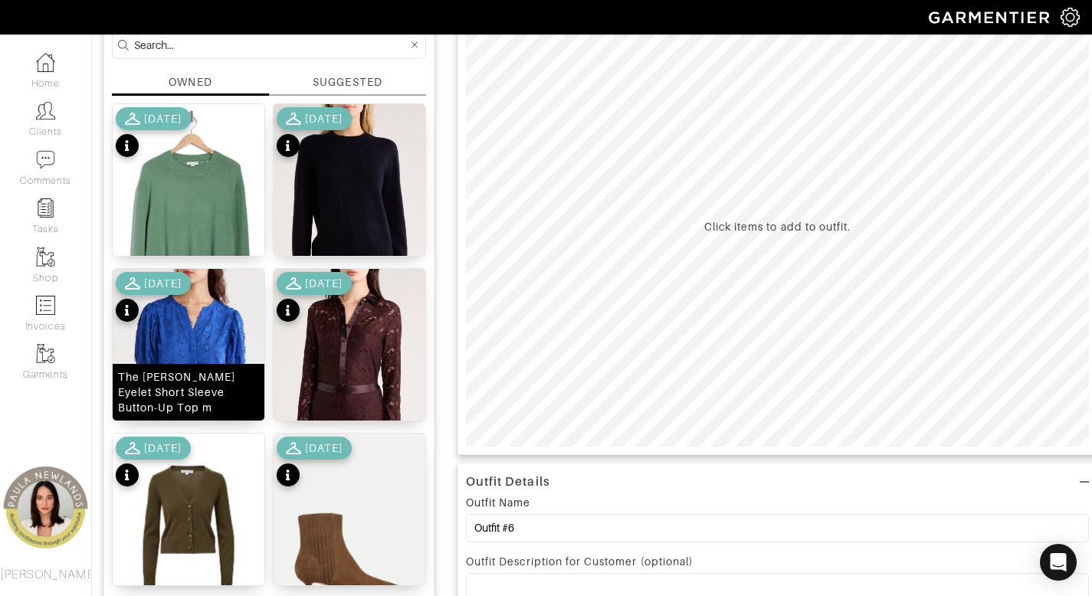
scroll to position [231, 0]
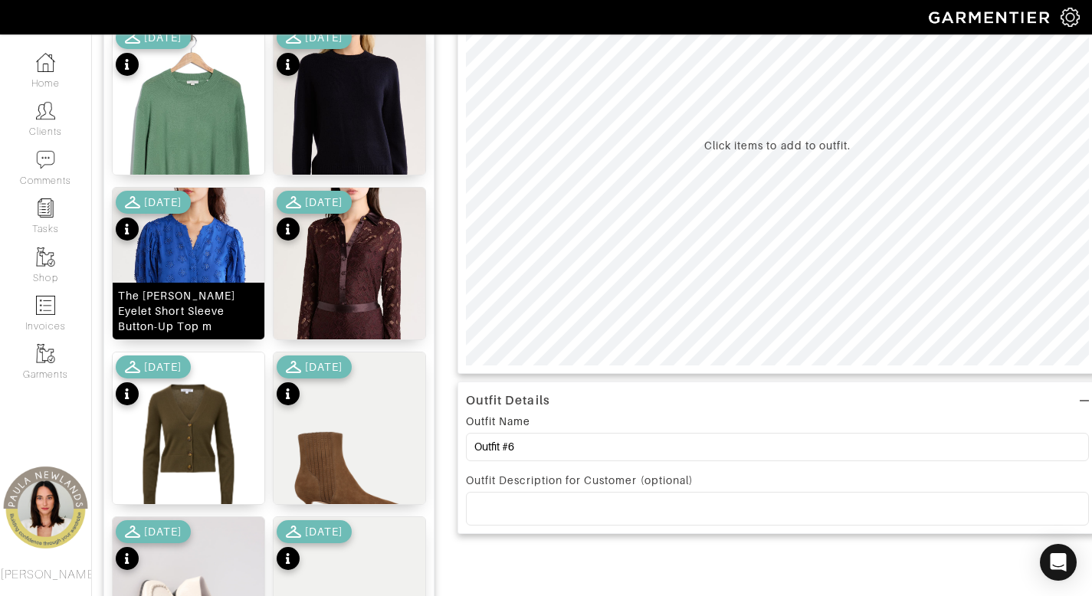
click at [166, 317] on div "The Marissa Eyelet Short Sleeve Button-Up Top m" at bounding box center [188, 311] width 141 height 46
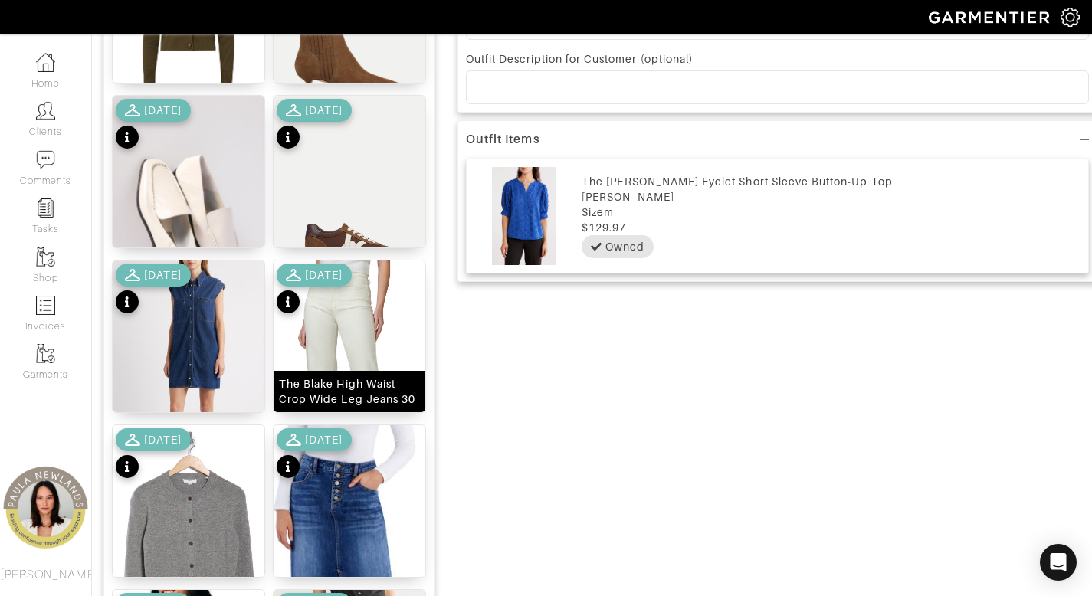
scroll to position [921, 0]
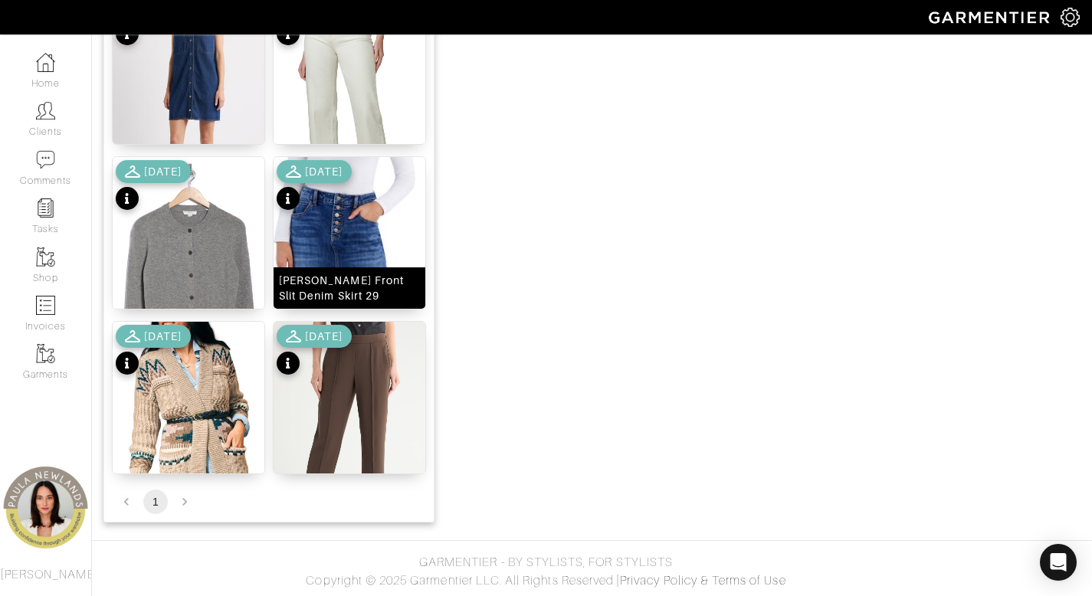
click at [371, 290] on div "Rory Front Slit Denim Skirt 29" at bounding box center [349, 288] width 141 height 31
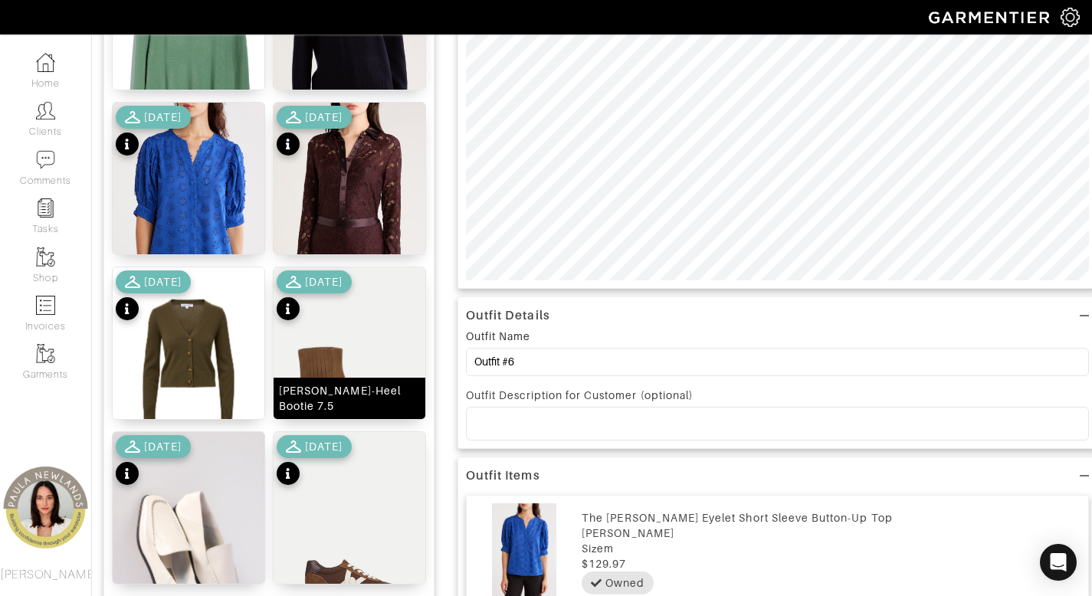
scroll to position [520, 0]
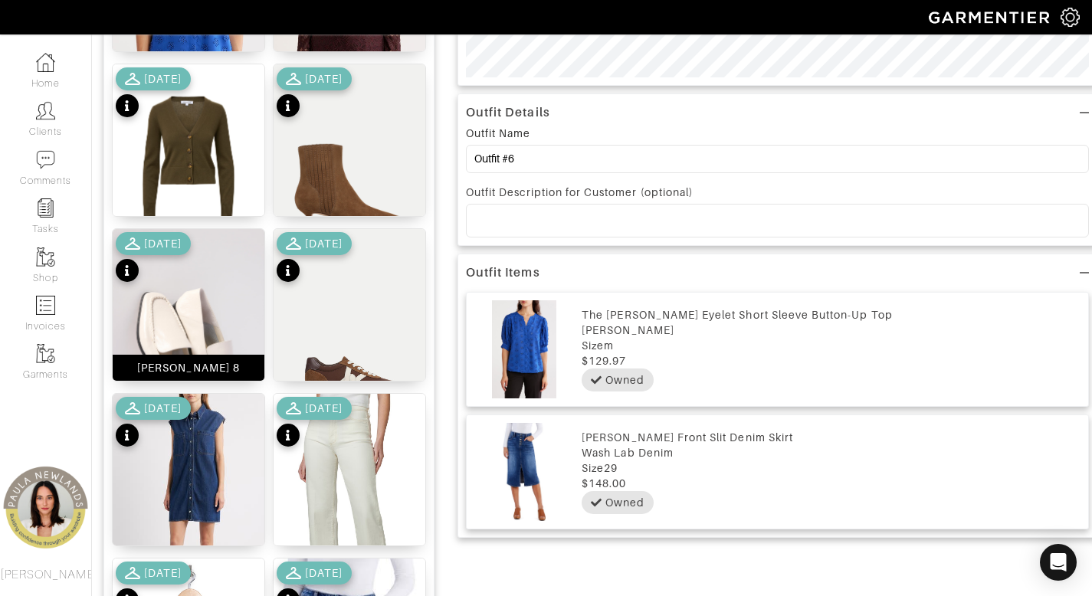
click at [221, 357] on div "Beny Loafer 8" at bounding box center [189, 368] width 152 height 26
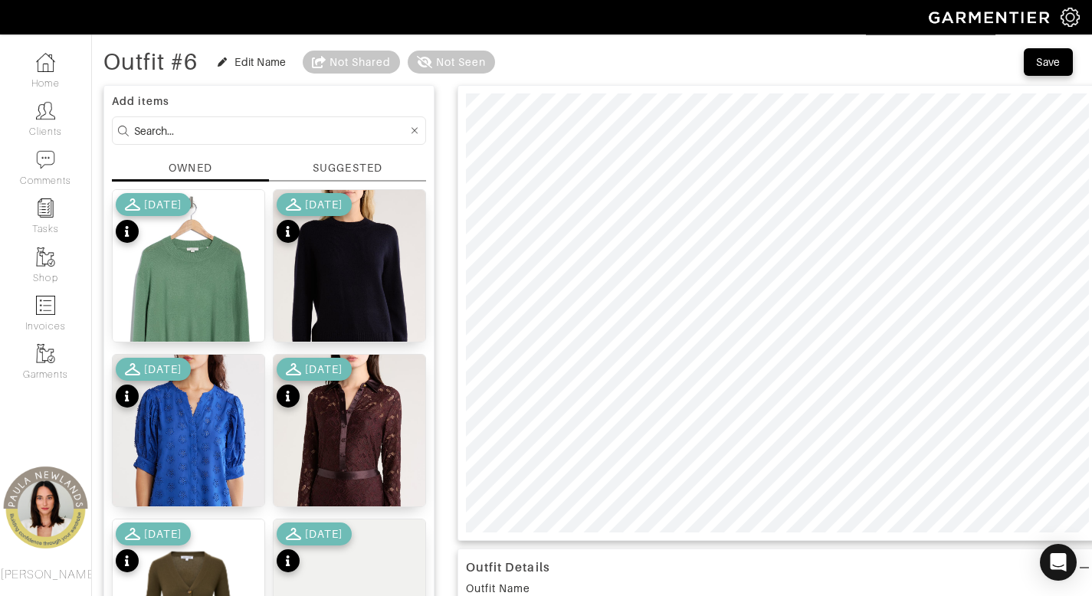
scroll to position [0, 0]
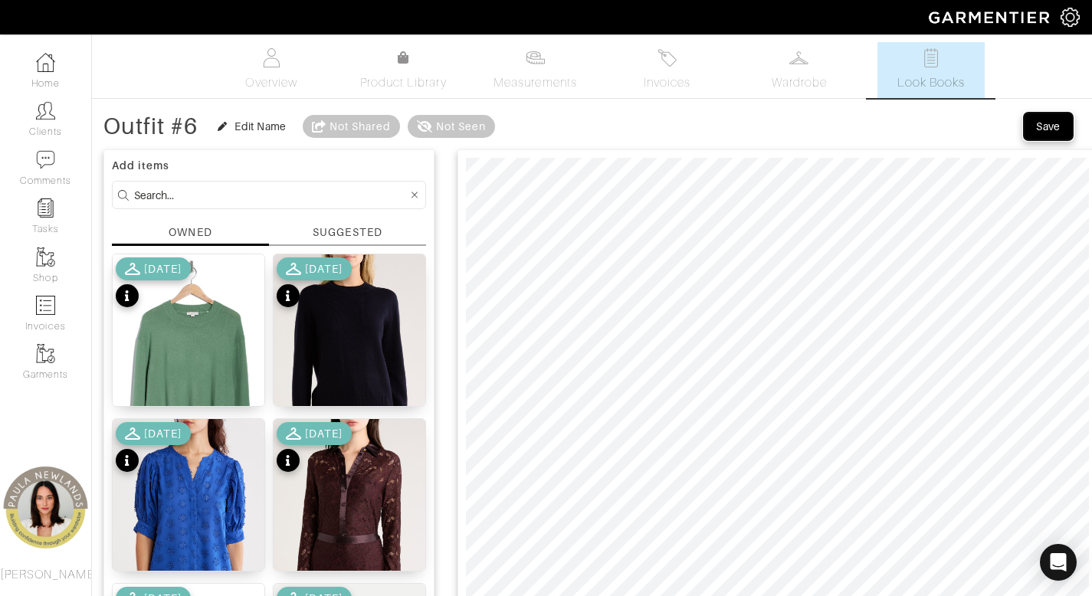
click at [1045, 124] on div "Save" at bounding box center [1048, 126] width 25 height 15
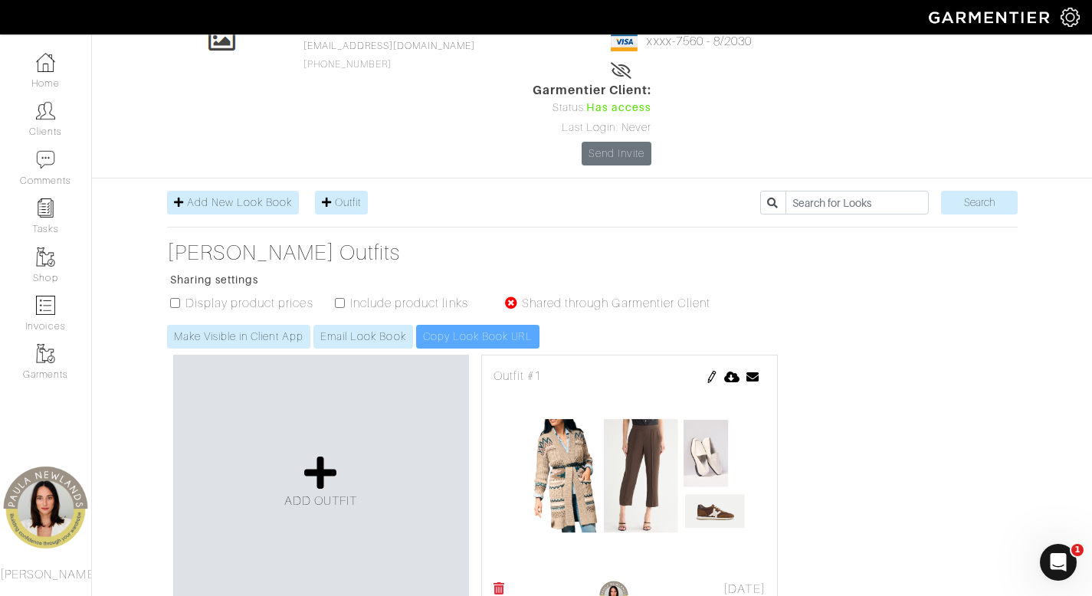
scroll to position [123, 0]
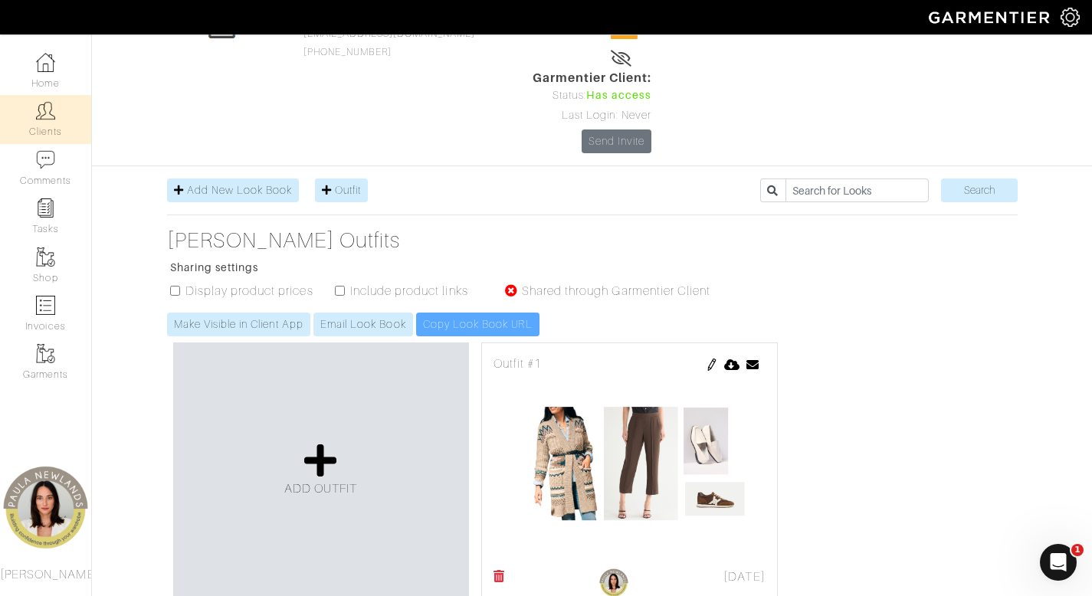
click at [50, 128] on link "Clients" at bounding box center [45, 119] width 91 height 48
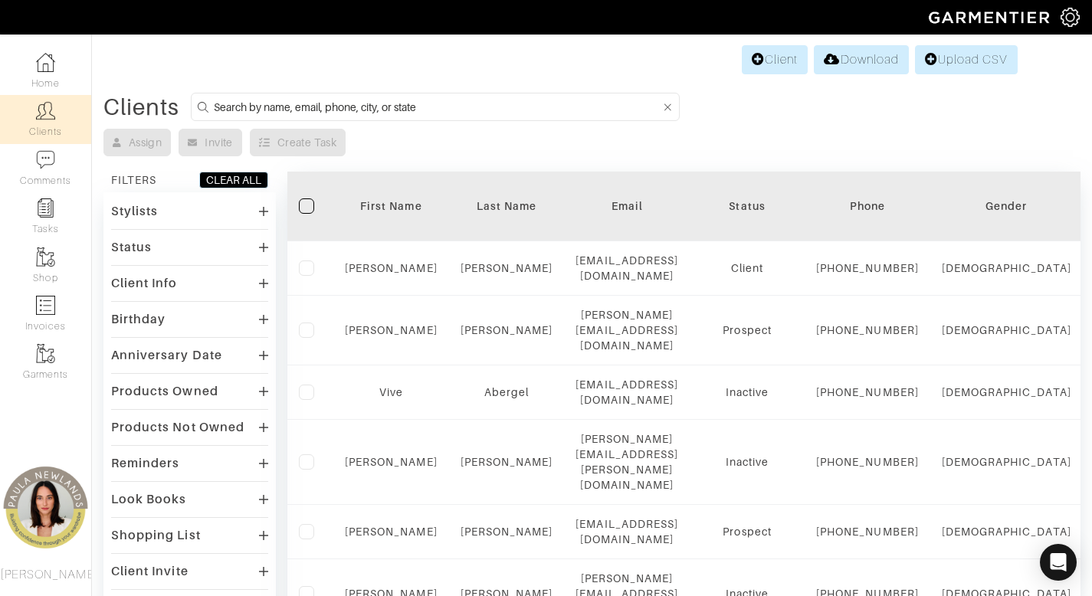
click at [468, 115] on input at bounding box center [437, 106] width 447 height 19
type input "[PERSON_NAME]"
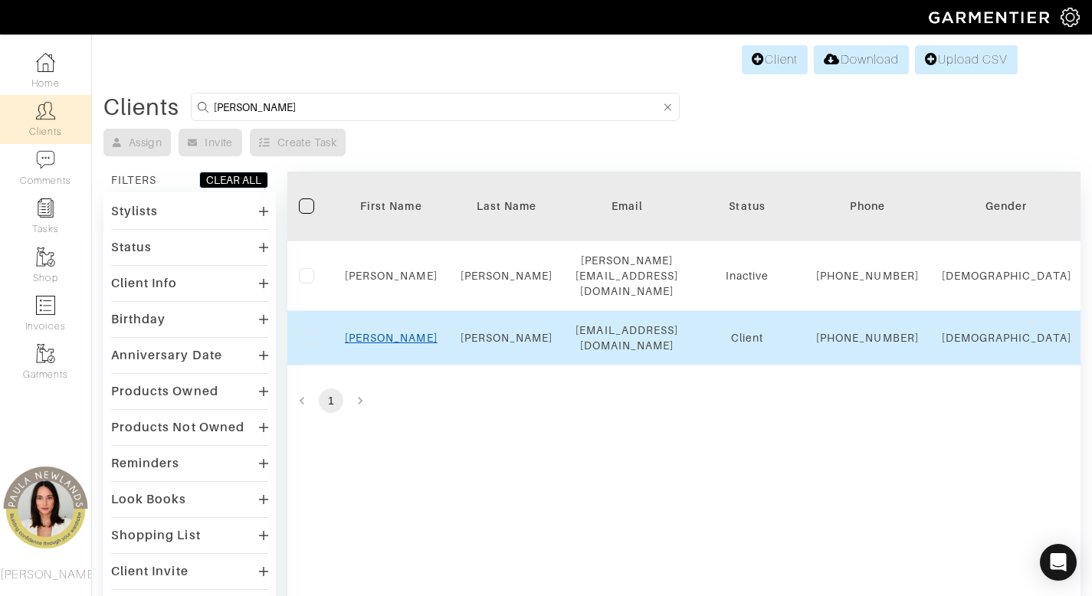
click at [389, 339] on link "[PERSON_NAME]" at bounding box center [391, 338] width 93 height 12
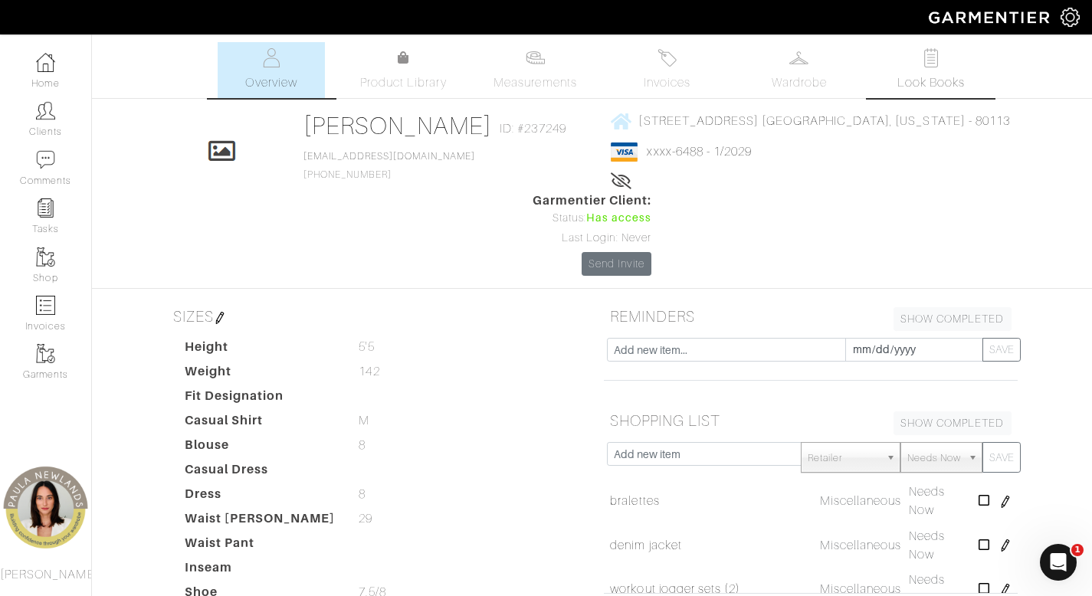
click at [937, 77] on span "Look Books" at bounding box center [931, 83] width 68 height 18
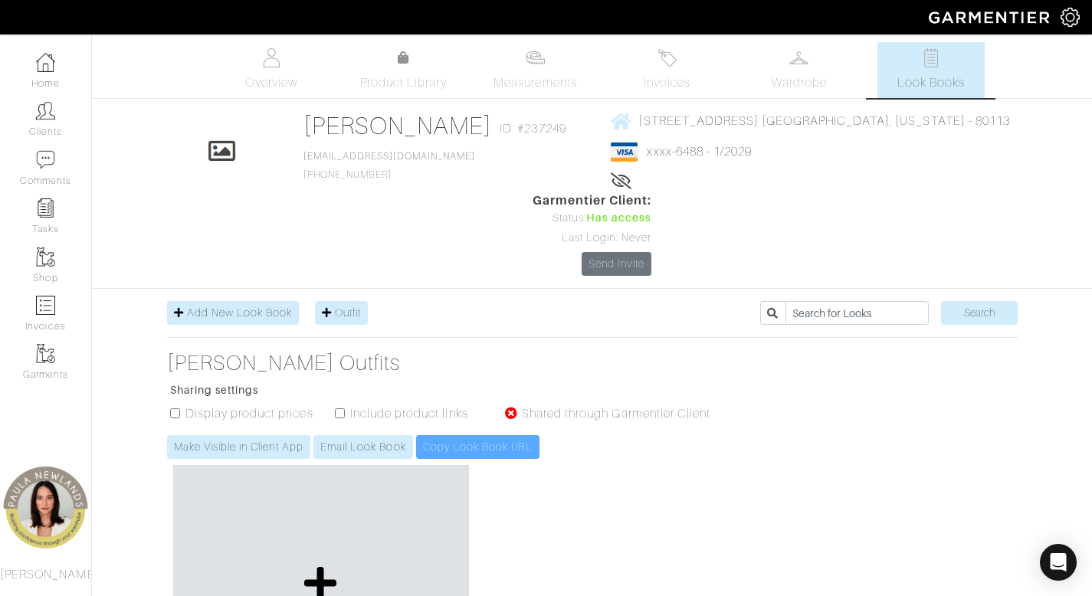
scroll to position [124, 0]
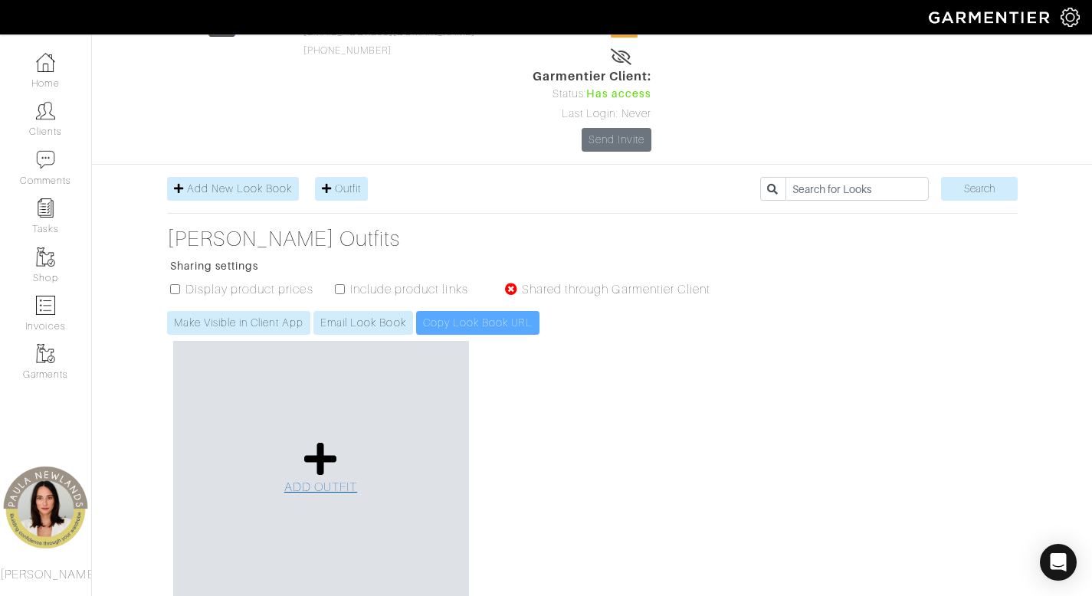
click at [320, 441] on icon at bounding box center [320, 459] width 33 height 37
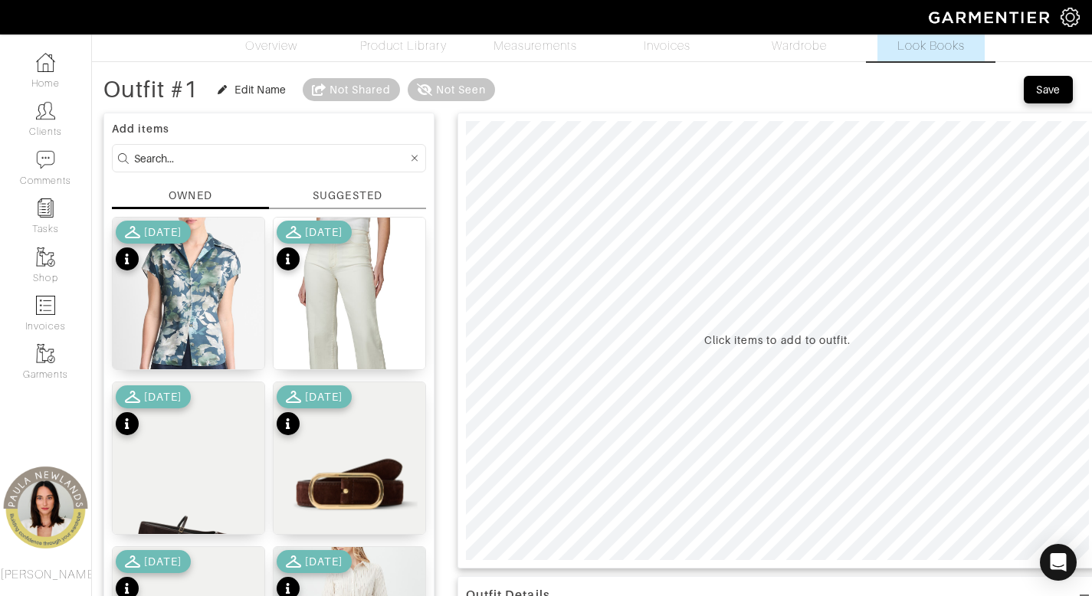
scroll to position [57, 0]
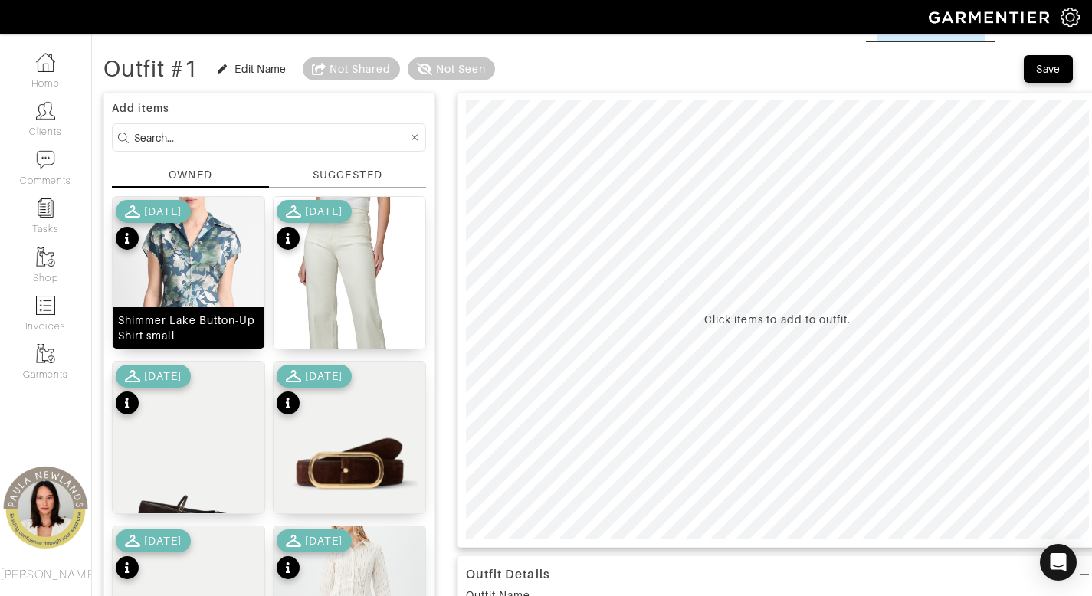
click at [218, 323] on div "Shimmer Lake Button-Up Shirt small" at bounding box center [188, 328] width 141 height 31
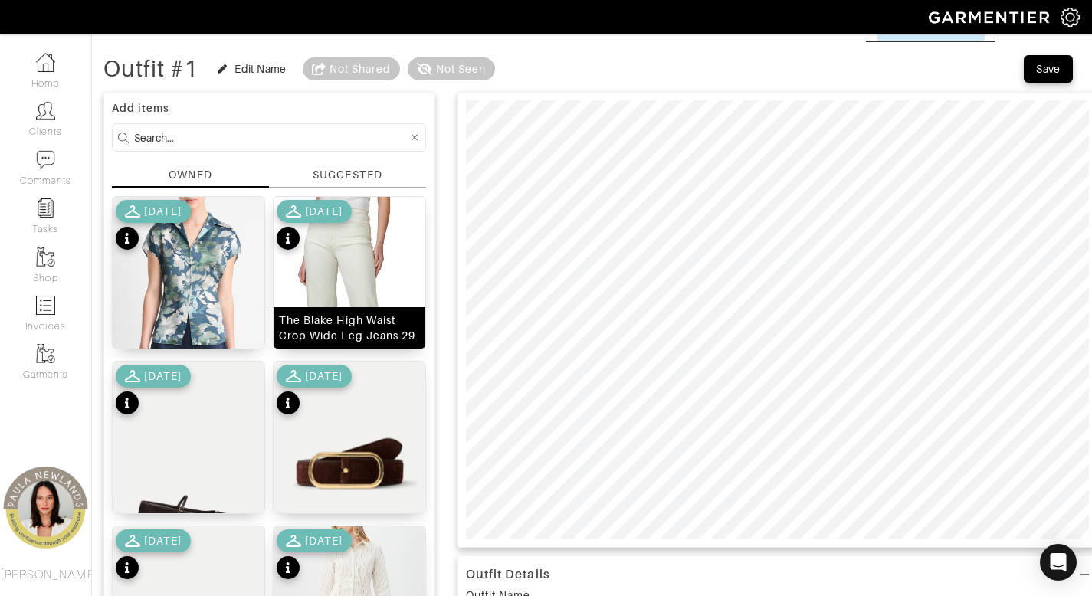
click at [355, 330] on div "The Blake High Waist Crop Wide Leg Jeans 29" at bounding box center [349, 328] width 141 height 31
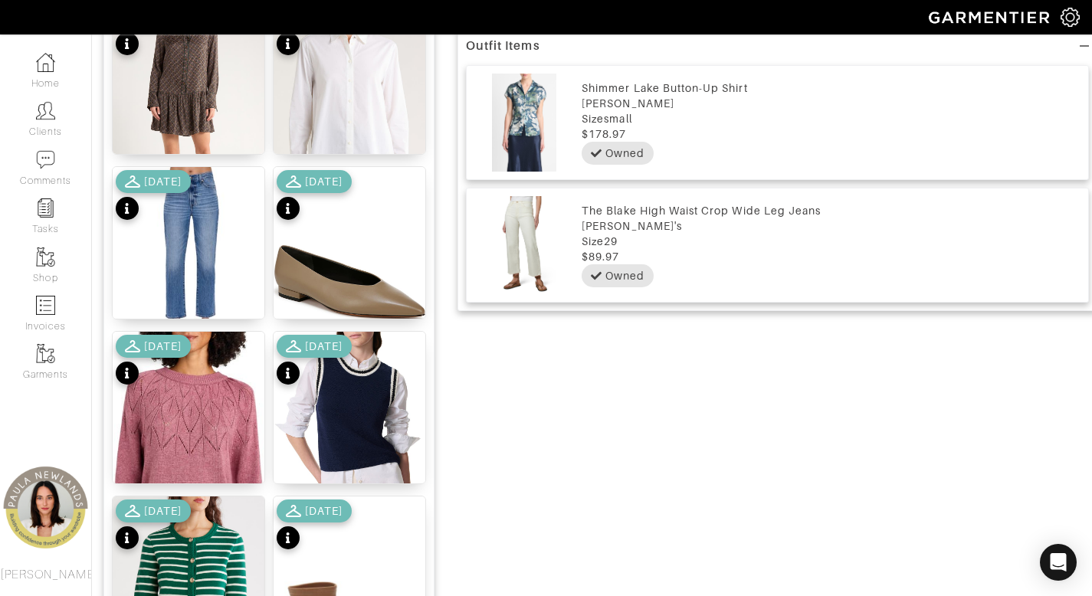
scroll to position [996, 0]
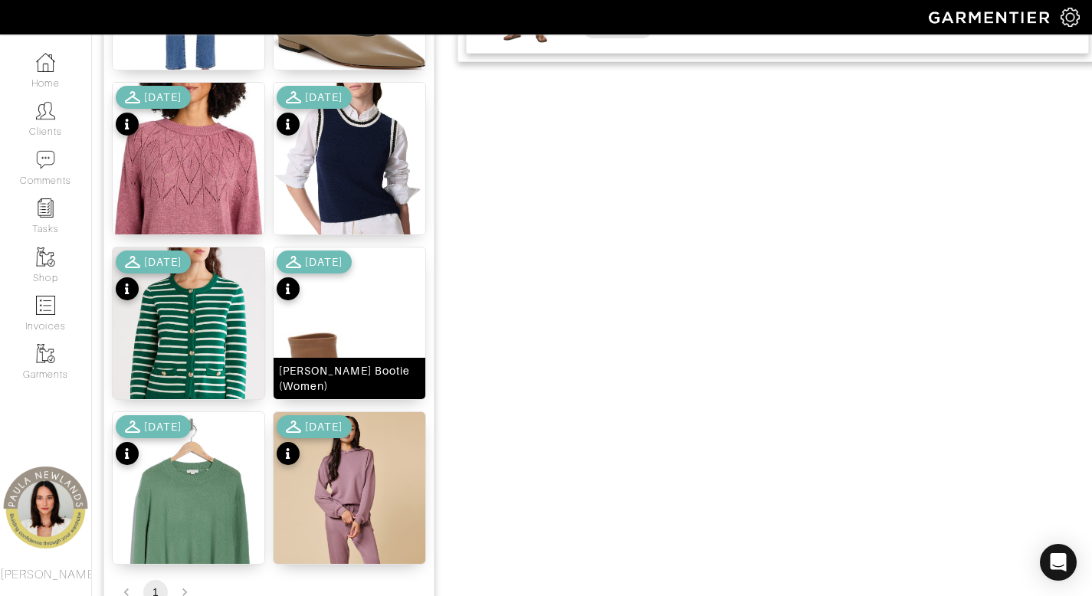
click at [385, 381] on div "[PERSON_NAME] Bootie (Women)" at bounding box center [349, 378] width 141 height 31
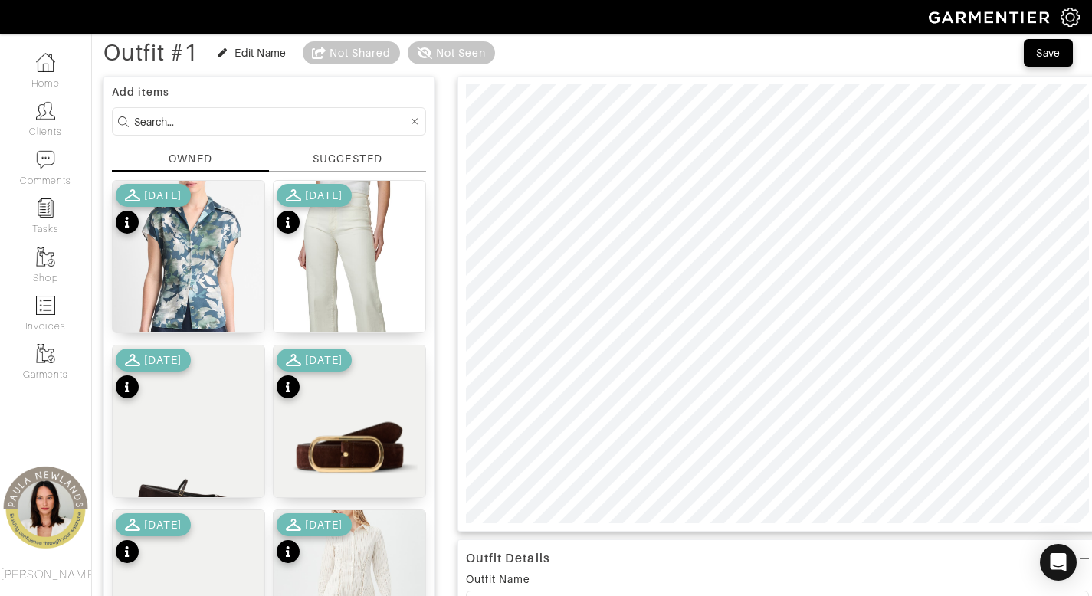
scroll to position [87, 0]
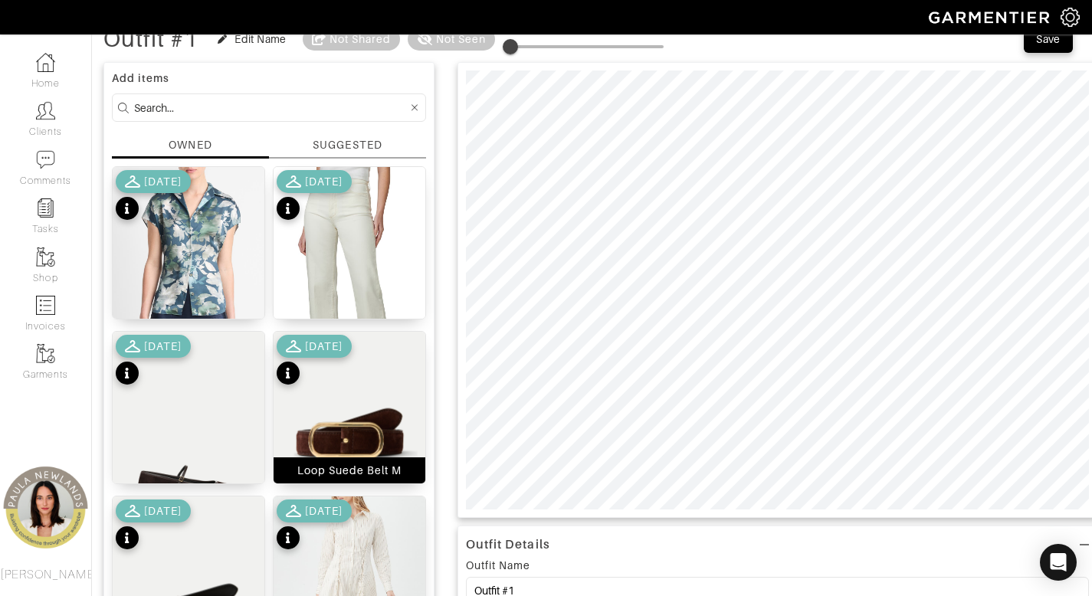
click at [385, 471] on div "Loop Suede Belt M" at bounding box center [349, 470] width 105 height 15
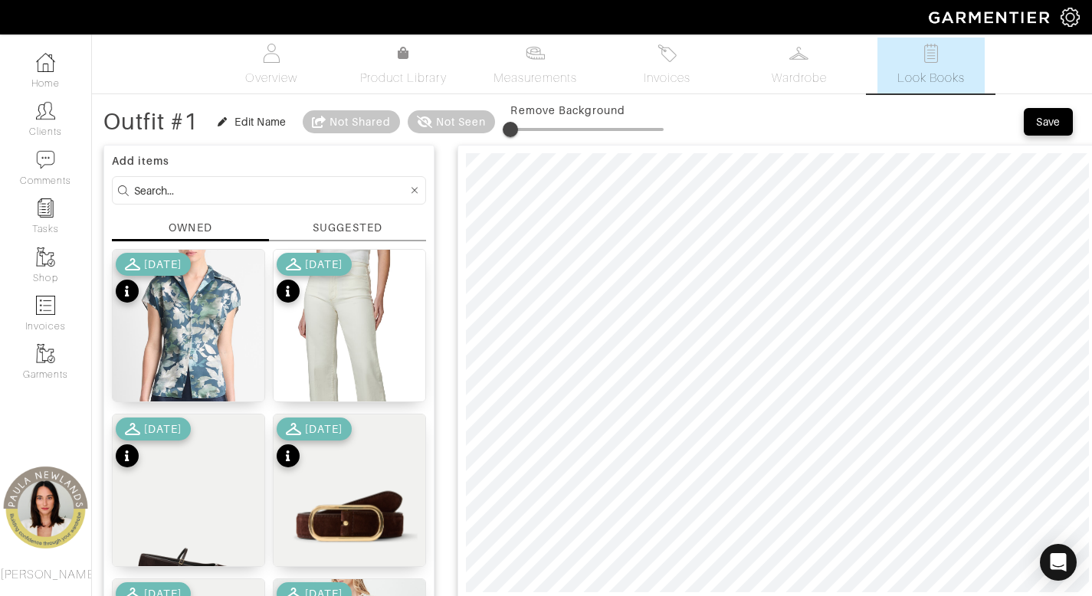
scroll to position [0, 0]
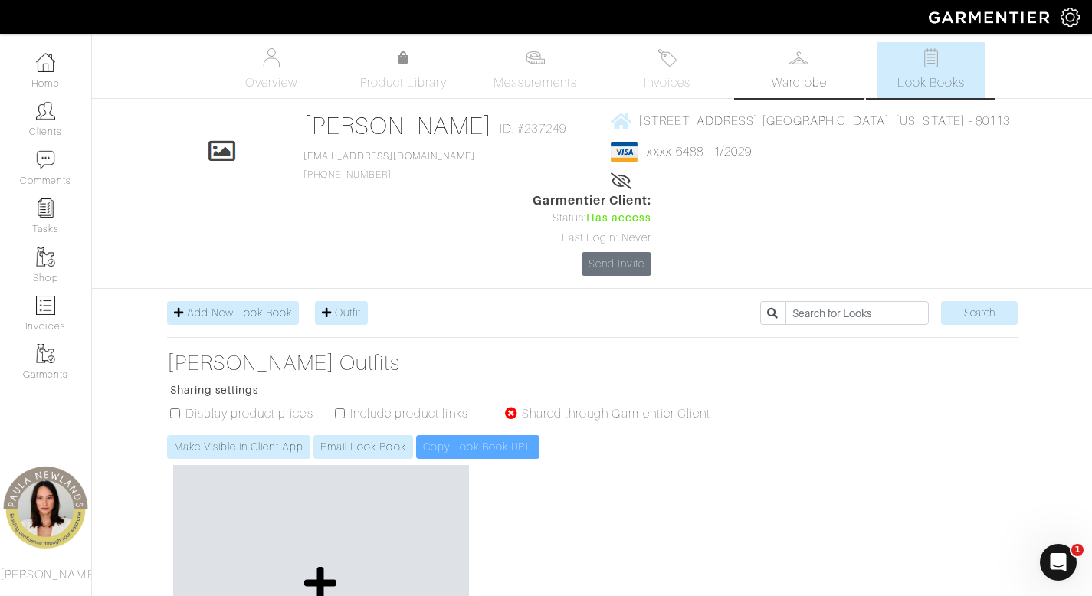
click at [800, 79] on span "Wardrobe" at bounding box center [799, 83] width 55 height 18
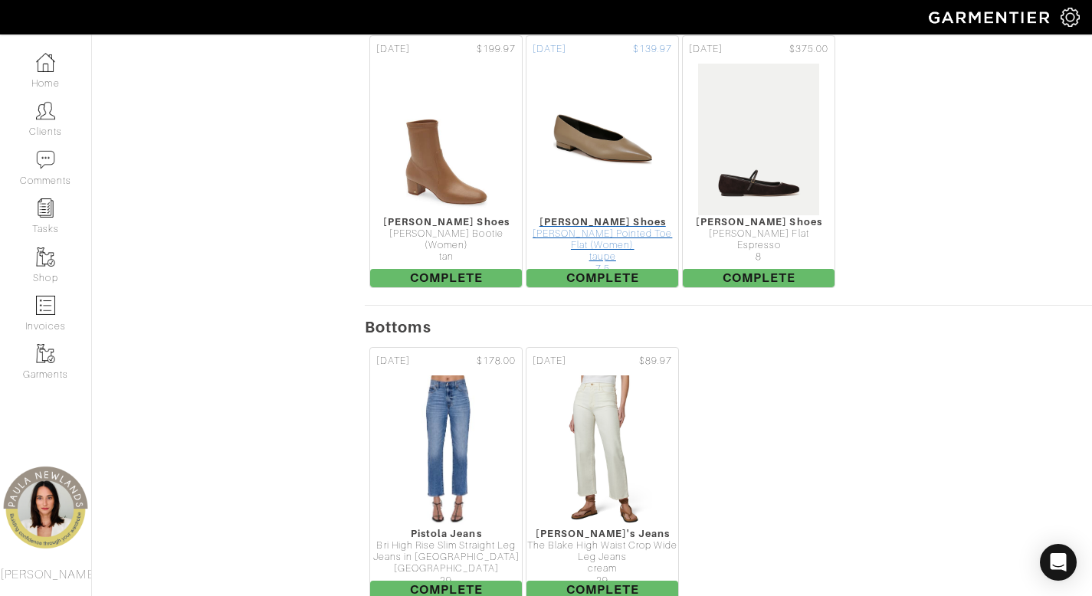
scroll to position [1228, 0]
